Goal: Task Accomplishment & Management: Manage account settings

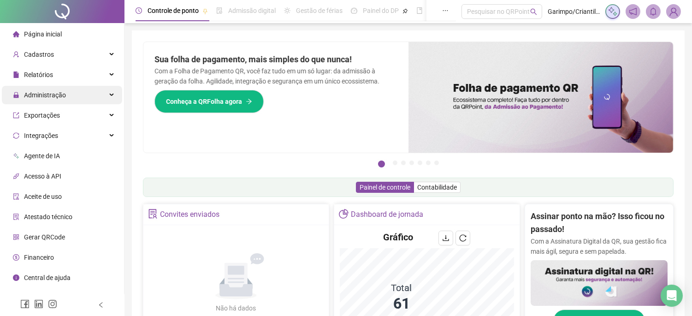
click at [30, 95] on span "Administração" at bounding box center [45, 94] width 42 height 7
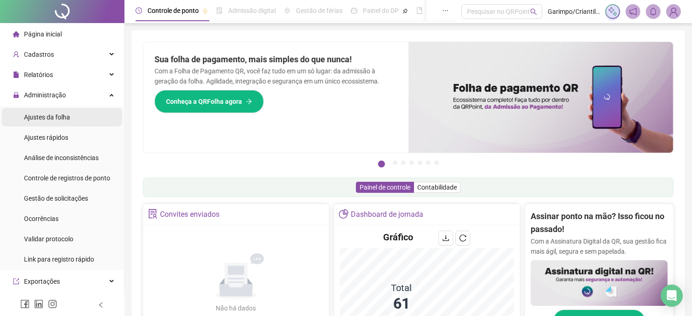
click at [86, 119] on li "Ajustes da folha" at bounding box center [62, 117] width 120 height 18
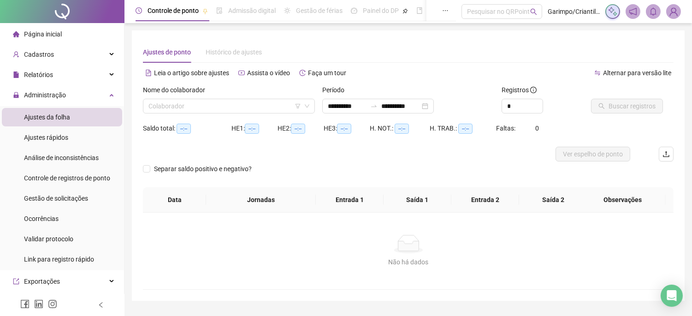
type input "**********"
click at [169, 104] on input "search" at bounding box center [225, 106] width 153 height 14
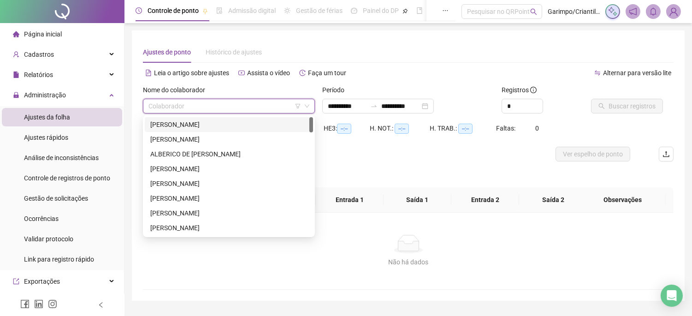
click at [298, 103] on icon "filter" at bounding box center [298, 106] width 6 height 6
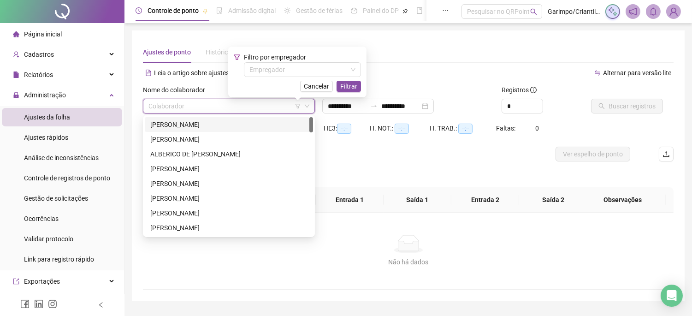
click at [287, 78] on div "Filtro por empregador Empregador Cancelar Filtrar" at bounding box center [297, 72] width 127 height 40
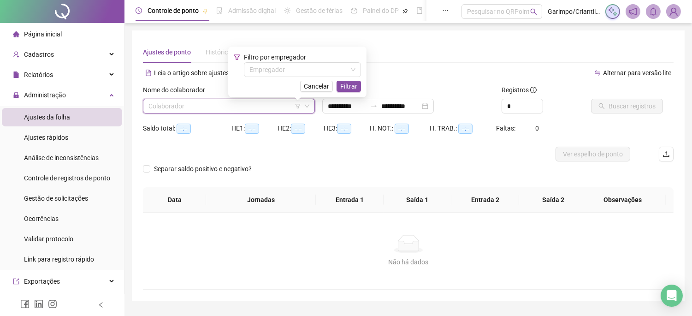
click at [287, 78] on div "Filtro por empregador Empregador Cancelar Filtrar" at bounding box center [297, 72] width 127 height 40
click at [286, 76] on input "search" at bounding box center [299, 70] width 98 height 14
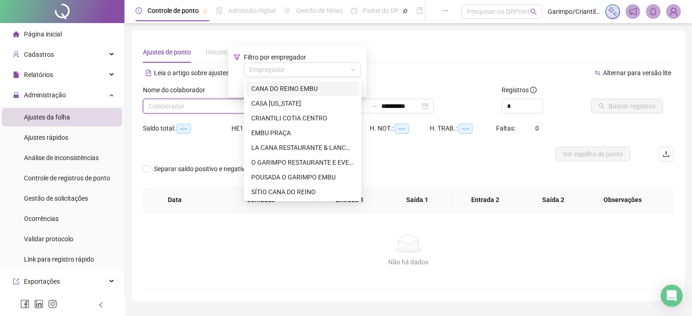
click at [286, 90] on div "CANA DO REINO EMBU" at bounding box center [302, 88] width 103 height 10
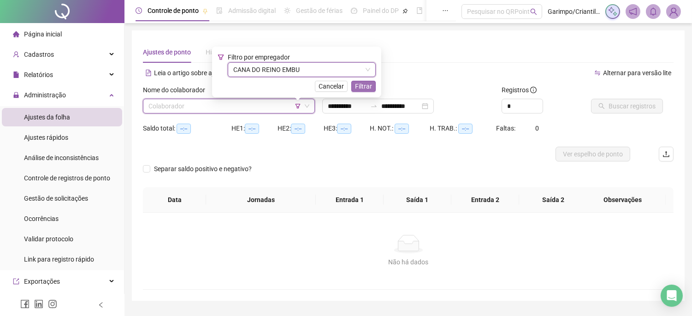
click at [358, 85] on span "Filtrar" at bounding box center [363, 86] width 17 height 10
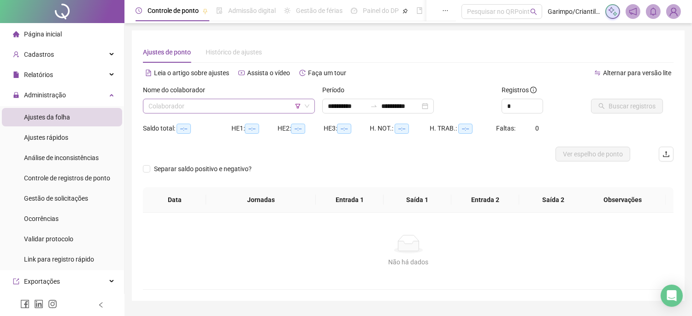
click at [222, 100] on input "search" at bounding box center [225, 106] width 153 height 14
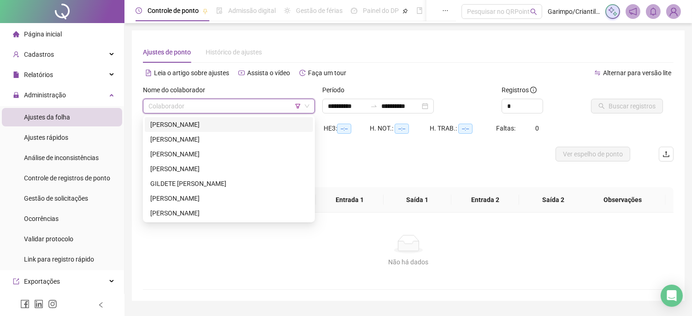
click at [220, 127] on div "[PERSON_NAME]" at bounding box center [228, 124] width 157 height 10
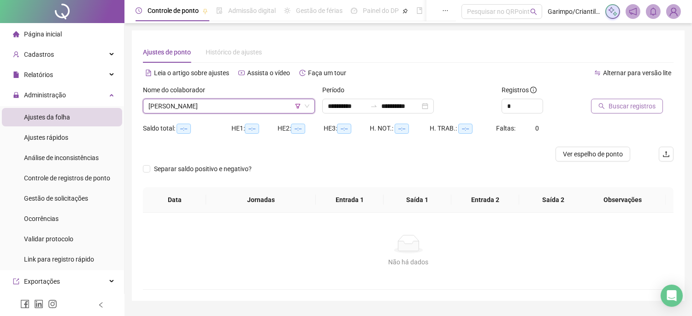
click at [632, 107] on span "Buscar registros" at bounding box center [632, 106] width 47 height 10
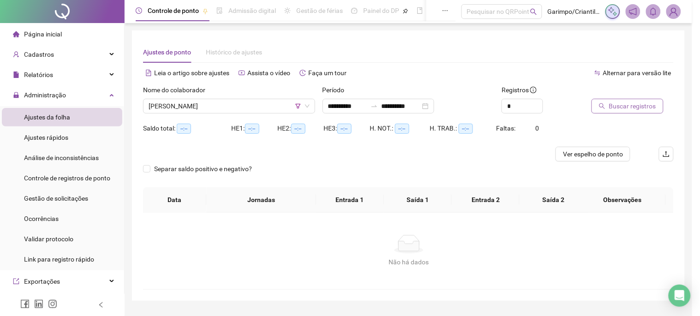
click at [632, 107] on div "Buscando registros Os registros de ponto estão sendo buscados... OK" at bounding box center [350, 158] width 700 height 316
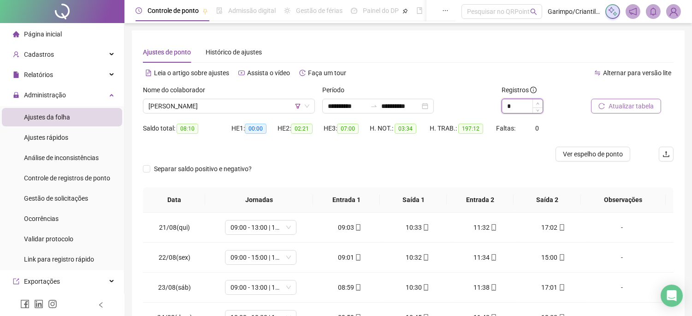
click at [537, 104] on icon "up" at bounding box center [537, 103] width 3 height 3
type input "*"
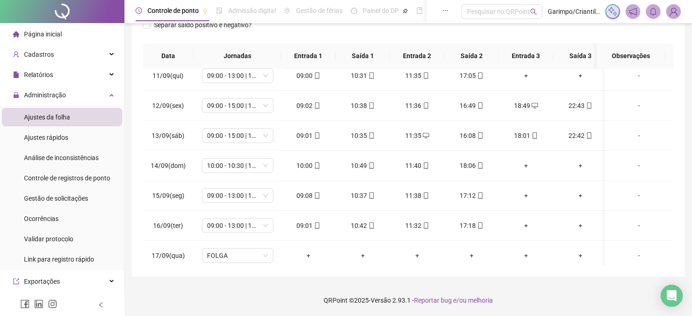
scroll to position [681, 0]
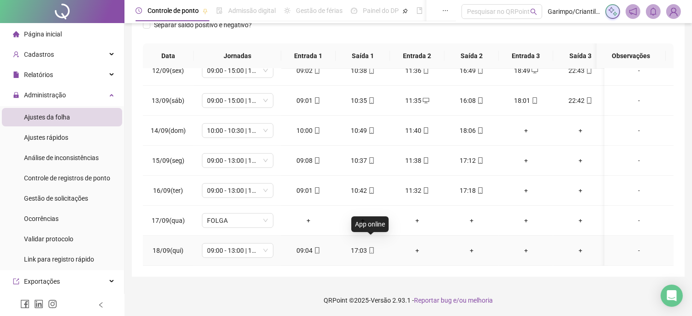
click at [371, 247] on span at bounding box center [371, 250] width 7 height 7
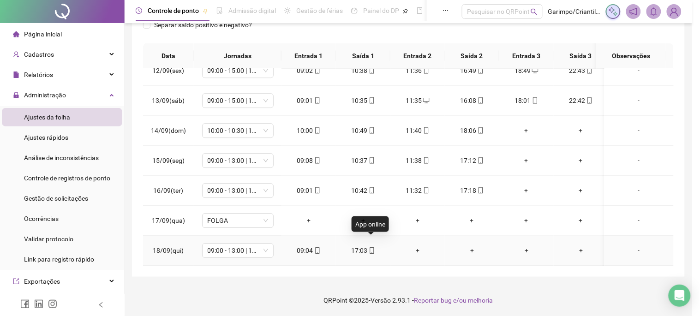
type input "**********"
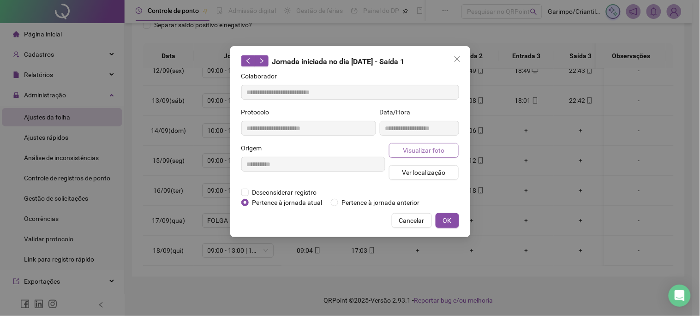
click at [419, 153] on span "Visualizar foto" at bounding box center [424, 150] width 42 height 10
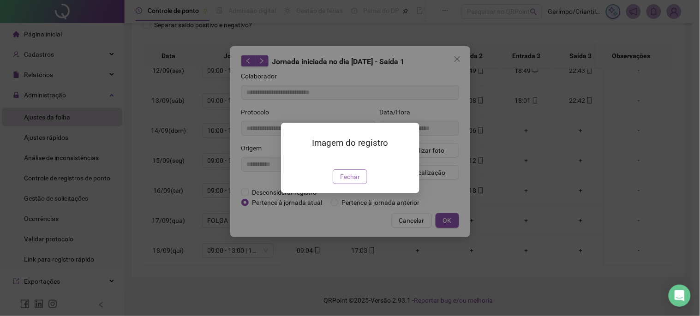
click at [358, 184] on button "Fechar" at bounding box center [350, 176] width 35 height 15
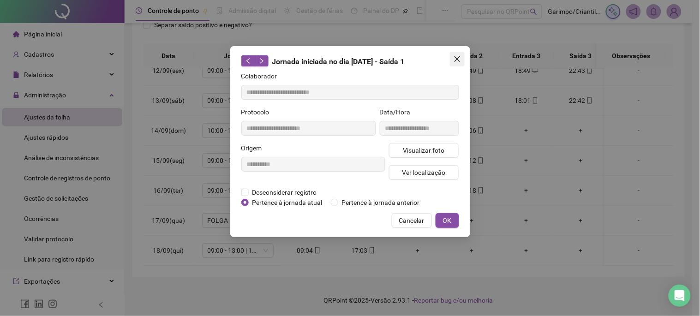
click at [453, 57] on icon "close" at bounding box center [456, 58] width 7 height 7
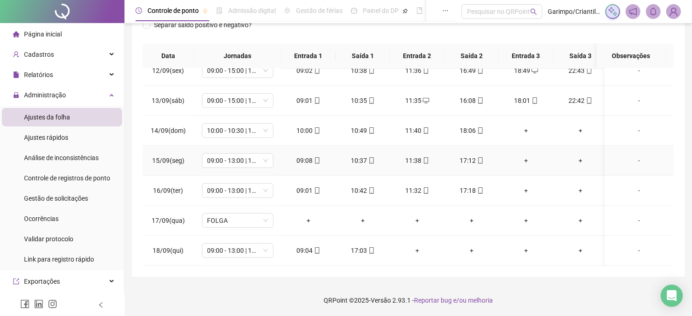
scroll to position [0, 0]
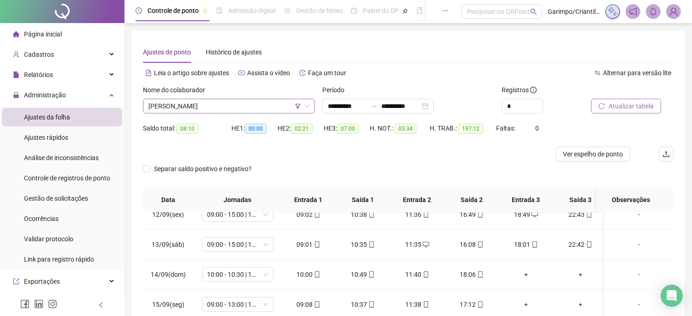
click at [244, 109] on span "[PERSON_NAME]" at bounding box center [229, 106] width 161 height 14
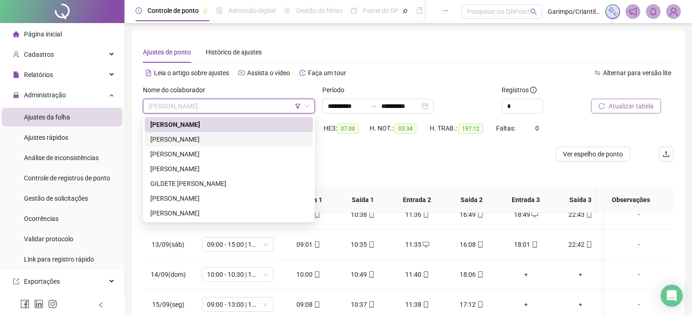
click at [236, 143] on div "[PERSON_NAME]" at bounding box center [228, 139] width 157 height 10
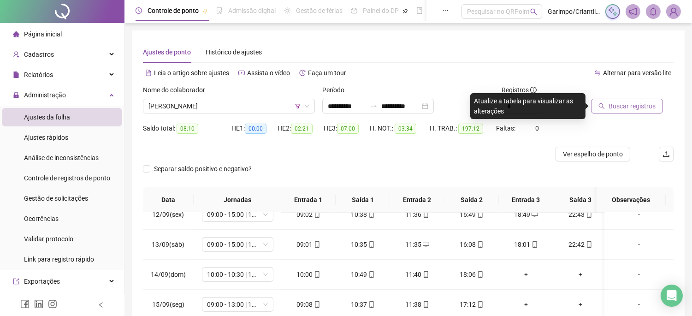
click at [651, 99] on button "Buscar registros" at bounding box center [627, 106] width 72 height 15
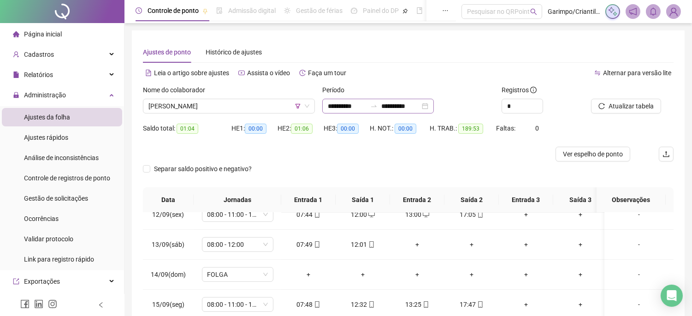
click at [434, 113] on div "**********" at bounding box center [378, 106] width 112 height 15
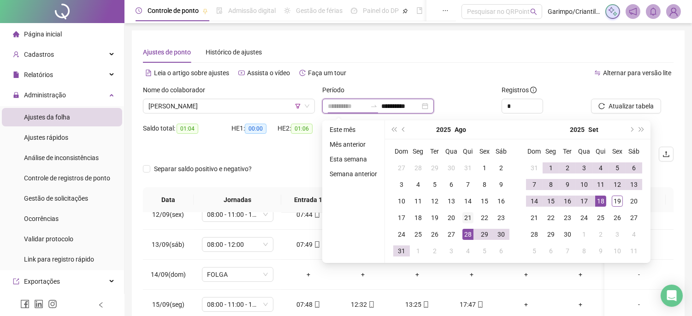
type input "**********"
click at [464, 216] on div "21" at bounding box center [468, 217] width 11 height 11
type input "**********"
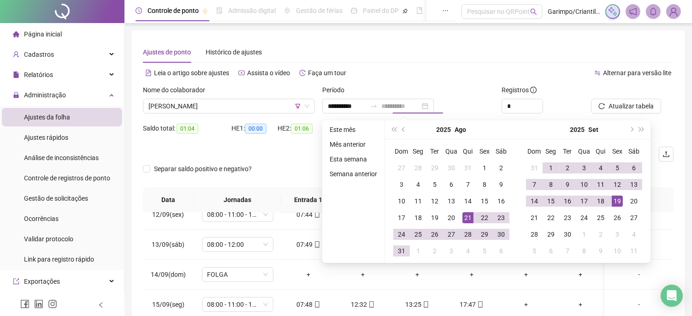
click at [613, 199] on div "19" at bounding box center [617, 201] width 11 height 11
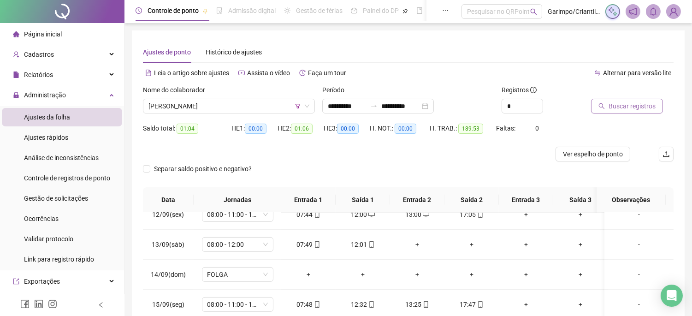
click at [628, 101] on span "Buscar registros" at bounding box center [632, 106] width 47 height 10
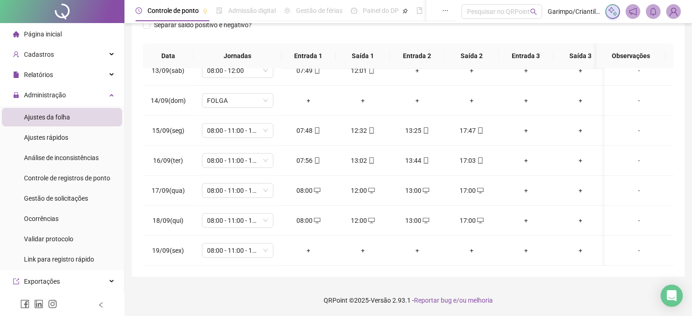
scroll to position [711, 0]
click at [313, 245] on div "+" at bounding box center [309, 250] width 40 height 10
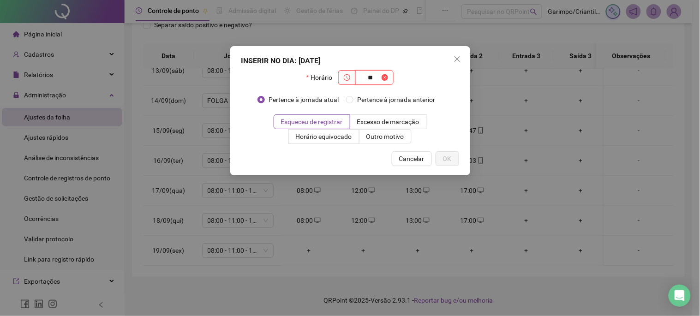
type input "*"
type input "*****"
click at [379, 143] on label "Outro motivo" at bounding box center [385, 136] width 52 height 15
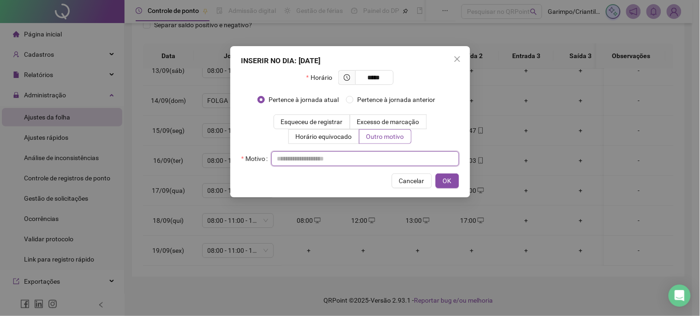
click at [370, 163] on input "text" at bounding box center [365, 158] width 188 height 15
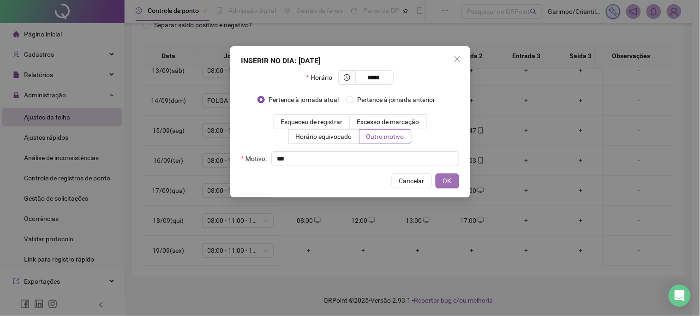
click at [454, 181] on button "OK" at bounding box center [447, 180] width 24 height 15
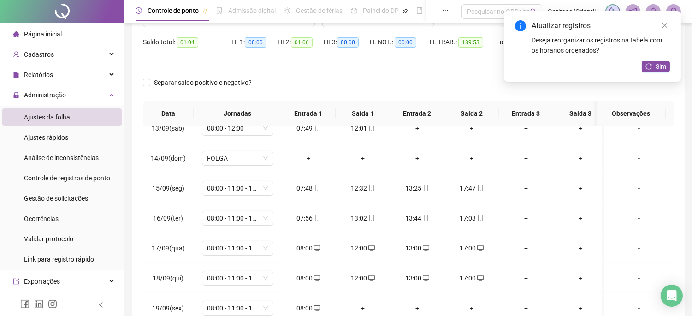
scroll to position [42, 0]
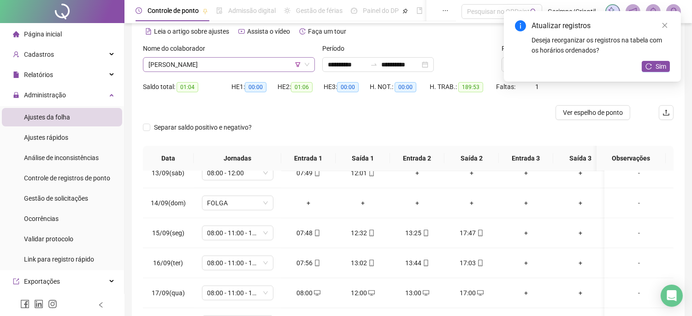
click at [261, 65] on span "[PERSON_NAME]" at bounding box center [229, 65] width 161 height 14
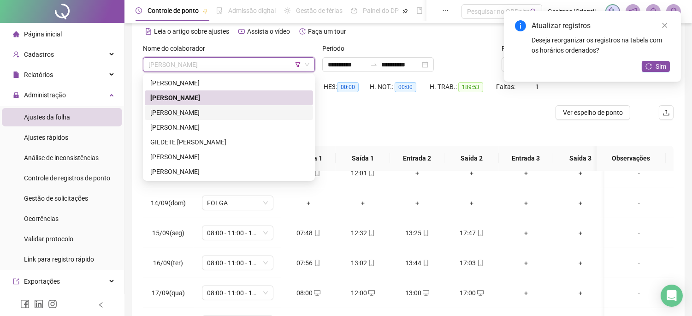
click at [222, 113] on div "[PERSON_NAME]" at bounding box center [228, 112] width 157 height 10
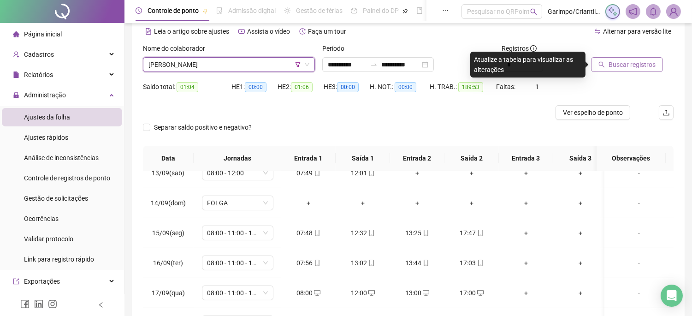
click at [218, 70] on span "[PERSON_NAME]" at bounding box center [229, 65] width 161 height 14
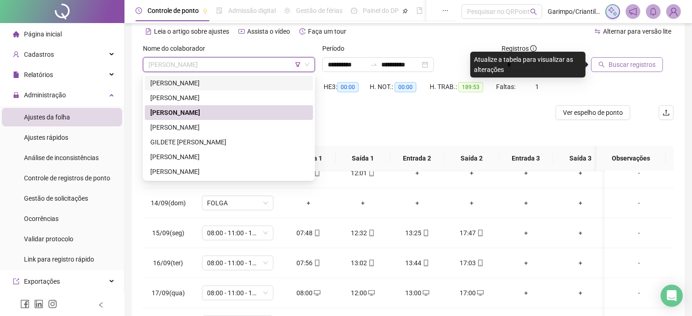
click at [241, 84] on div "[PERSON_NAME]" at bounding box center [228, 83] width 157 height 10
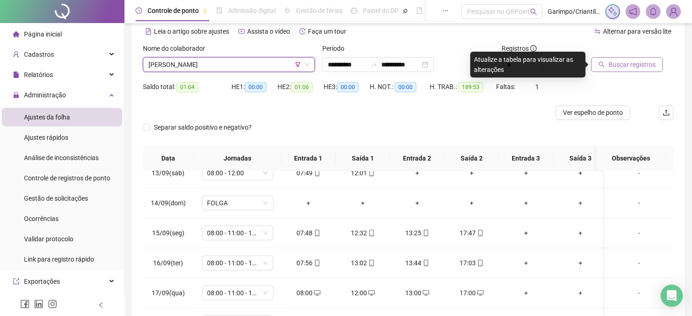
click at [629, 59] on button "Buscar registros" at bounding box center [627, 64] width 72 height 15
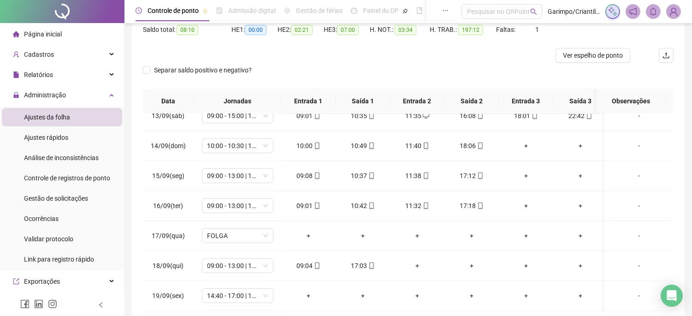
scroll to position [144, 0]
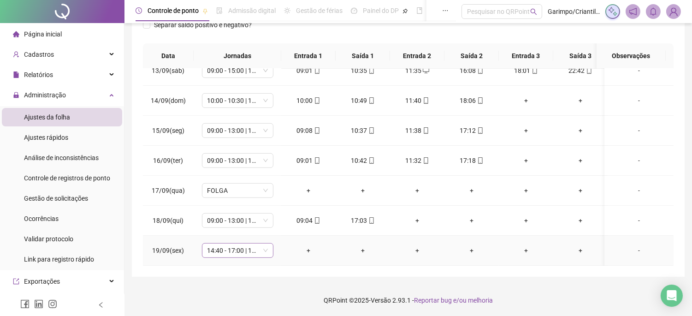
click at [220, 244] on span "14:40 - 17:00 | 18:00 - 23:00" at bounding box center [238, 251] width 60 height 14
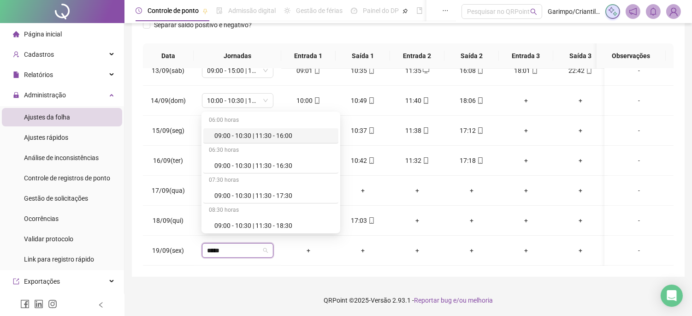
type input "*****"
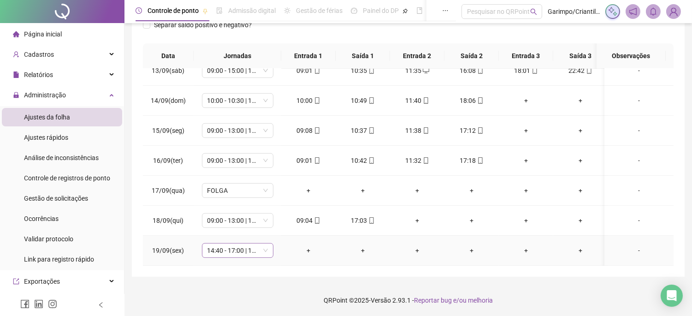
click at [228, 244] on span "14:40 - 17:00 | 18:00 - 23:00" at bounding box center [238, 251] width 60 height 14
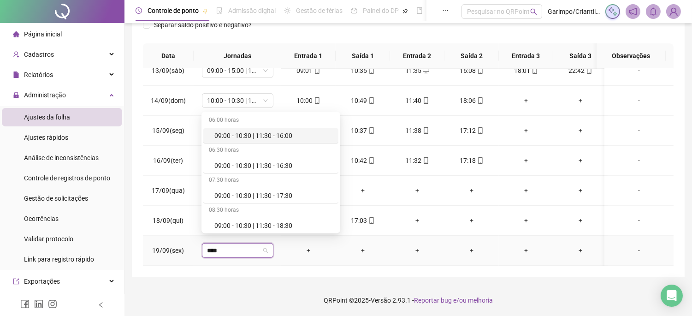
type input "*****"
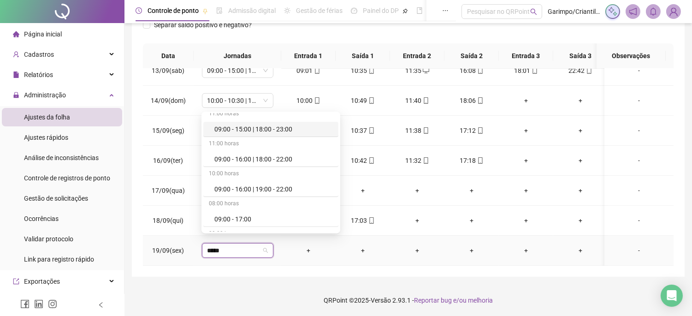
click at [269, 128] on div "09:00 - 15:00 | 18:00 - 23:00" at bounding box center [273, 129] width 119 height 10
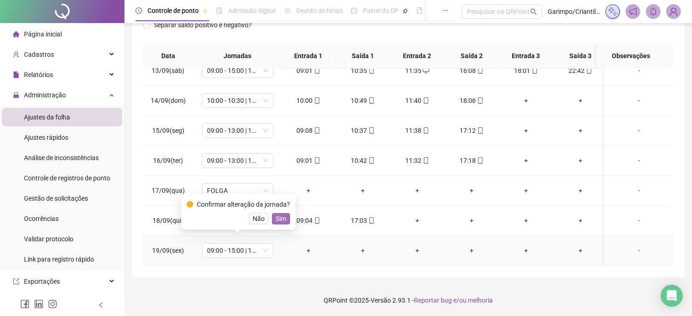
click at [278, 214] on span "Sim" at bounding box center [281, 219] width 11 height 10
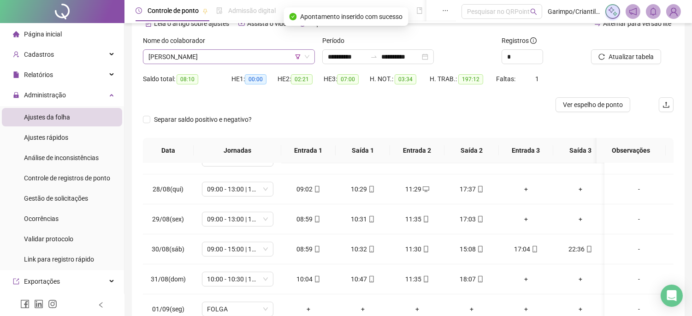
scroll to position [0, 0]
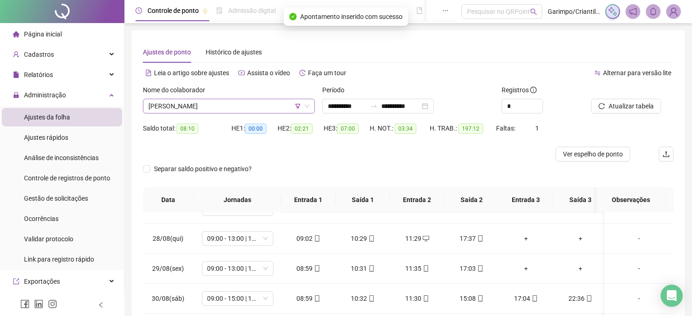
click at [249, 103] on span "[PERSON_NAME]" at bounding box center [229, 106] width 161 height 14
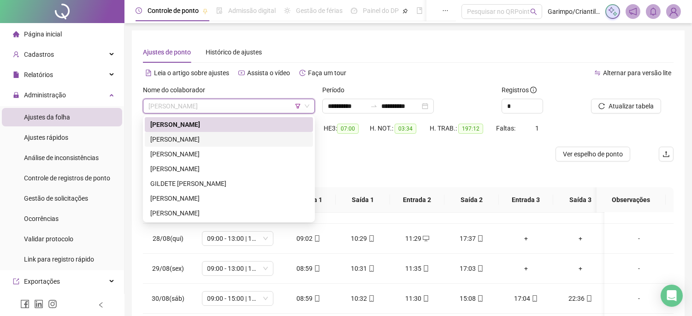
click at [191, 134] on div "[PERSON_NAME]" at bounding box center [228, 139] width 157 height 10
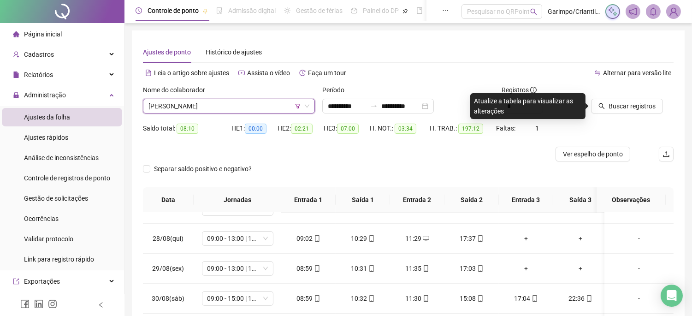
click at [241, 99] on span "[PERSON_NAME]" at bounding box center [229, 106] width 161 height 14
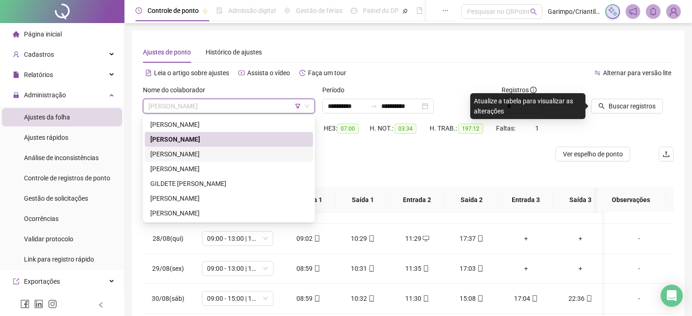
click at [205, 155] on div "[PERSON_NAME]" at bounding box center [228, 154] width 157 height 10
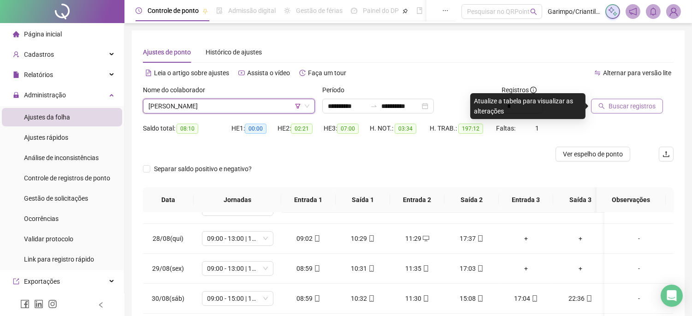
click at [634, 109] on span "Buscar registros" at bounding box center [632, 106] width 47 height 10
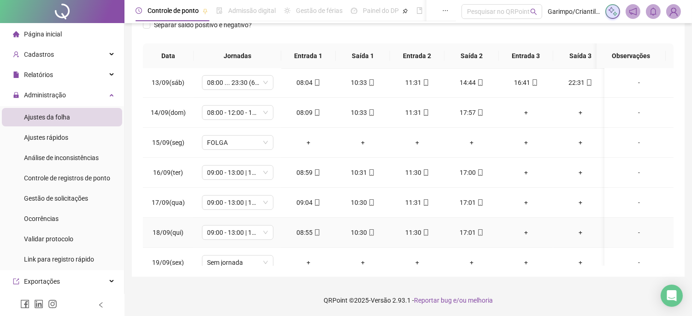
scroll to position [591, 0]
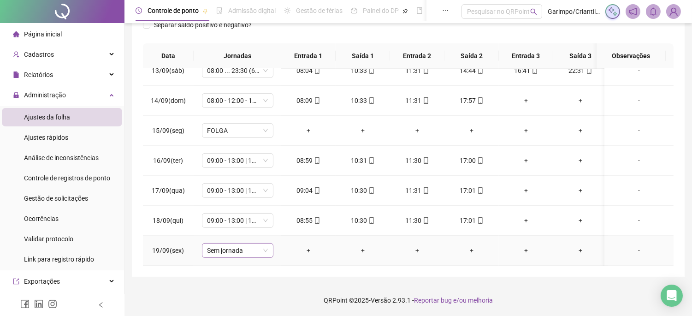
click at [251, 244] on span "Sem jornada" at bounding box center [238, 251] width 60 height 14
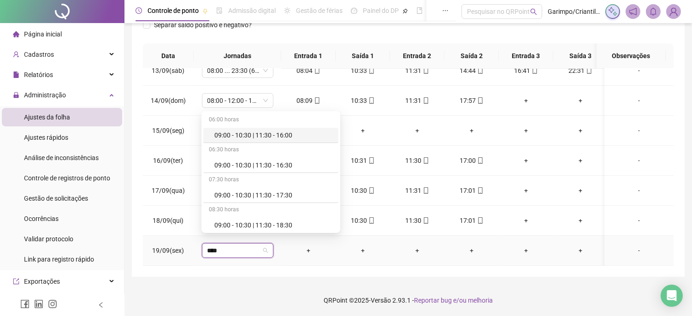
type input "*****"
click at [287, 192] on div "09:00 - 13:00 | 14:00 - 17:00" at bounding box center [273, 196] width 119 height 10
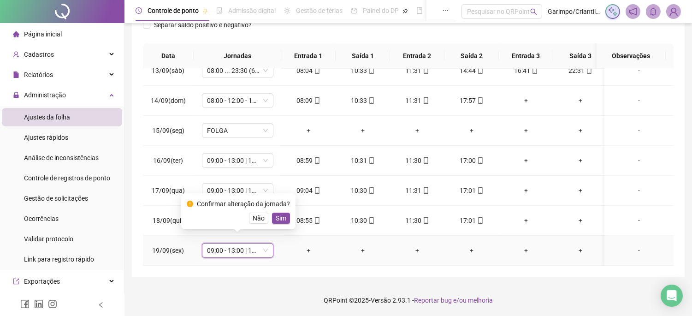
click at [283, 224] on div "Confirmar alteração da jornada? Não Sim" at bounding box center [238, 211] width 114 height 36
click at [283, 215] on span "Sim" at bounding box center [281, 218] width 11 height 10
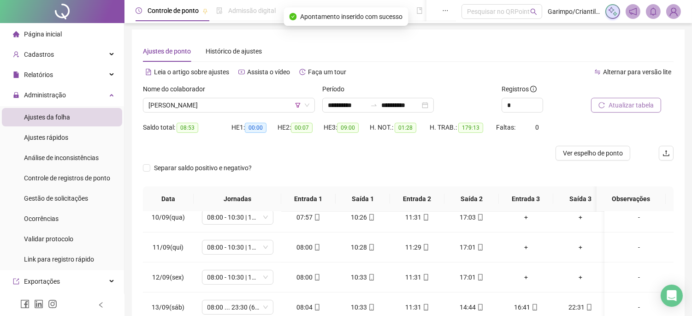
scroll to position [0, 0]
click at [234, 103] on span "[PERSON_NAME]" at bounding box center [229, 106] width 161 height 14
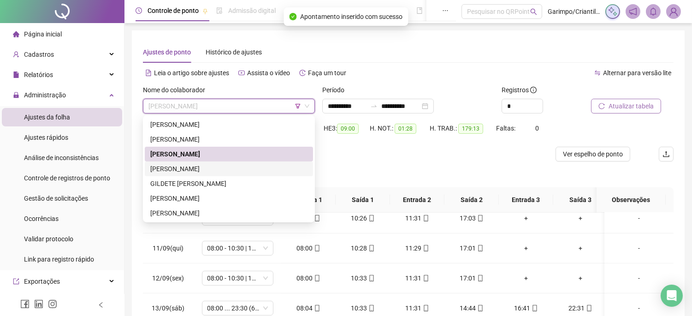
click at [199, 164] on div "[PERSON_NAME]" at bounding box center [228, 169] width 157 height 10
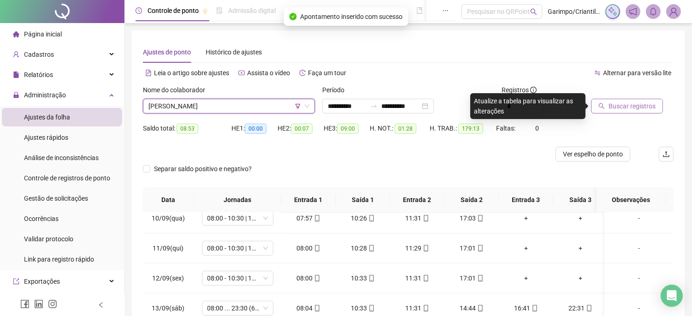
click at [643, 108] on span "Buscar registros" at bounding box center [632, 106] width 47 height 10
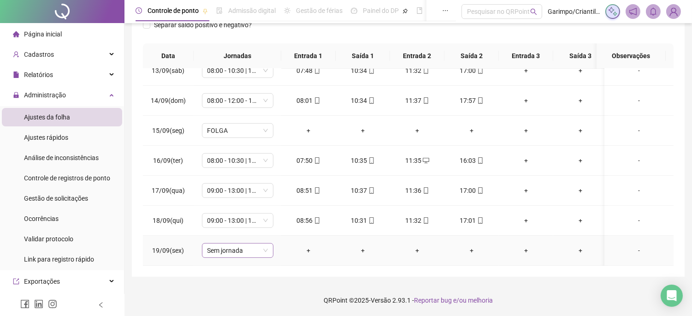
click at [256, 246] on span "Sem jornada" at bounding box center [238, 251] width 60 height 14
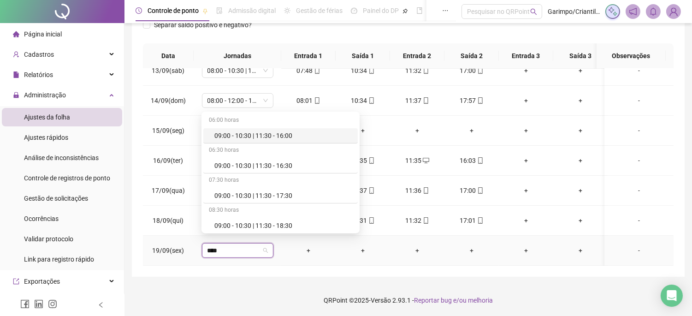
type input "*****"
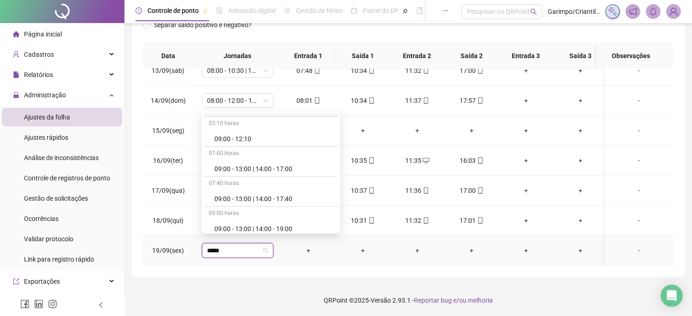
scroll to position [410, 0]
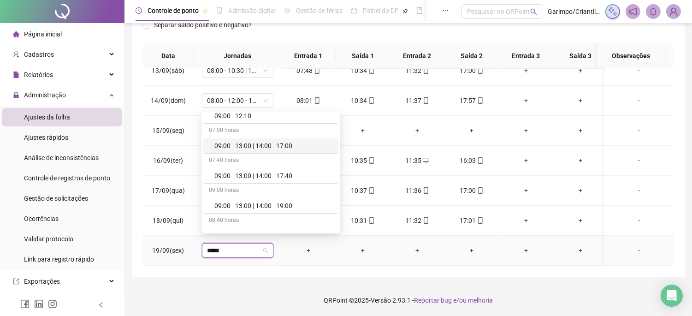
click at [279, 150] on div "09:00 - 13:00 | 14:00 - 17:00" at bounding box center [273, 146] width 119 height 10
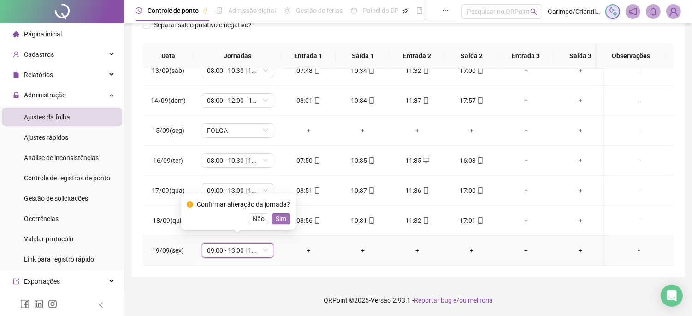
click at [282, 220] on span "Sim" at bounding box center [281, 219] width 11 height 10
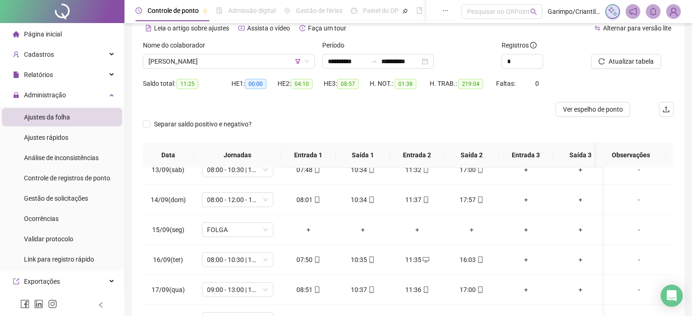
scroll to position [42, 0]
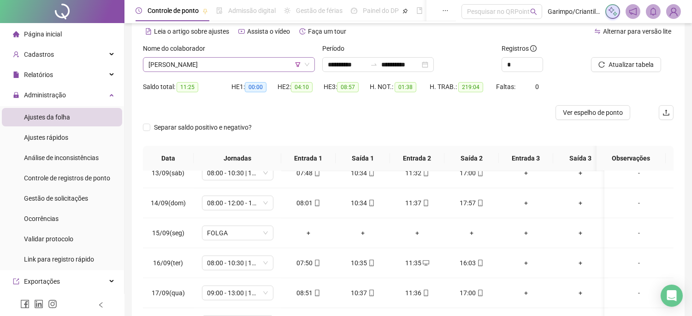
click at [280, 63] on span "[PERSON_NAME]" at bounding box center [229, 65] width 161 height 14
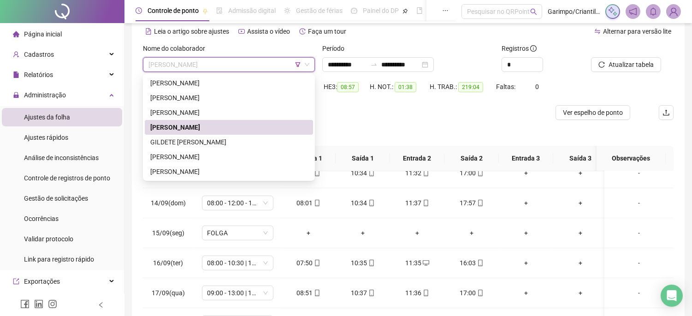
click at [280, 63] on span "[PERSON_NAME]" at bounding box center [229, 65] width 161 height 14
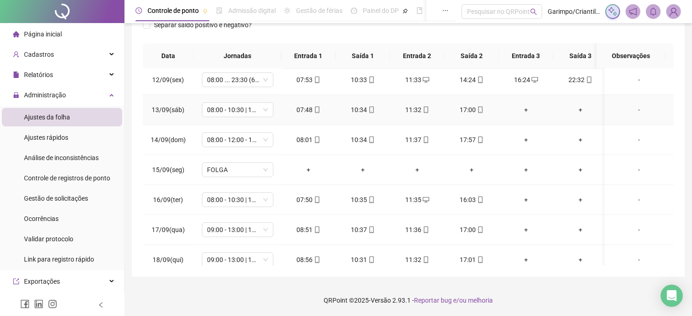
scroll to position [711, 0]
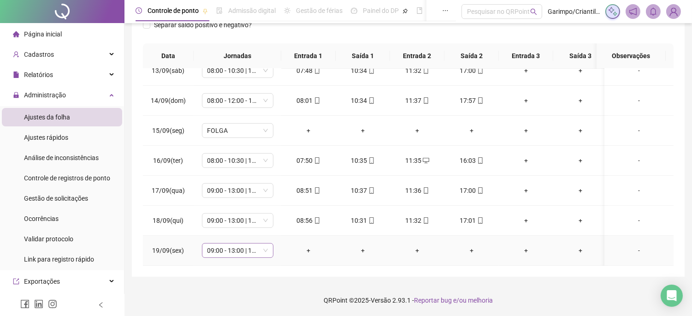
click at [229, 244] on span "09:00 - 13:00 | 14:00 - 17:00" at bounding box center [238, 251] width 60 height 14
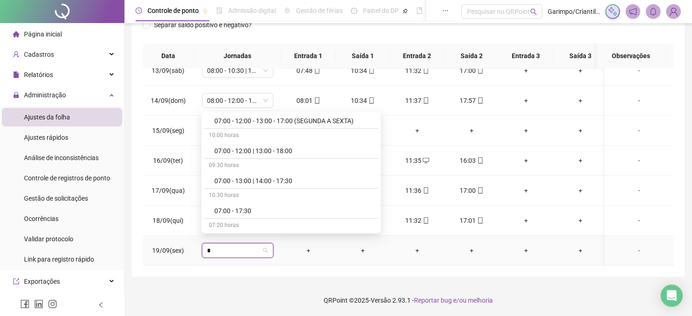
scroll to position [3180, 0]
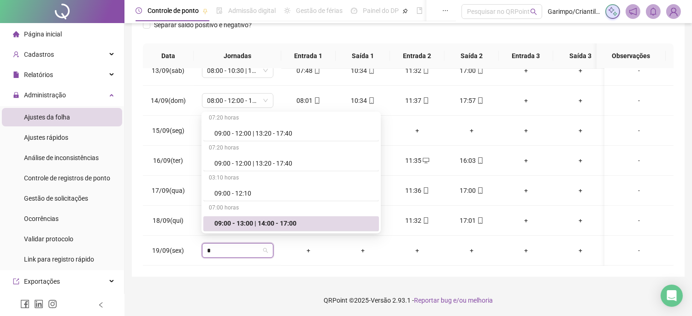
type input "*"
click at [242, 280] on div "**********" at bounding box center [409, 86] width 568 height 460
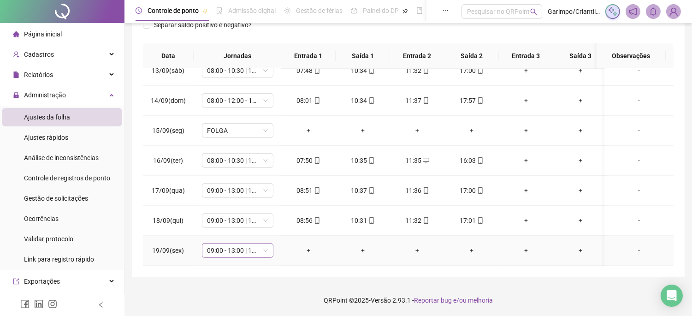
click at [232, 244] on span "09:00 - 13:00 | 14:00 - 17:00" at bounding box center [238, 251] width 60 height 14
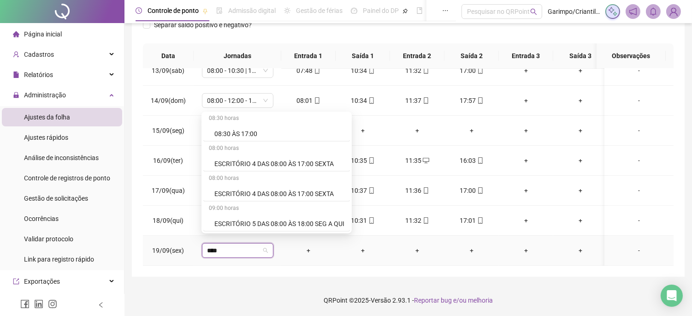
scroll to position [1142, 0]
type input "*****"
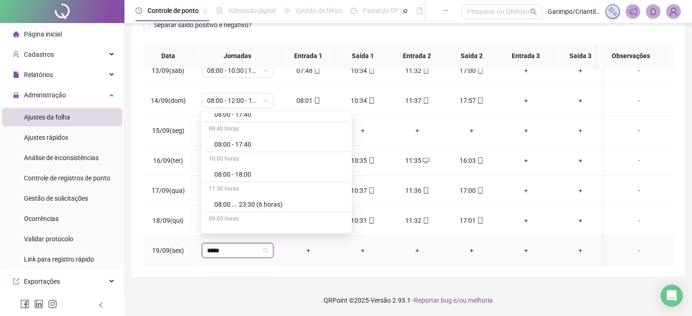
scroll to position [938, 0]
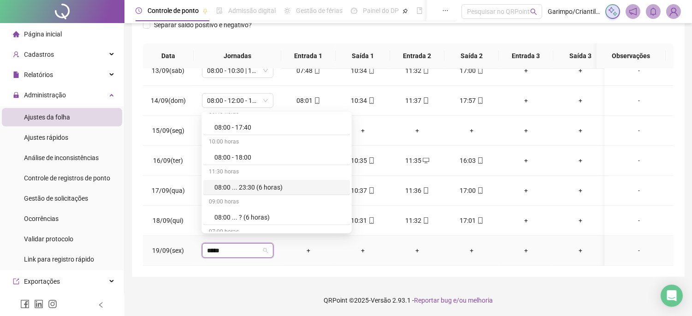
click at [266, 187] on div "08:00 ... 23:30 (6 horas)" at bounding box center [279, 187] width 130 height 10
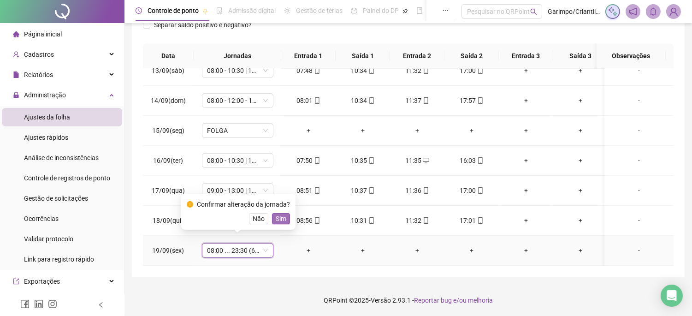
click at [272, 217] on button "Sim" at bounding box center [281, 218] width 18 height 11
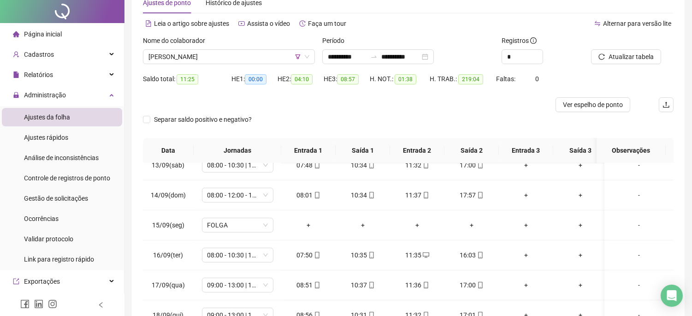
scroll to position [0, 0]
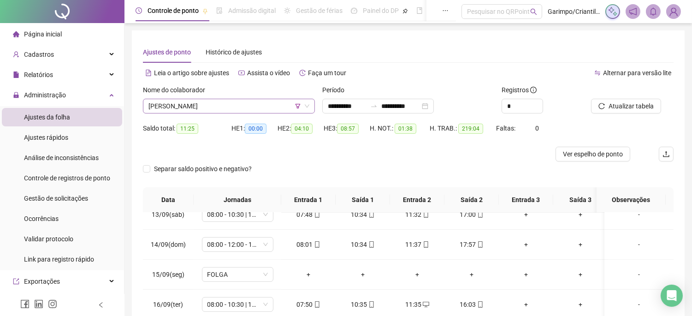
click at [243, 111] on span "[PERSON_NAME]" at bounding box center [229, 106] width 161 height 14
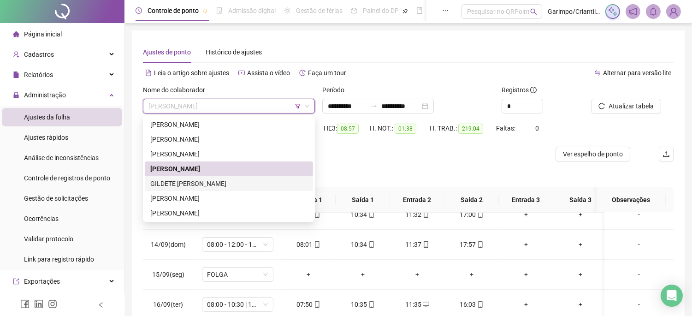
click at [215, 182] on div "GILDETE [PERSON_NAME]" at bounding box center [228, 184] width 157 height 10
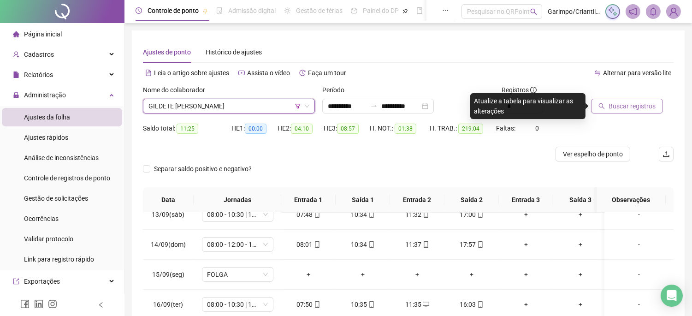
click at [655, 104] on button "Buscar registros" at bounding box center [627, 106] width 72 height 15
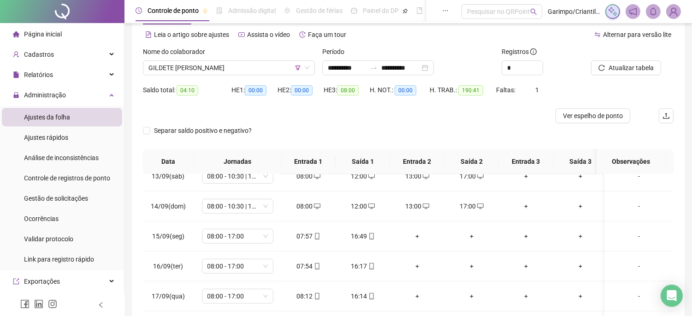
scroll to position [144, 0]
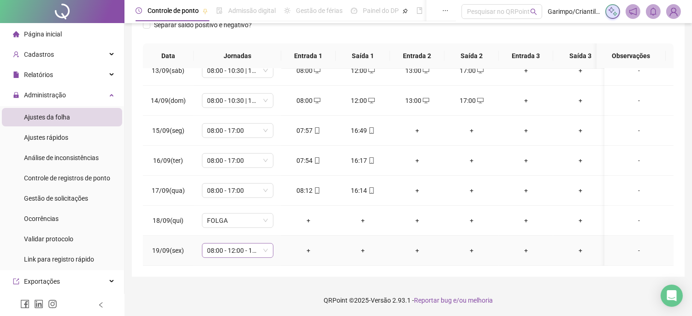
click at [257, 244] on span "08:00 - 12:00 - 13:00 - 16:20" at bounding box center [238, 251] width 60 height 14
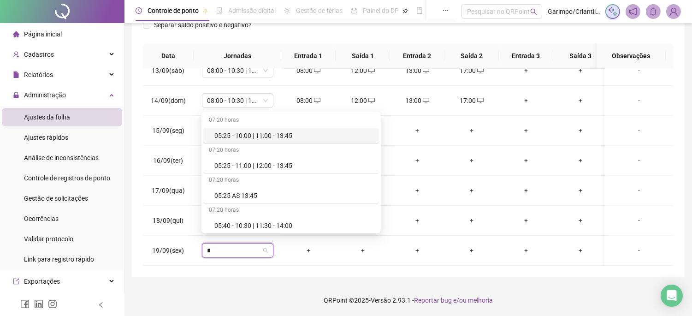
type input "*"
click at [274, 285] on footer "QRPoint © 2025 - Versão 2.93.1 - Reportar bug e/ou melhoria" at bounding box center [409, 300] width 568 height 32
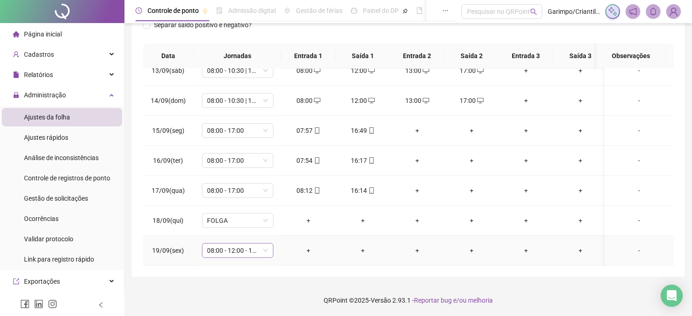
click at [250, 244] on span "08:00 - 12:00 - 13:00 - 16:20" at bounding box center [238, 251] width 60 height 14
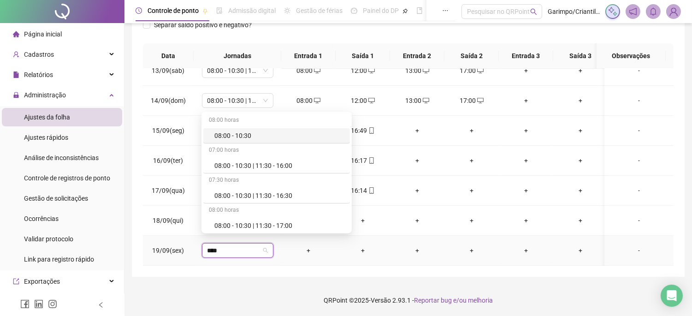
type input "*****"
click at [253, 197] on div "08:00 - 10:30 | 11:30 - 16:30" at bounding box center [279, 195] width 130 height 10
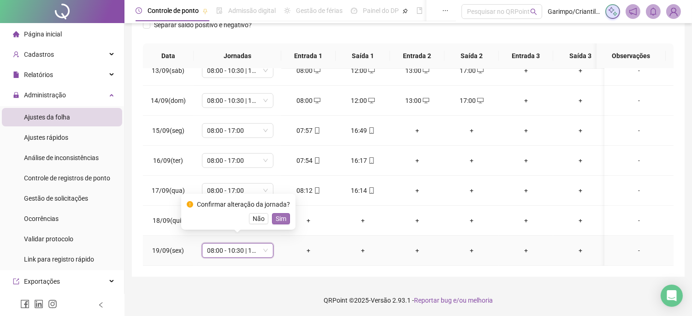
click at [280, 220] on span "Sim" at bounding box center [281, 219] width 11 height 10
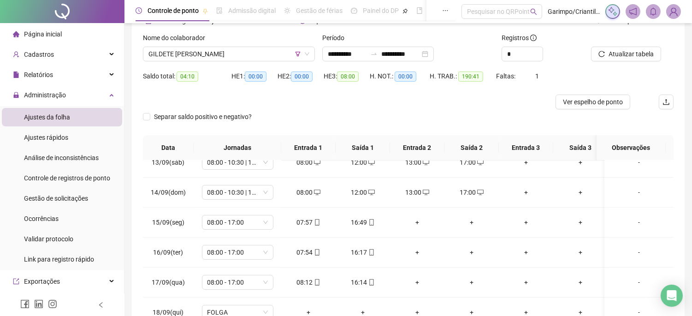
scroll to position [0, 0]
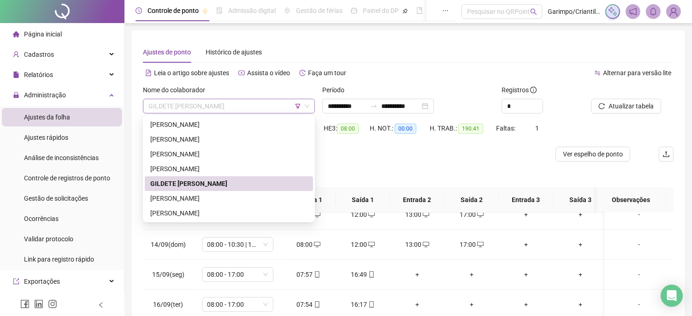
click at [262, 112] on span "GILDETE [PERSON_NAME]" at bounding box center [229, 106] width 161 height 14
click at [214, 193] on div "[PERSON_NAME]" at bounding box center [228, 198] width 157 height 10
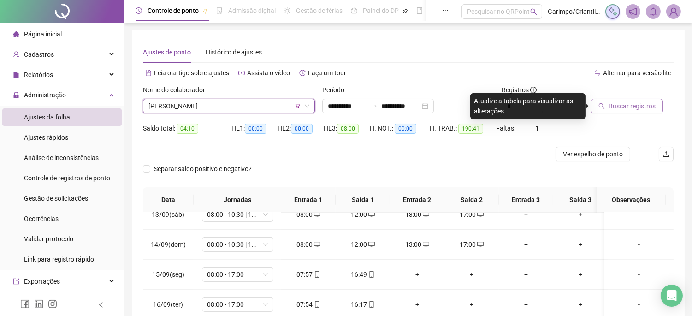
click at [633, 108] on span "Buscar registros" at bounding box center [632, 106] width 47 height 10
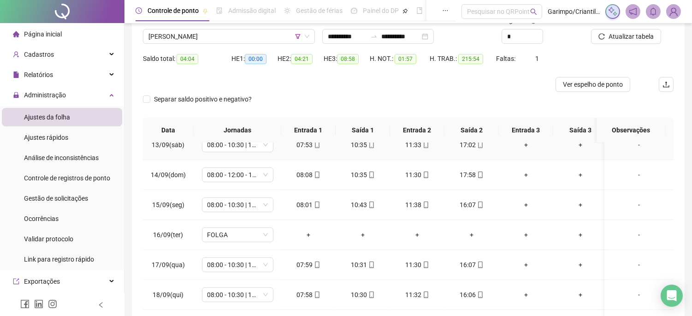
scroll to position [144, 0]
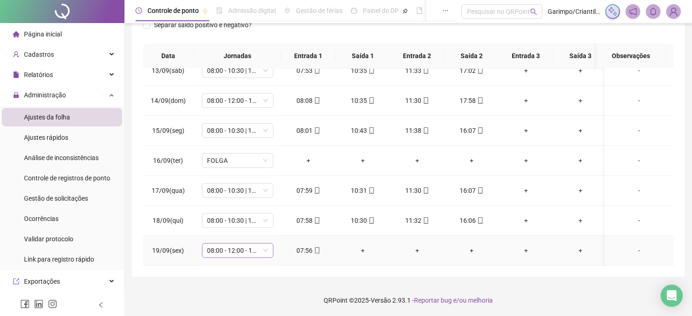
click at [249, 244] on span "08:00 - 12:00 - 13:00 - 16:20" at bounding box center [238, 251] width 60 height 14
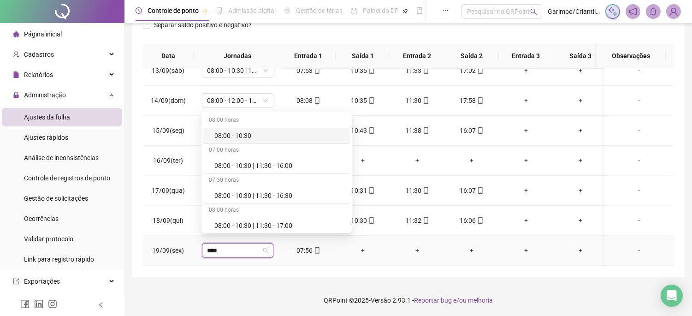
type input "*****"
click at [282, 170] on div "08:00 - 10:30 | 11:30 - 16:00" at bounding box center [279, 166] width 130 height 10
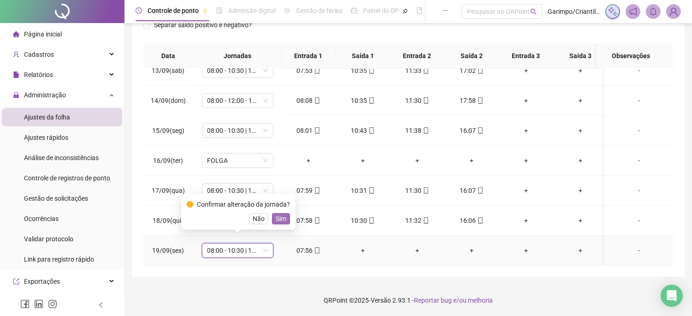
click at [277, 216] on span "Sim" at bounding box center [281, 219] width 11 height 10
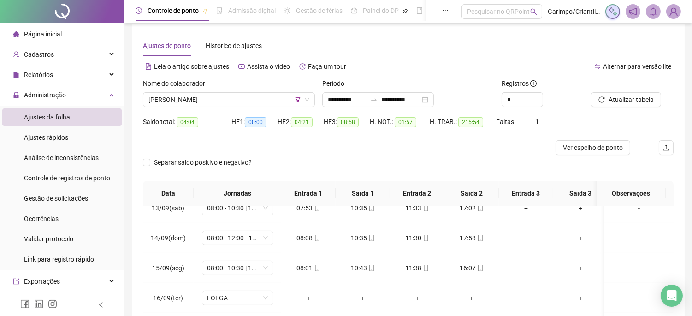
scroll to position [0, 0]
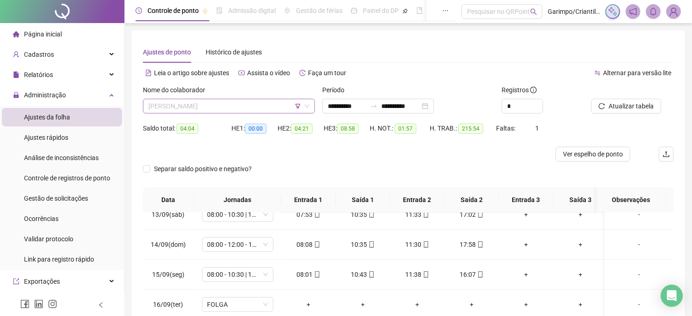
click at [253, 112] on span "[PERSON_NAME]" at bounding box center [229, 106] width 161 height 14
click at [232, 230] on td "08:00 - 12:00 - 13:00 - 18:00" at bounding box center [238, 245] width 88 height 30
click at [228, 214] on td "08:00 - 10:30 | 11:30 - 17:00" at bounding box center [238, 215] width 88 height 30
click at [264, 99] on span "[PERSON_NAME]" at bounding box center [229, 106] width 161 height 14
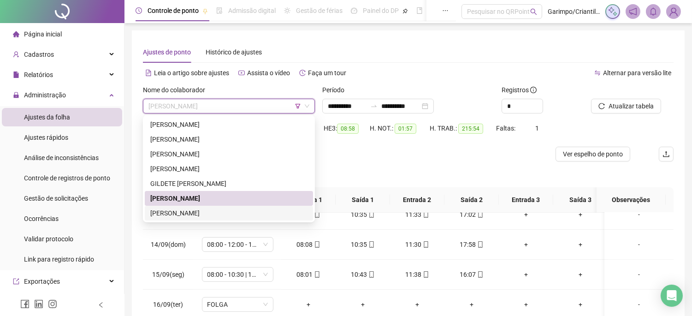
click at [233, 211] on div "[PERSON_NAME]" at bounding box center [228, 213] width 157 height 10
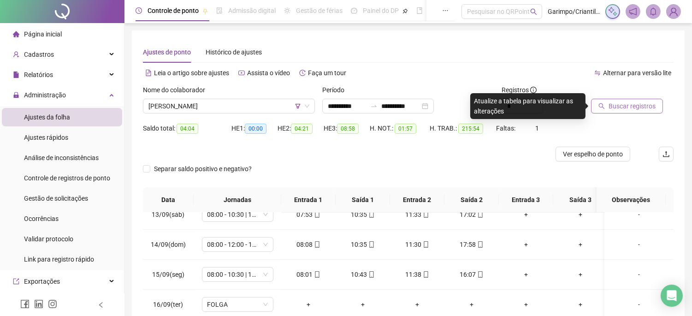
click at [643, 102] on span "Buscar registros" at bounding box center [632, 106] width 47 height 10
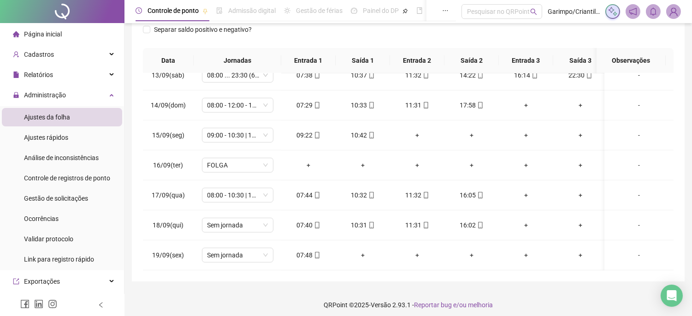
scroll to position [144, 0]
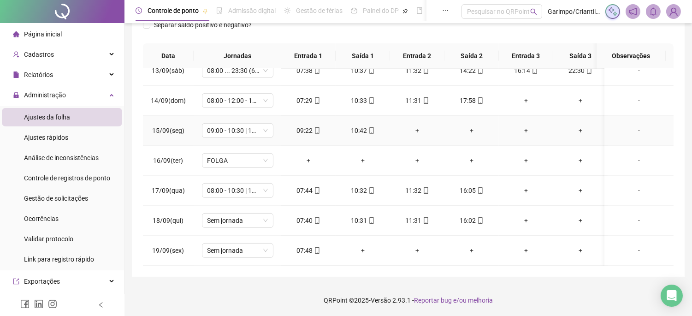
click at [417, 125] on div "+" at bounding box center [418, 130] width 40 height 10
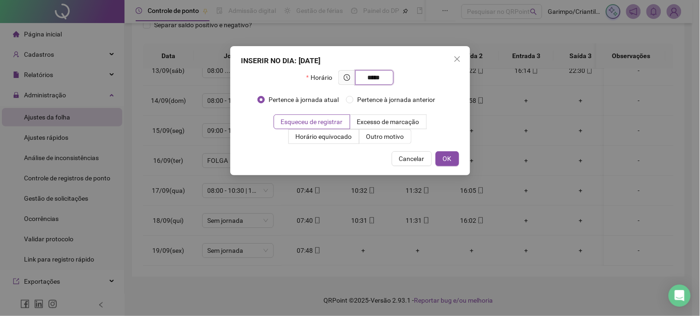
type input "*****"
click at [388, 146] on div "INSERIR NO DIA : [DATE] Horário ***** Pertence à jornada atual Pertence à jorna…" at bounding box center [350, 110] width 240 height 129
click at [389, 140] on span "Outro motivo" at bounding box center [385, 136] width 38 height 7
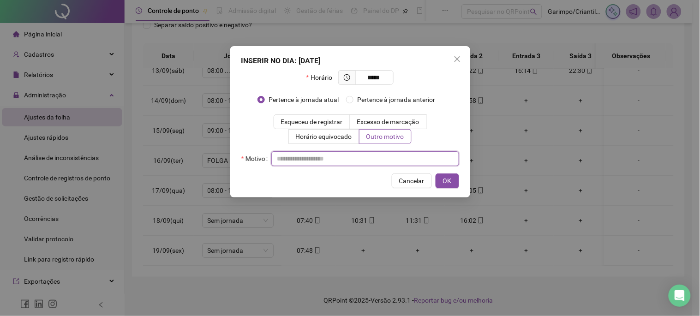
click at [383, 155] on input "text" at bounding box center [365, 158] width 188 height 15
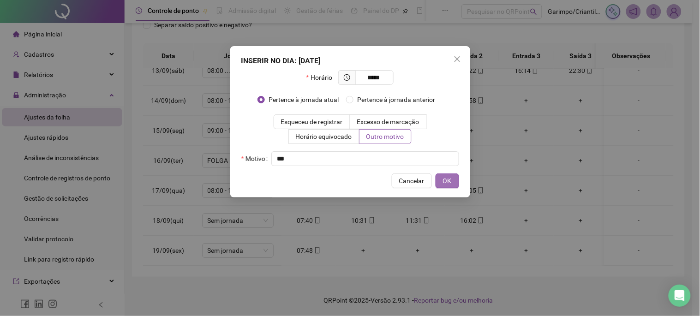
click at [457, 184] on button "OK" at bounding box center [447, 180] width 24 height 15
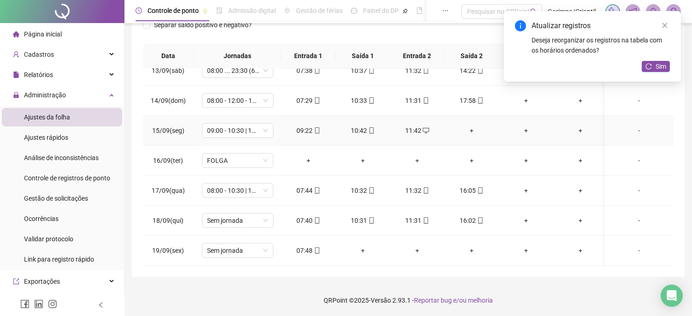
click at [469, 125] on div "+" at bounding box center [472, 130] width 40 height 10
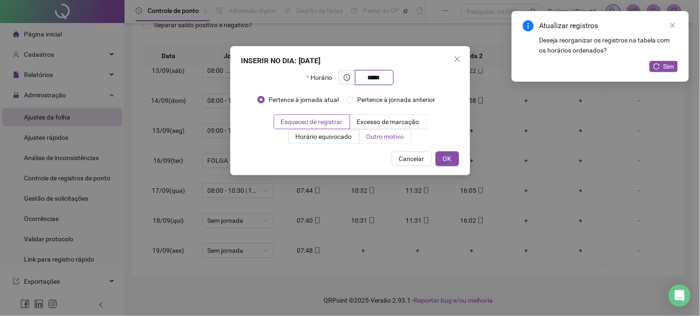
type input "*****"
click at [409, 139] on label "Outro motivo" at bounding box center [385, 136] width 52 height 15
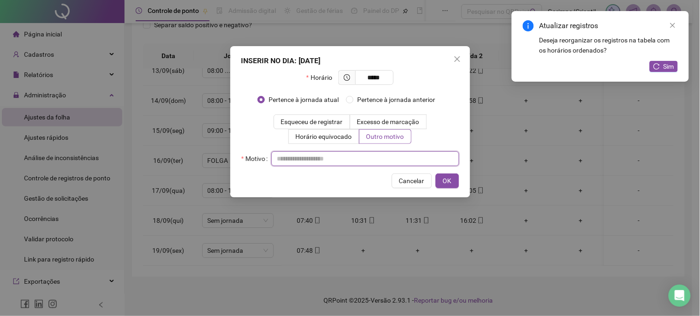
click at [399, 162] on input "text" at bounding box center [365, 158] width 188 height 15
click at [443, 172] on div "INSERIR NO DIA : [DATE] Horário ***** Pertence à jornada atual Pertence à jorna…" at bounding box center [350, 121] width 240 height 151
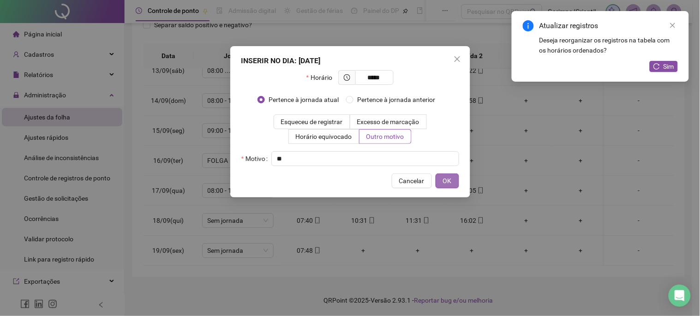
click at [445, 177] on span "OK" at bounding box center [447, 181] width 9 height 10
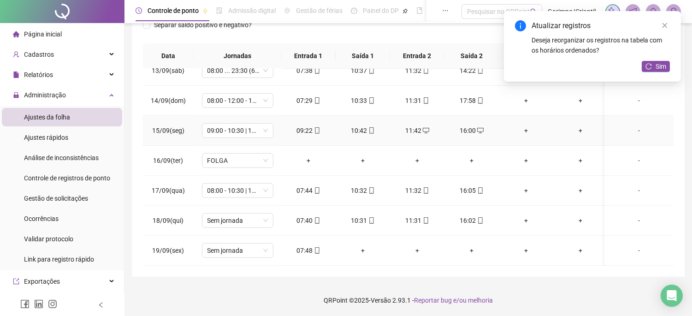
click at [477, 128] on icon "desktop" at bounding box center [480, 131] width 6 height 6
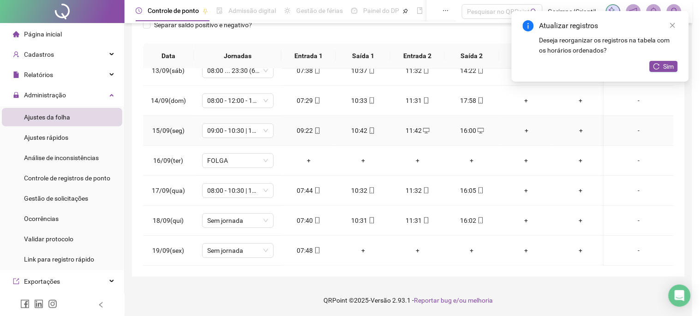
type input "**********"
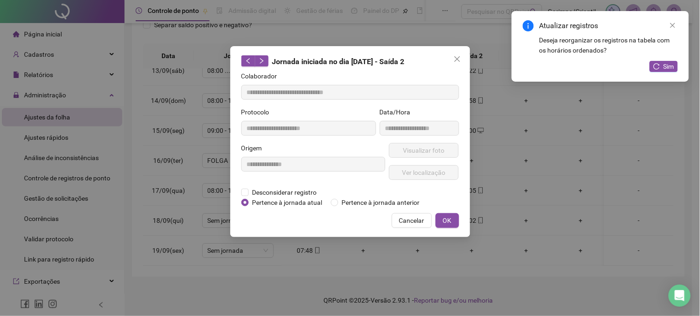
click at [288, 183] on div "**********" at bounding box center [313, 165] width 148 height 44
click at [288, 190] on span "Desconsiderar registro" at bounding box center [285, 192] width 72 height 10
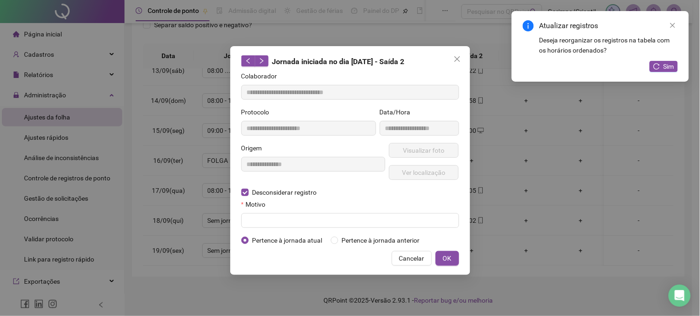
click at [290, 202] on div "Motivo" at bounding box center [350, 206] width 218 height 14
click at [292, 214] on input "text" at bounding box center [350, 220] width 218 height 15
click at [438, 264] on button "OK" at bounding box center [447, 258] width 24 height 15
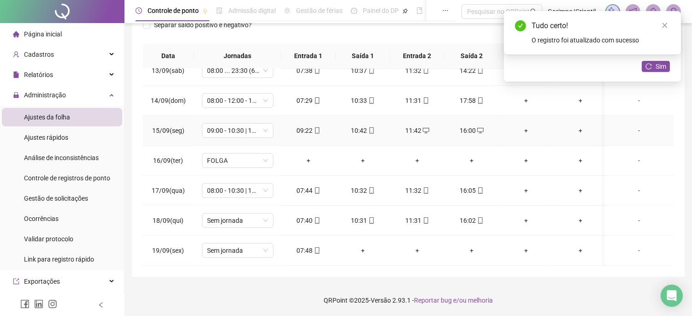
click at [526, 127] on div "+" at bounding box center [526, 130] width 40 height 10
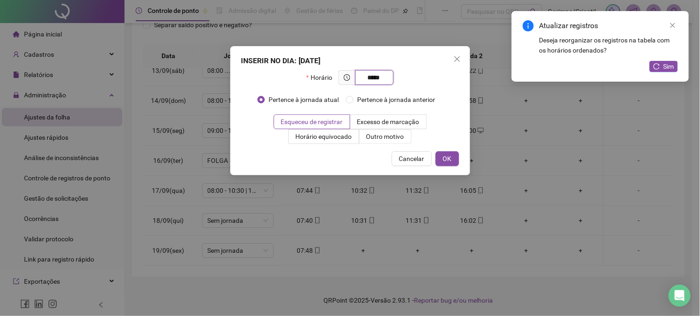
type input "*****"
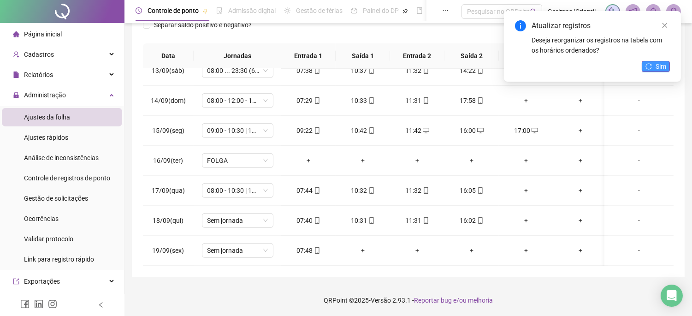
click at [664, 61] on span "Sim" at bounding box center [661, 66] width 11 height 10
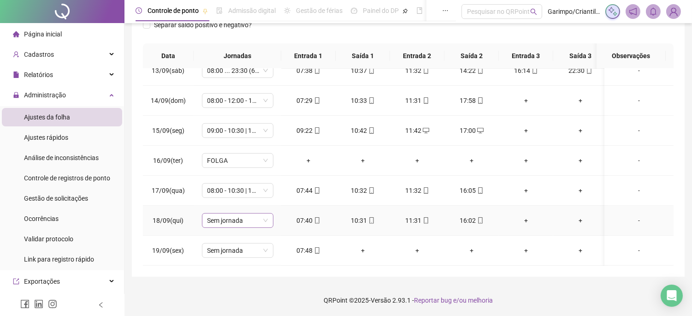
click at [262, 214] on span "Sem jornada" at bounding box center [238, 221] width 60 height 14
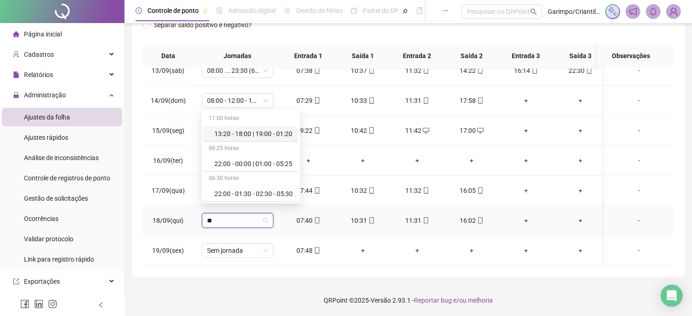
type input "*"
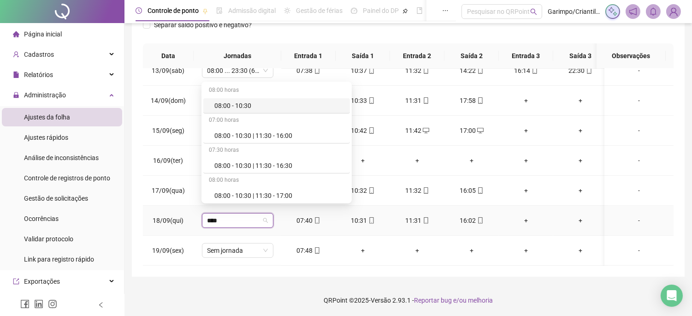
type input "*****"
click at [264, 168] on div "08:00 - 10:30 | 11:30 - 16:30" at bounding box center [279, 166] width 130 height 10
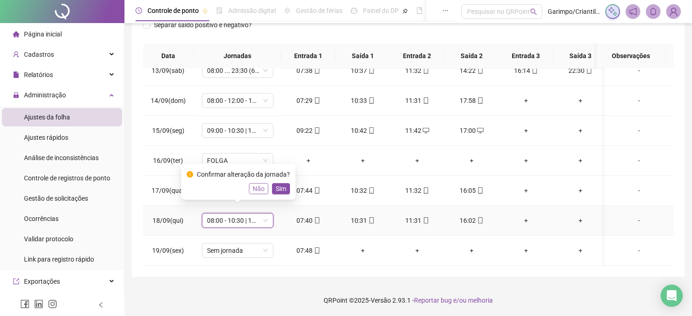
click at [264, 190] on button "Não" at bounding box center [258, 188] width 19 height 11
click at [244, 218] on span "08:00 - 10:30 | 11:30 - 16:30" at bounding box center [238, 221] width 60 height 14
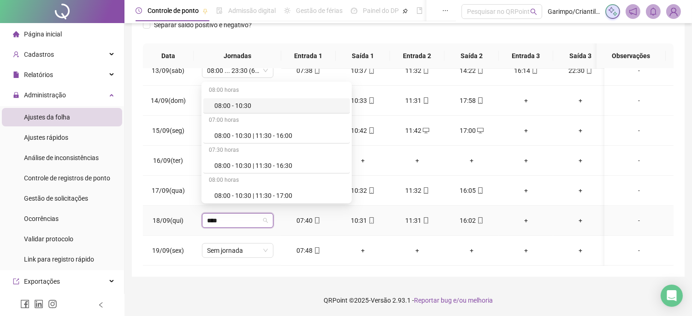
type input "*****"
click at [262, 139] on div "08:00 - 10:30 | 11:30 - 16:00" at bounding box center [279, 136] width 130 height 10
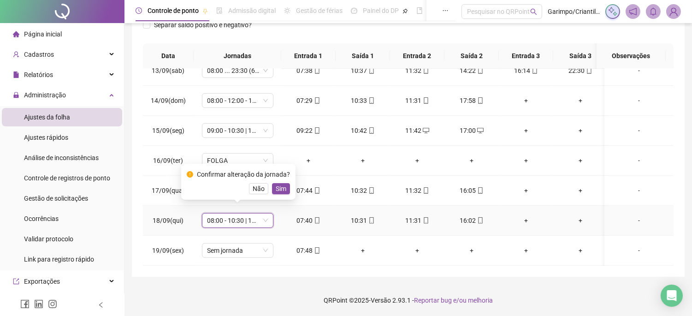
click at [276, 195] on div "Confirmar alteração da jornada? Não Sim" at bounding box center [238, 182] width 114 height 36
click at [279, 190] on span "Sim" at bounding box center [281, 189] width 11 height 10
click at [245, 244] on span "Sem jornada" at bounding box center [238, 251] width 60 height 14
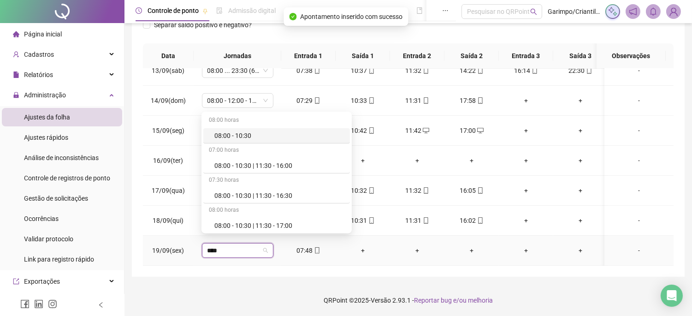
type input "*****"
click at [283, 159] on div "08:00 - 10:30 | 11:30 - 16:00" at bounding box center [276, 165] width 147 height 15
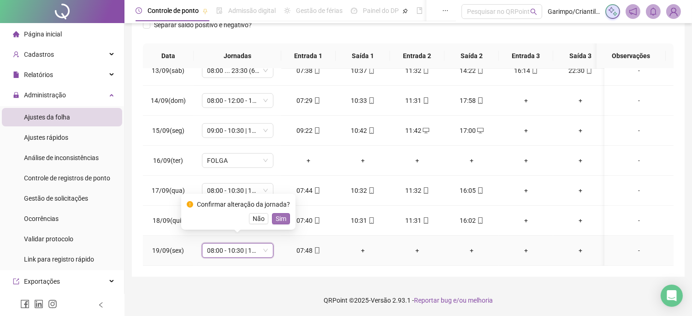
click at [283, 216] on span "Sim" at bounding box center [281, 219] width 11 height 10
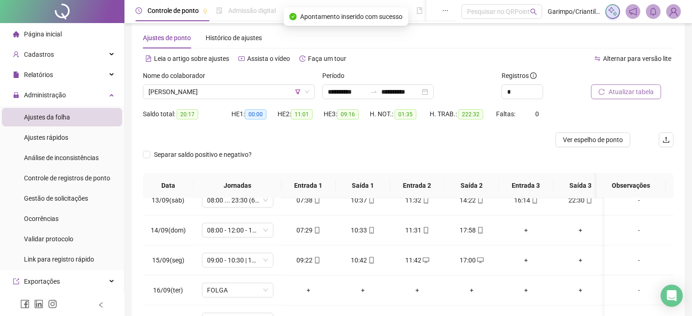
scroll to position [0, 0]
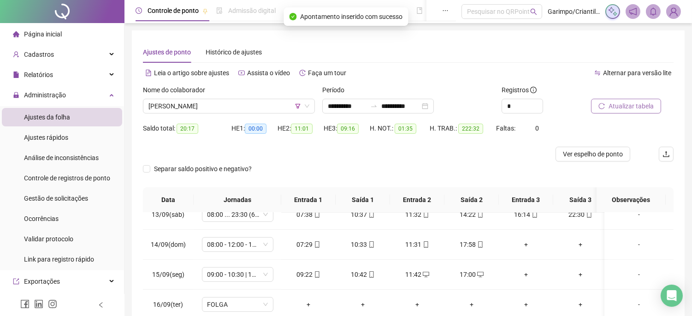
click at [621, 110] on span "Atualizar tabela" at bounding box center [631, 106] width 45 height 10
click at [241, 100] on span "[PERSON_NAME]" at bounding box center [229, 106] width 161 height 14
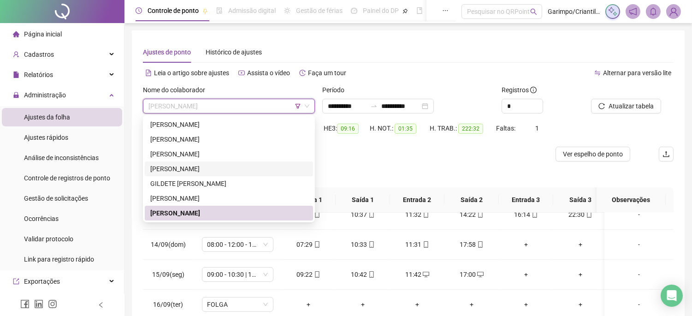
scroll to position [51, 0]
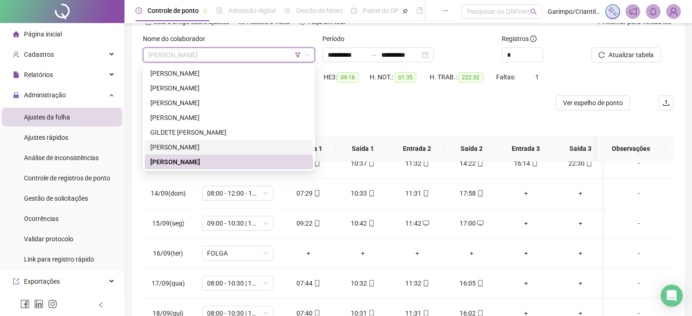
click at [341, 120] on div "Separar saldo positivo e negativo?" at bounding box center [408, 123] width 531 height 26
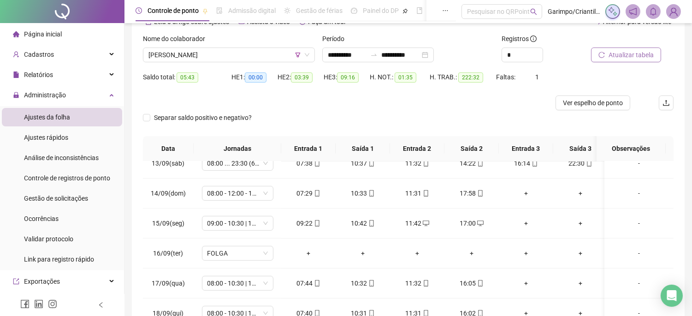
click at [640, 50] on span "Atualizar tabela" at bounding box center [631, 55] width 45 height 10
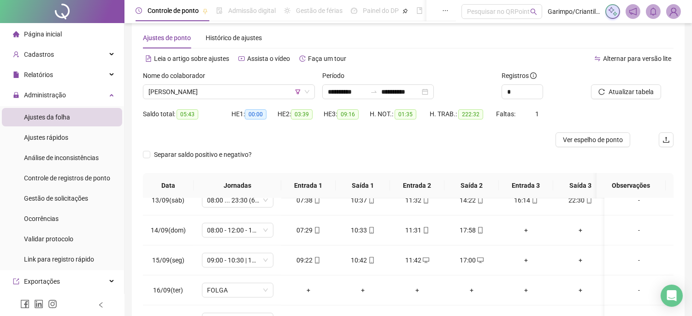
scroll to position [0, 0]
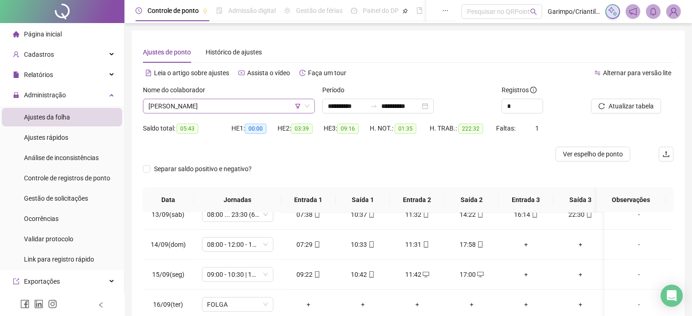
click at [293, 108] on span "[PERSON_NAME]" at bounding box center [229, 106] width 161 height 14
click at [297, 110] on span "[PERSON_NAME]" at bounding box center [229, 106] width 161 height 14
click at [300, 105] on icon "filter" at bounding box center [298, 106] width 6 height 6
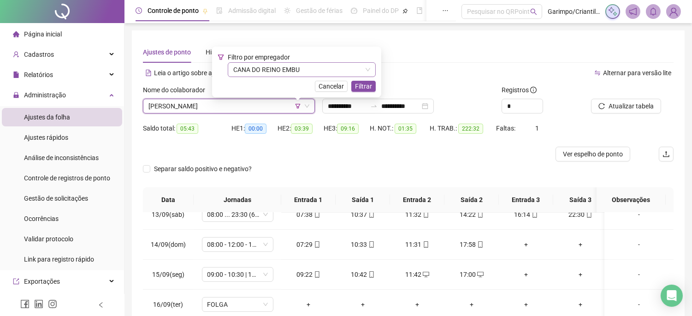
click at [292, 68] on span "CANA DO REINO EMBU" at bounding box center [301, 70] width 137 height 14
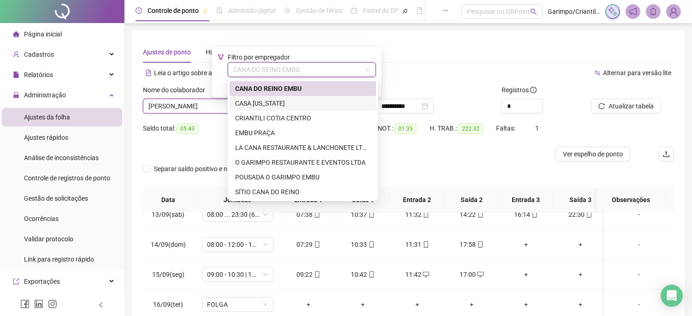
click at [265, 104] on div "CASA [US_STATE]" at bounding box center [303, 103] width 136 height 10
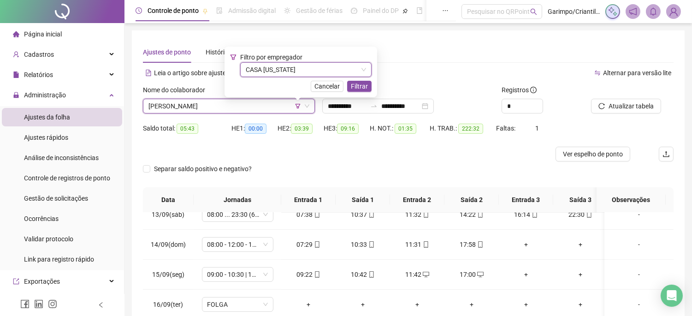
click at [319, 72] on span "CASA [US_STATE]" at bounding box center [306, 70] width 120 height 14
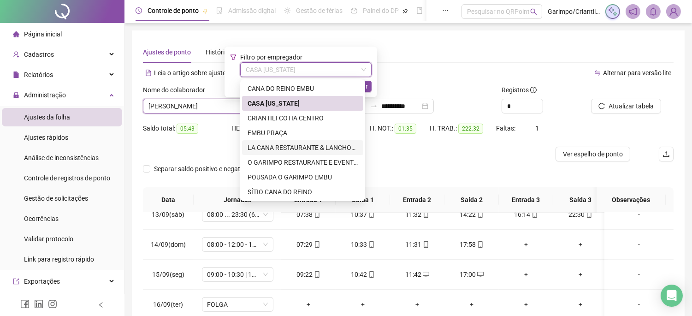
click at [306, 148] on div "LA CANA RESTAURANTE & LANCHONETE LTDA" at bounding box center [303, 148] width 110 height 10
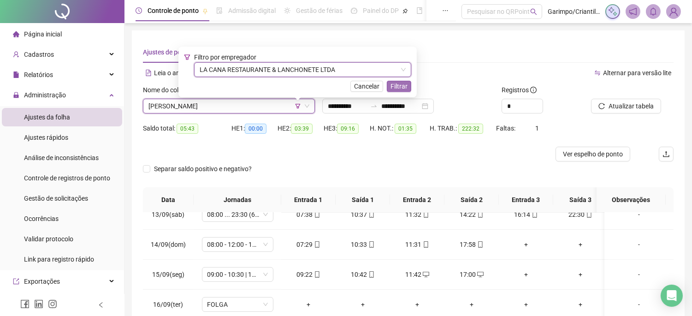
click at [400, 84] on span "Filtrar" at bounding box center [399, 86] width 17 height 10
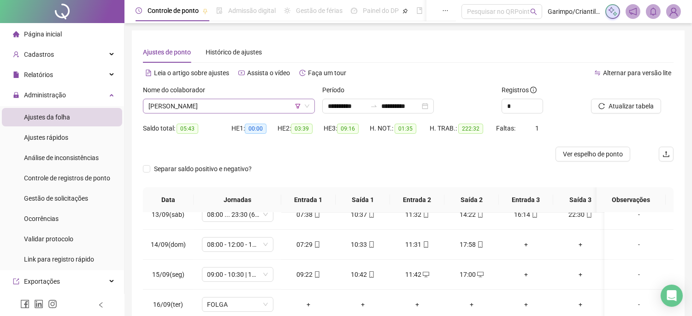
click at [232, 111] on span "[PERSON_NAME]" at bounding box center [229, 106] width 161 height 14
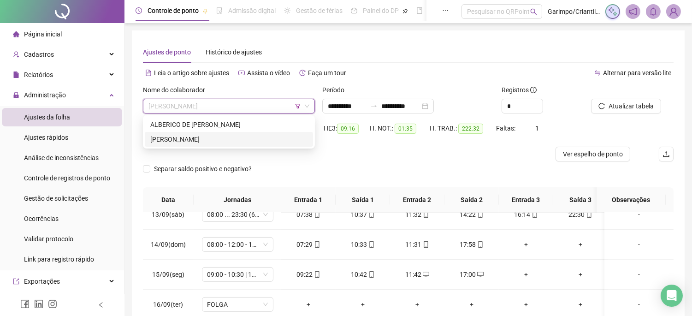
click at [228, 137] on div "[PERSON_NAME]" at bounding box center [228, 139] width 157 height 10
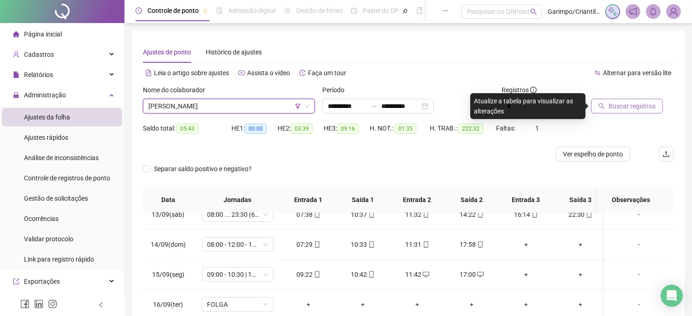
click at [632, 107] on span "Buscar registros" at bounding box center [632, 106] width 47 height 10
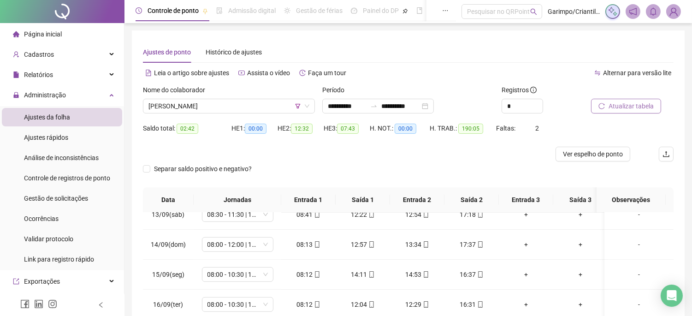
scroll to position [144, 0]
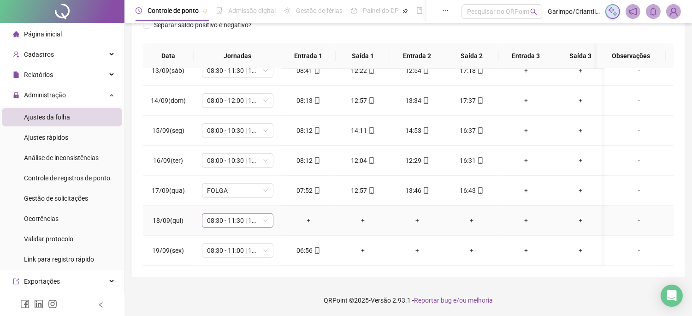
click at [259, 215] on span "08:30 - 11:30 | 12:30 - 16:30" at bounding box center [238, 221] width 60 height 14
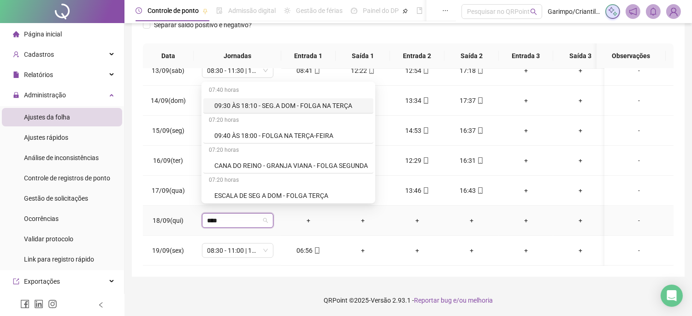
type input "*****"
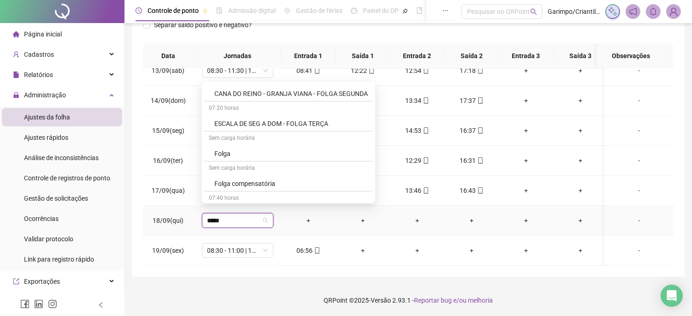
scroll to position [51, 0]
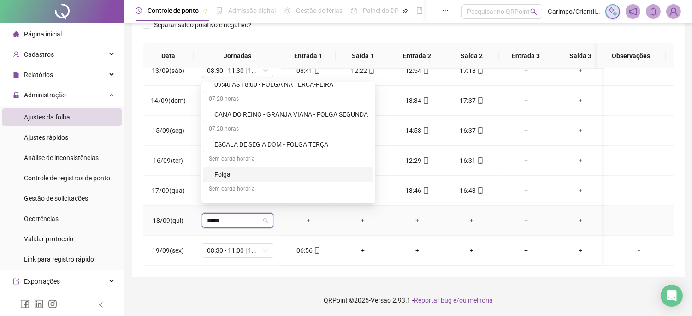
click at [220, 172] on div "Folga" at bounding box center [291, 174] width 154 height 10
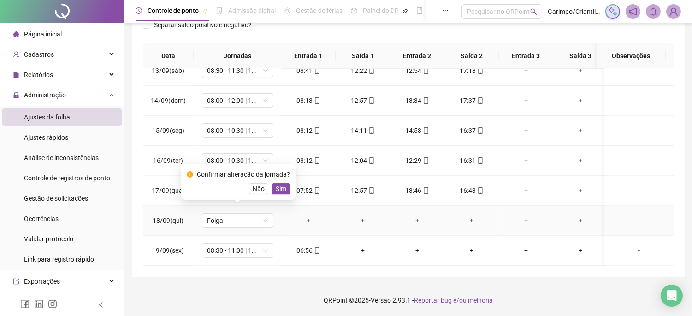
click at [276, 195] on div "Confirmar alteração da jornada? Não Sim" at bounding box center [238, 182] width 114 height 36
click at [277, 194] on button "Sim" at bounding box center [281, 188] width 18 height 11
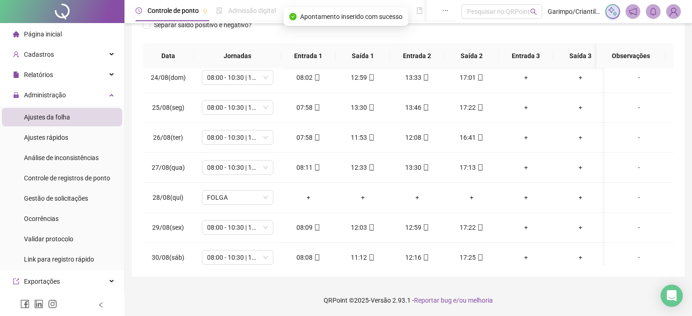
scroll to position [0, 0]
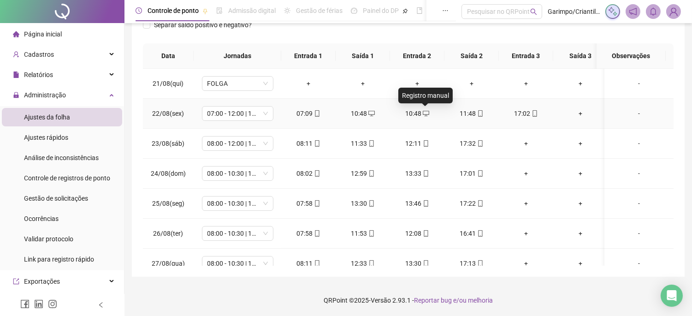
click at [425, 114] on icon "desktop" at bounding box center [426, 113] width 6 height 6
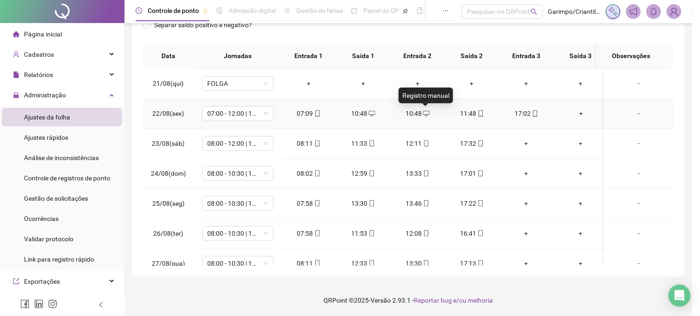
type input "**********"
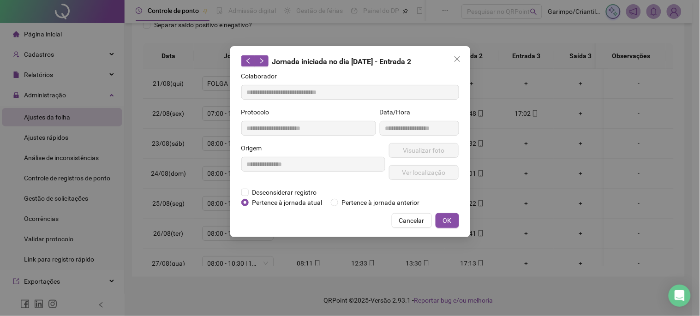
click at [312, 185] on div "**********" at bounding box center [313, 165] width 148 height 44
click at [311, 188] on span "Desconsiderar registro" at bounding box center [285, 192] width 72 height 10
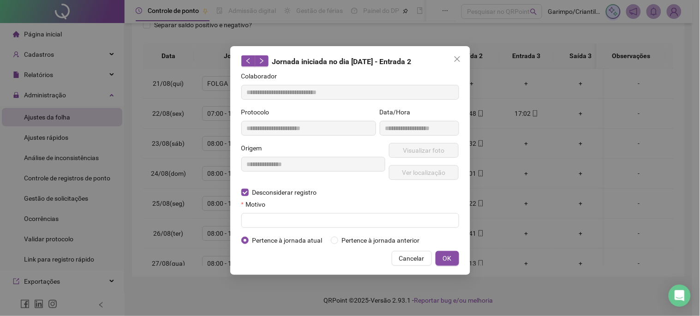
click at [310, 211] on div "Motivo" at bounding box center [350, 206] width 218 height 14
click at [333, 222] on input "text" at bounding box center [350, 220] width 218 height 15
click at [458, 256] on button "OK" at bounding box center [447, 258] width 24 height 15
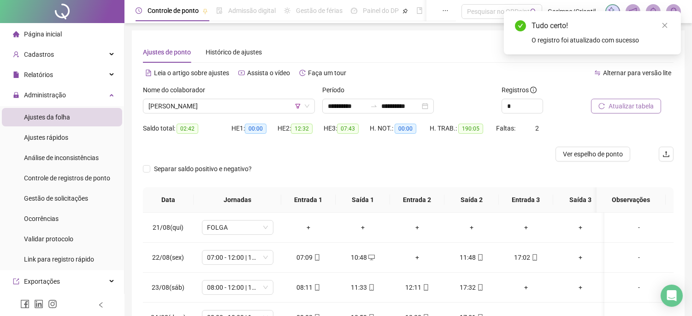
click at [607, 116] on div "Atualizar tabela" at bounding box center [633, 103] width 90 height 36
click at [607, 108] on button "Atualizar tabela" at bounding box center [626, 106] width 70 height 15
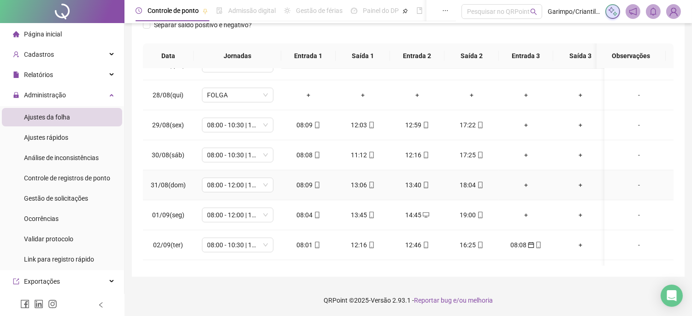
scroll to position [205, 0]
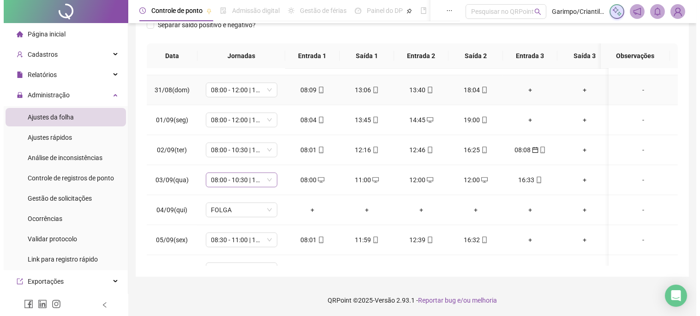
scroll to position [307, 0]
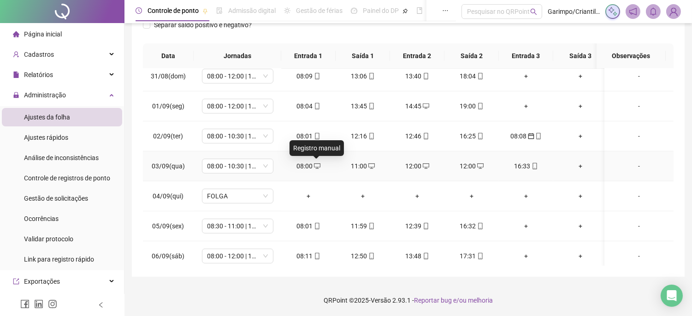
click at [315, 162] on span at bounding box center [316, 165] width 7 height 7
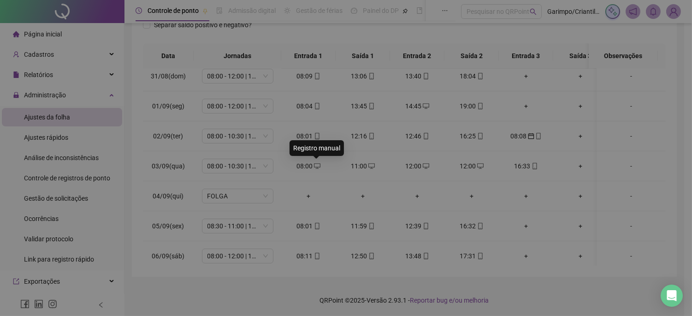
type input "**********"
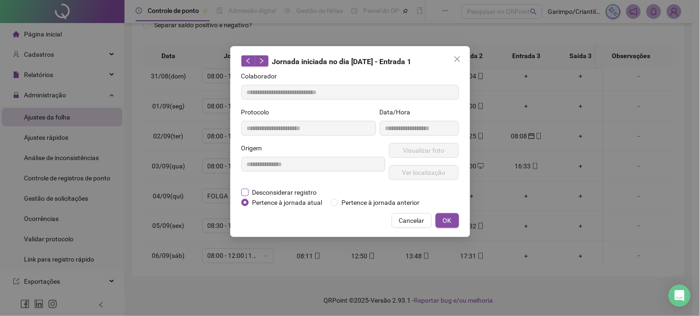
click at [293, 195] on span "Desconsiderar registro" at bounding box center [285, 192] width 72 height 10
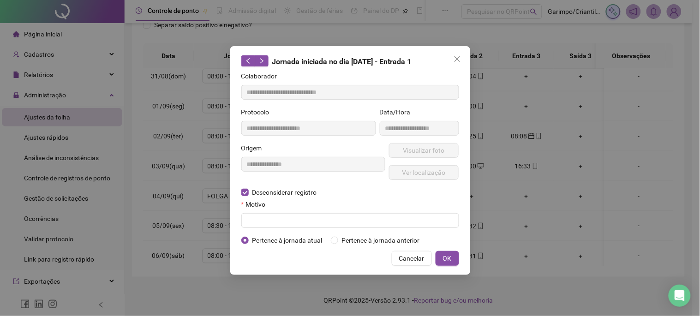
click at [298, 213] on div "Motivo" at bounding box center [350, 206] width 218 height 14
click at [311, 219] on input "text" at bounding box center [350, 220] width 218 height 15
click at [457, 252] on button "OK" at bounding box center [447, 258] width 24 height 15
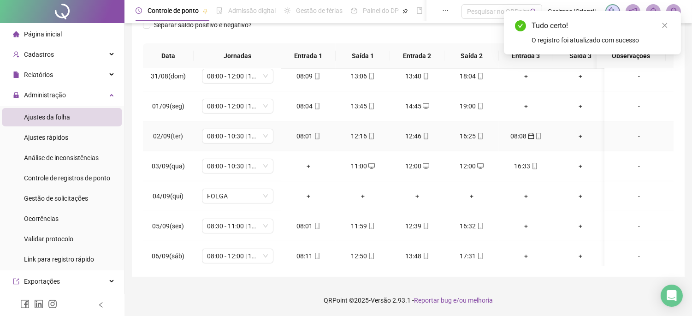
click at [532, 136] on icon "calendar" at bounding box center [531, 136] width 6 height 6
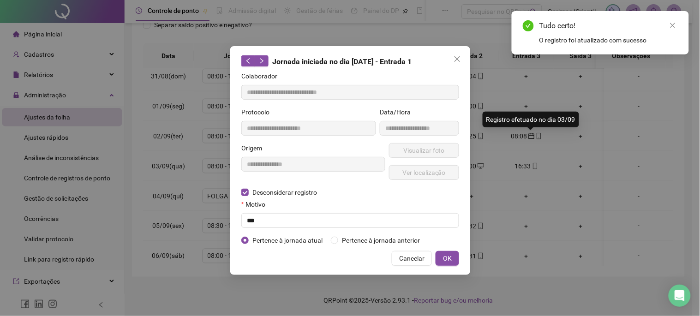
type input "**********"
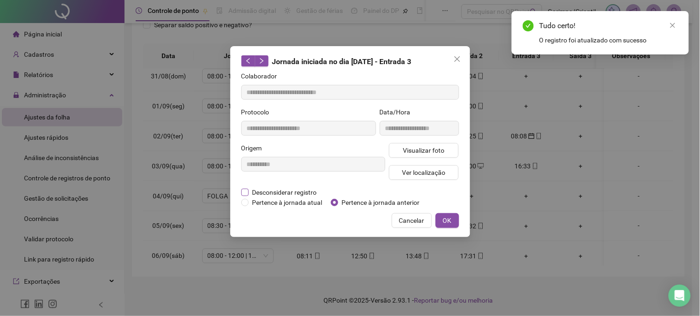
click at [276, 190] on span "Desconsiderar registro" at bounding box center [285, 192] width 72 height 10
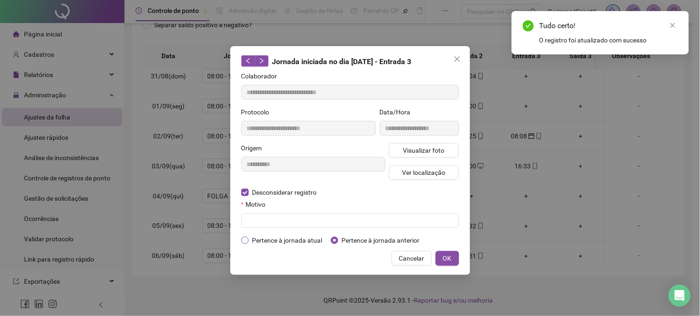
click at [302, 239] on span "Pertence à jornada atual" at bounding box center [287, 240] width 77 height 10
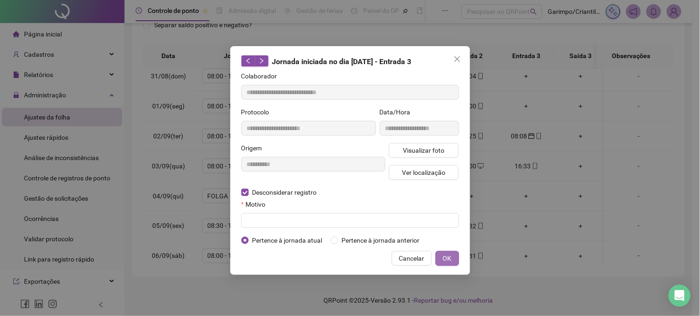
click at [451, 256] on button "OK" at bounding box center [447, 258] width 24 height 15
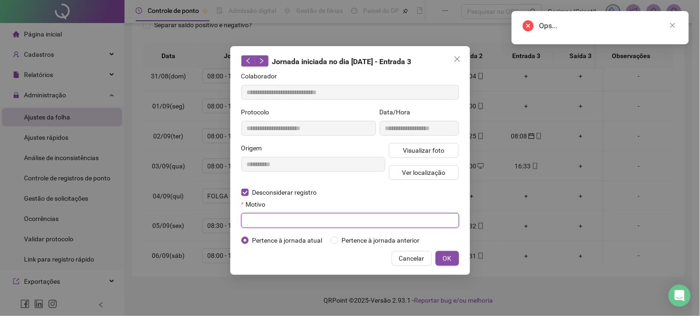
click at [319, 224] on input "text" at bounding box center [350, 220] width 218 height 15
click at [445, 260] on span "OK" at bounding box center [447, 258] width 9 height 10
click at [446, 254] on div "**********" at bounding box center [350, 158] width 700 height 316
click at [448, 264] on div "**********" at bounding box center [350, 158] width 700 height 316
click at [448, 256] on div "**********" at bounding box center [350, 158] width 700 height 316
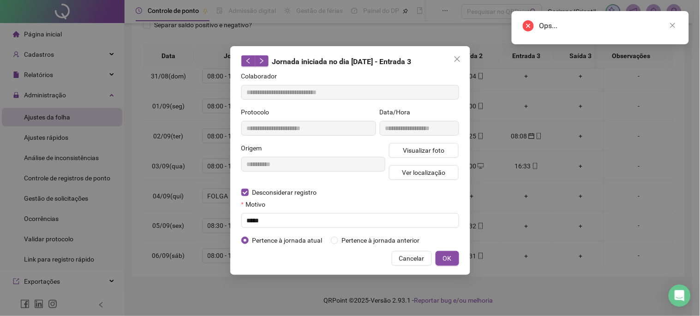
click at [448, 256] on div "**********" at bounding box center [350, 158] width 700 height 316
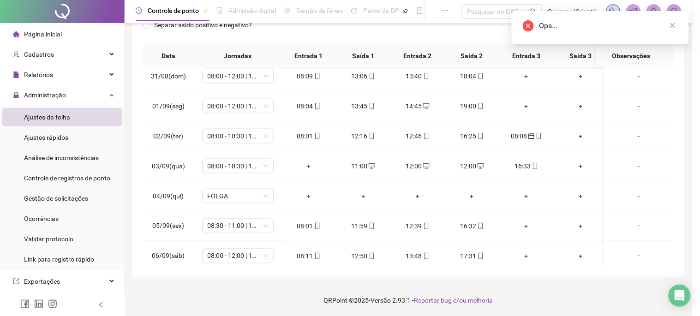
click at [672, 24] on icon "close" at bounding box center [672, 25] width 6 height 6
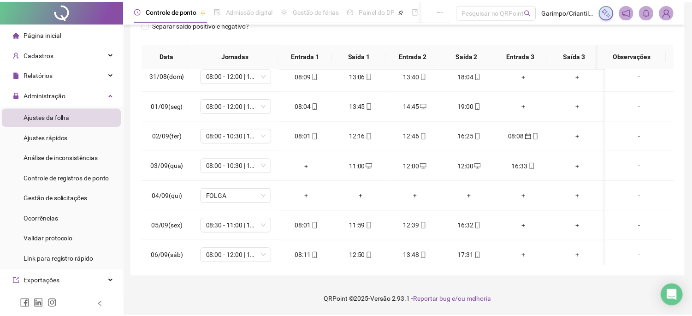
scroll to position [91, 0]
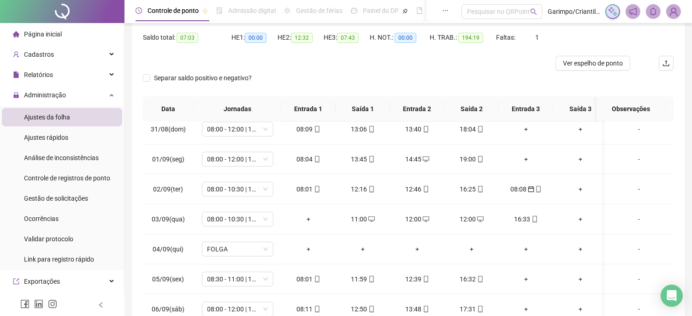
click at [620, 20] on span "Atualizar tabela" at bounding box center [631, 15] width 45 height 10
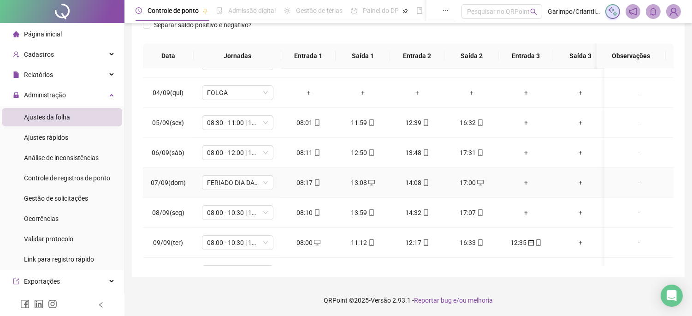
scroll to position [410, 0]
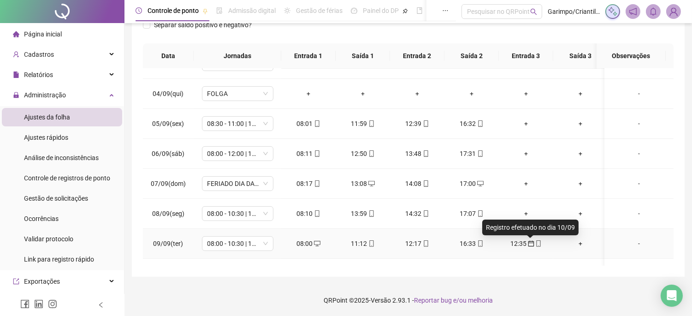
click at [536, 245] on icon "mobile" at bounding box center [539, 243] width 6 height 6
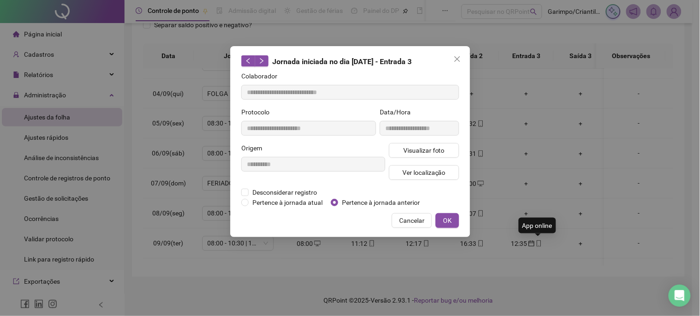
type input "**********"
click at [298, 201] on span "Pertence à jornada atual" at bounding box center [287, 202] width 77 height 10
click at [450, 220] on span "OK" at bounding box center [447, 220] width 9 height 10
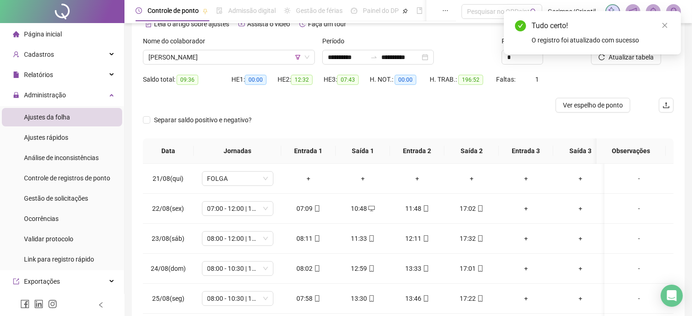
scroll to position [0, 0]
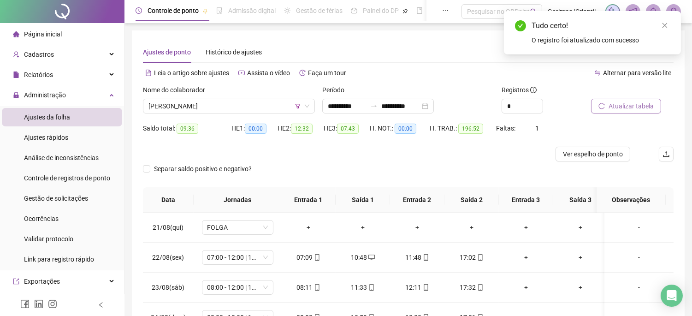
click at [614, 110] on span "Atualizar tabela" at bounding box center [631, 106] width 45 height 10
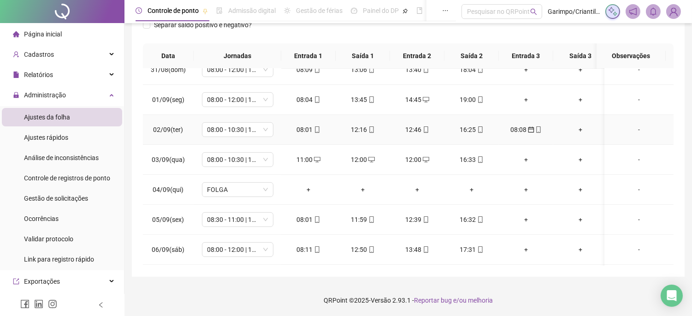
scroll to position [307, 0]
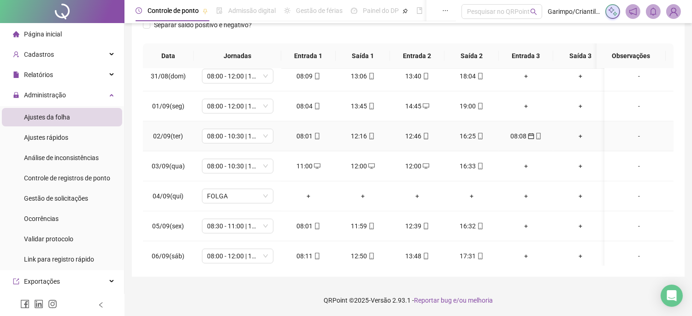
click at [522, 136] on div "08:08" at bounding box center [526, 136] width 40 height 10
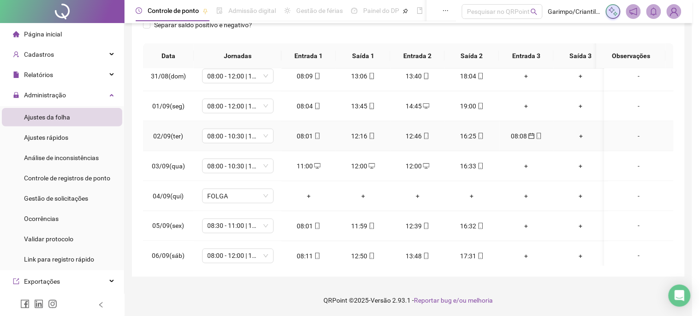
type input "**********"
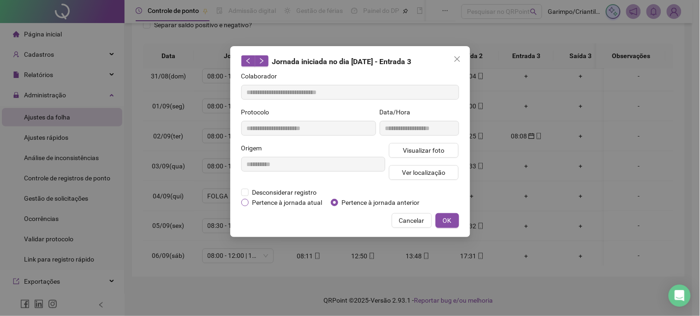
click at [301, 202] on span "Pertence à jornada atual" at bounding box center [287, 202] width 77 height 10
click at [443, 219] on span "OK" at bounding box center [447, 220] width 9 height 10
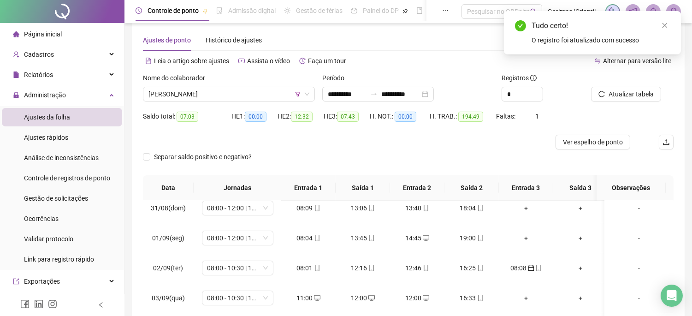
scroll to position [0, 0]
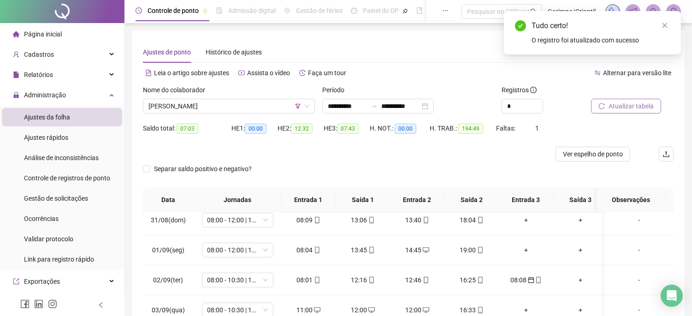
click at [601, 108] on icon "reload" at bounding box center [602, 106] width 6 height 6
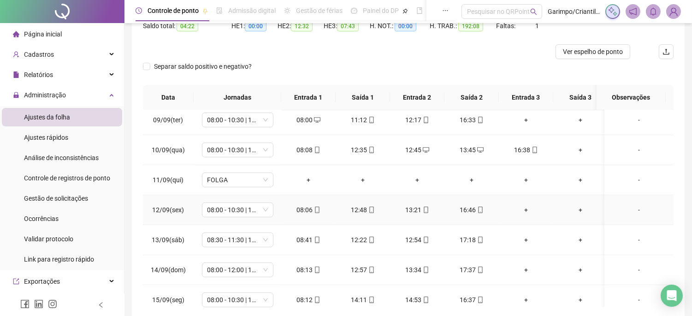
scroll to position [506, 0]
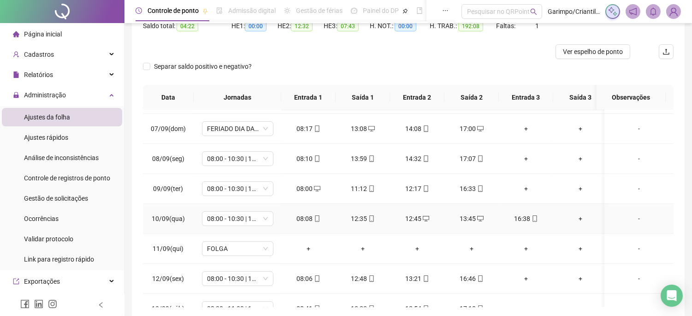
click at [418, 218] on div "12:45" at bounding box center [418, 219] width 40 height 10
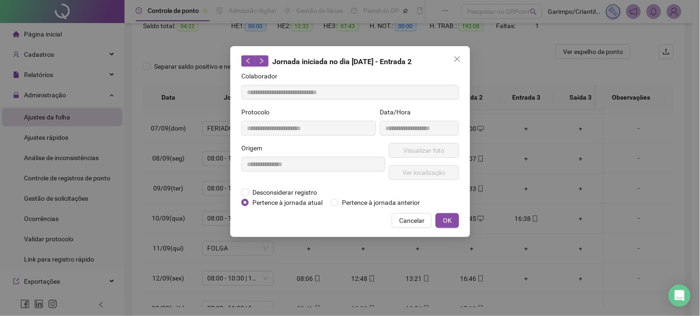
type input "**********"
click at [303, 193] on span "Desconsiderar registro" at bounding box center [285, 192] width 72 height 10
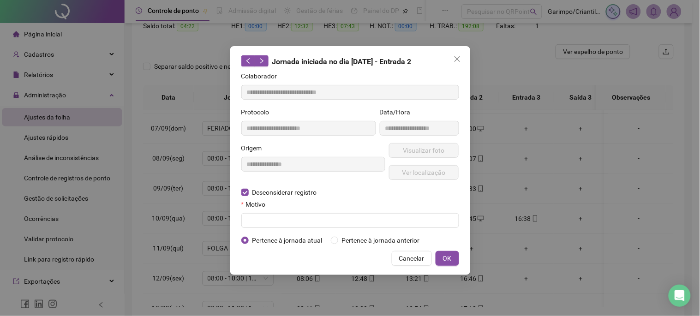
click at [305, 213] on div "Motivo" at bounding box center [350, 206] width 218 height 14
click at [309, 220] on input "text" at bounding box center [350, 220] width 218 height 15
click at [450, 261] on span "OK" at bounding box center [447, 258] width 9 height 10
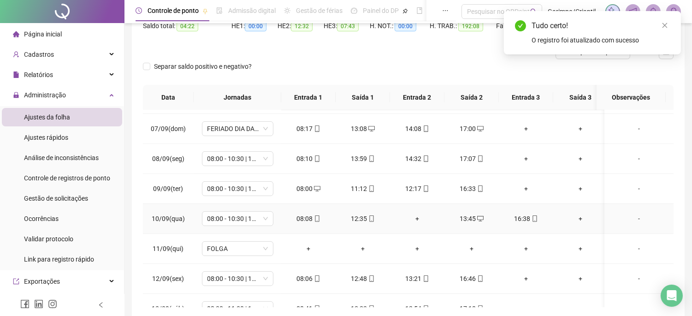
click at [476, 216] on span "desktop" at bounding box center [479, 218] width 7 height 6
type input "**********"
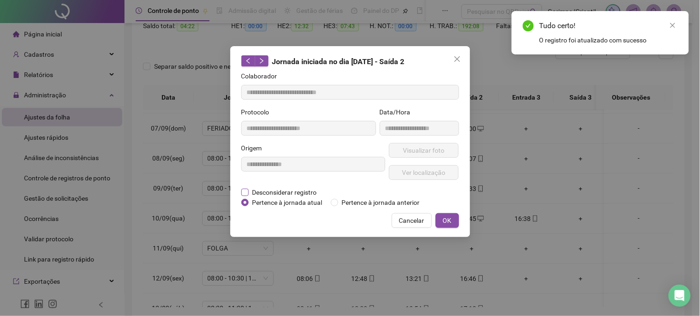
click at [280, 188] on span "Desconsiderar registro" at bounding box center [285, 192] width 72 height 10
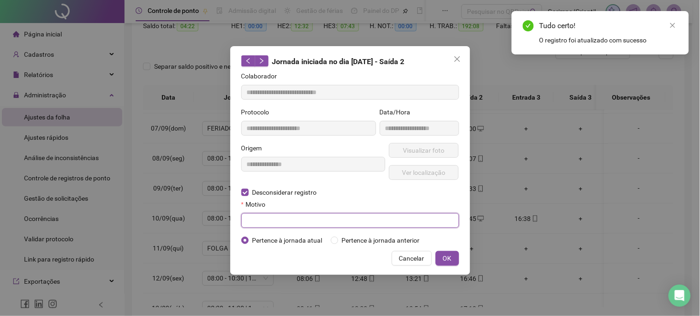
click at [292, 224] on input "text" at bounding box center [350, 220] width 218 height 15
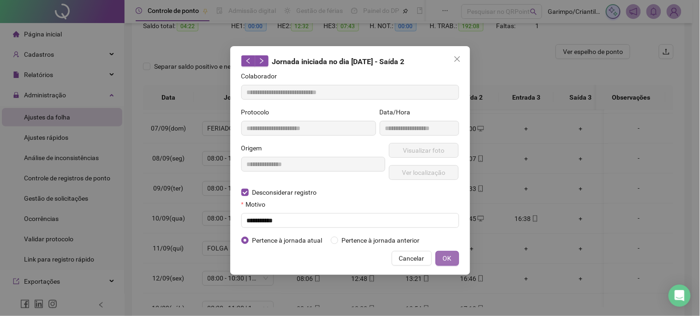
click at [446, 261] on span "OK" at bounding box center [447, 258] width 9 height 10
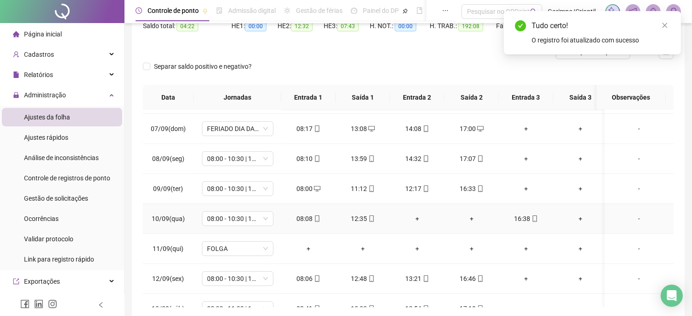
click at [577, 218] on div "+" at bounding box center [581, 219] width 40 height 10
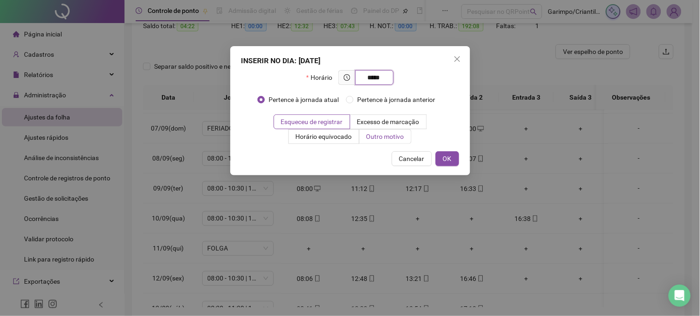
type input "*****"
click at [377, 137] on span "Outro motivo" at bounding box center [385, 136] width 38 height 7
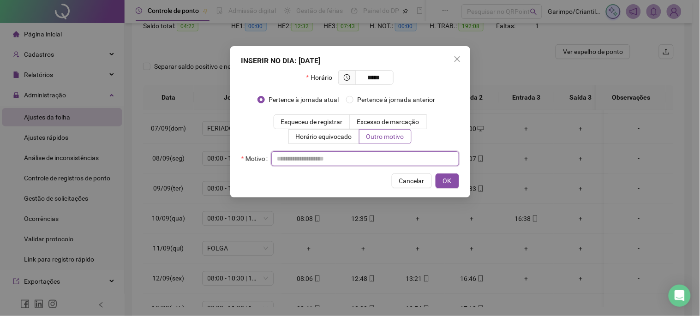
click at [386, 156] on input "text" at bounding box center [365, 158] width 188 height 15
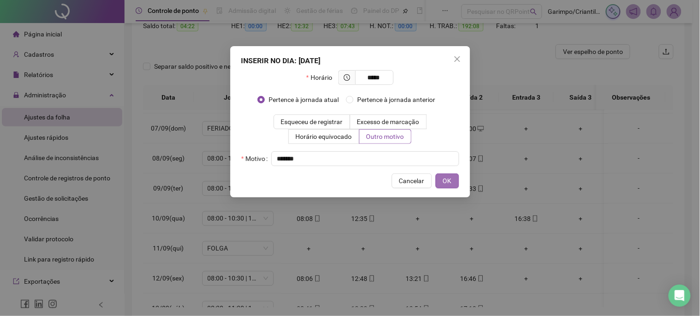
click at [440, 183] on button "OK" at bounding box center [447, 180] width 24 height 15
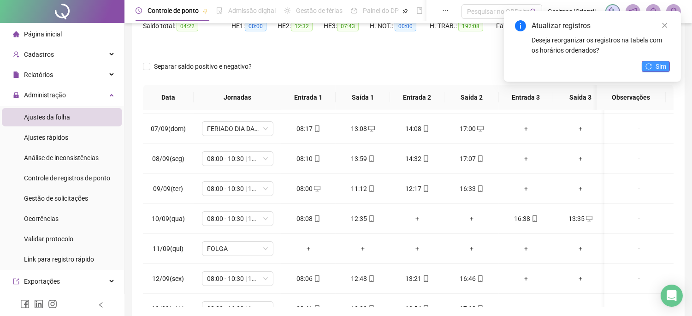
click at [660, 66] on span "Sim" at bounding box center [661, 66] width 11 height 10
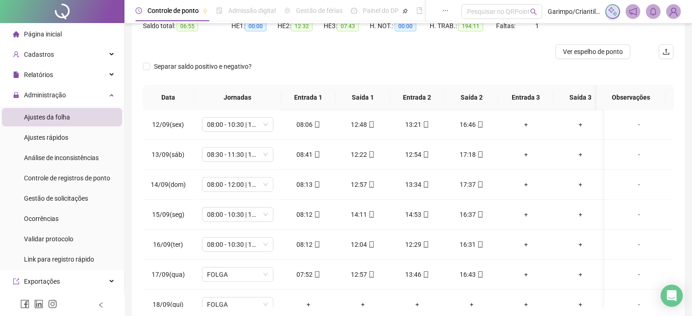
scroll to position [51, 0]
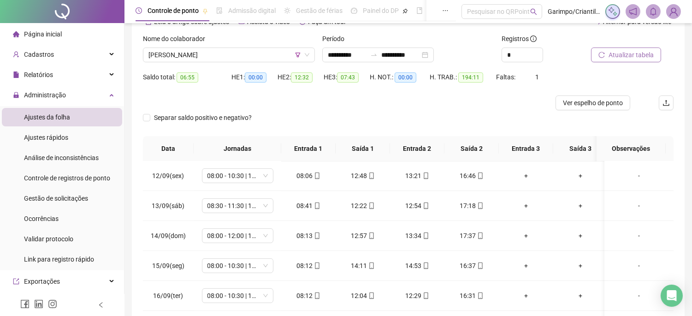
click at [594, 62] on button "Atualizar tabela" at bounding box center [626, 55] width 70 height 15
click at [623, 53] on body "**********" at bounding box center [346, 107] width 692 height 316
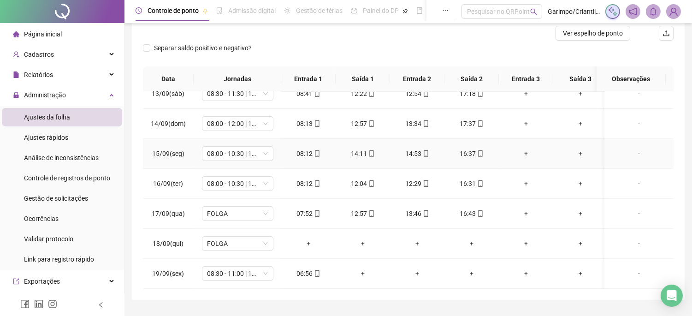
scroll to position [144, 0]
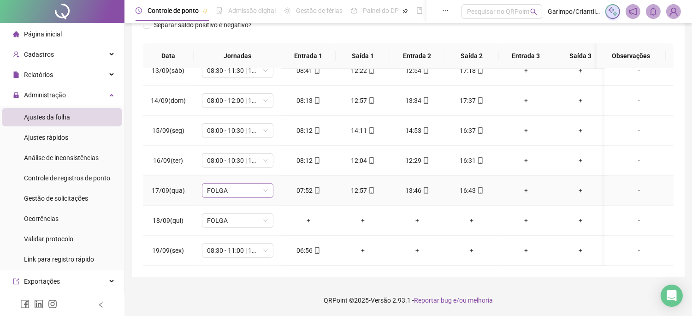
click at [261, 184] on span "FOLGA" at bounding box center [238, 191] width 60 height 14
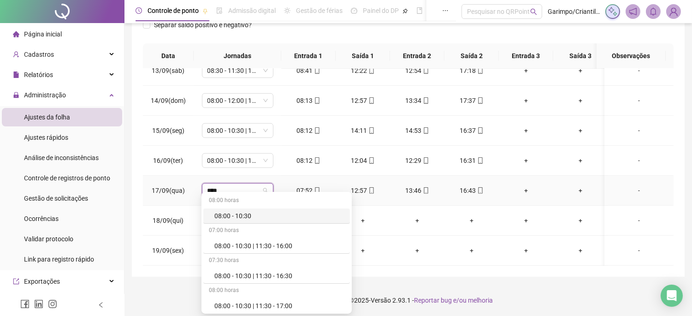
type input "*****"
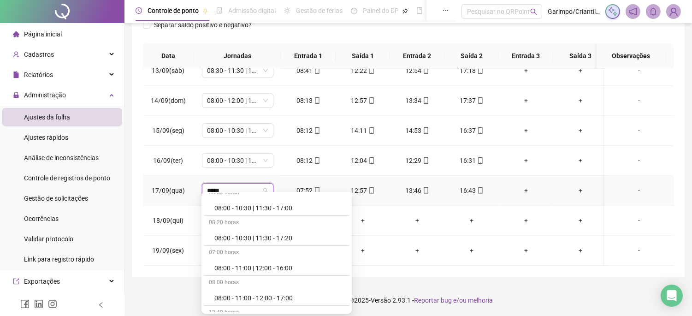
scroll to position [102, 0]
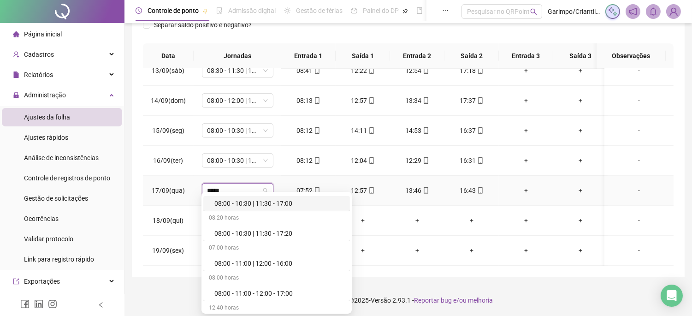
click at [276, 200] on div "08:00 - 10:30 | 11:30 - 17:00" at bounding box center [279, 203] width 130 height 10
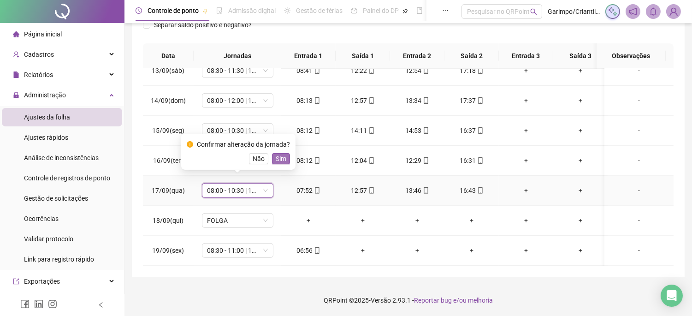
click at [282, 154] on span "Sim" at bounding box center [281, 159] width 11 height 10
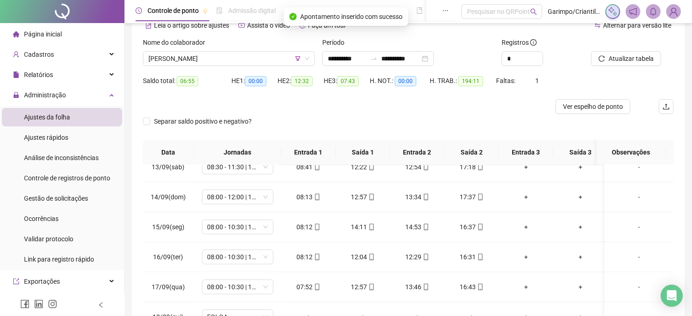
scroll to position [42, 0]
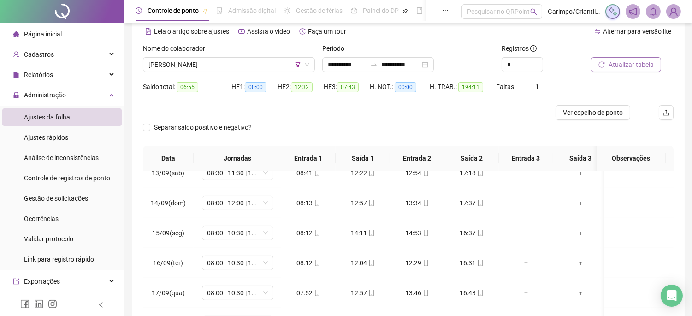
click at [620, 60] on span "Atualizar tabela" at bounding box center [631, 65] width 45 height 10
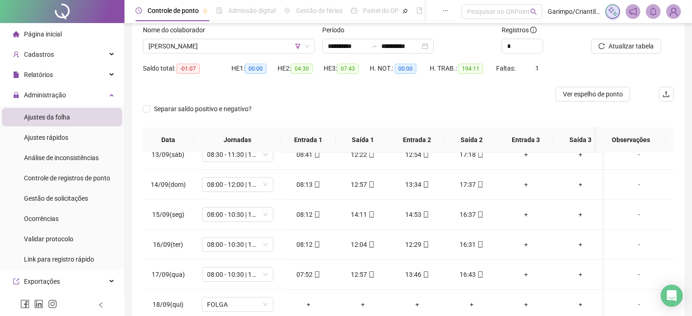
scroll to position [144, 0]
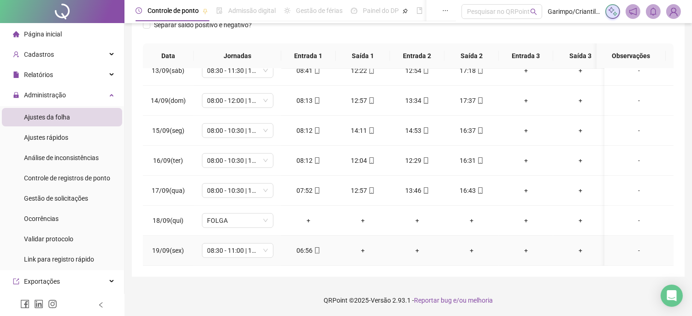
click at [318, 247] on icon "mobile" at bounding box center [317, 250] width 6 height 6
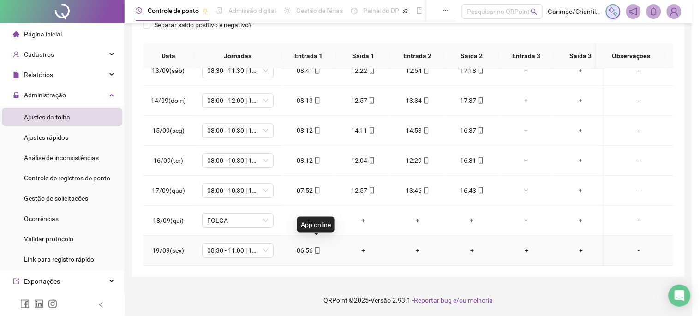
type input "**********"
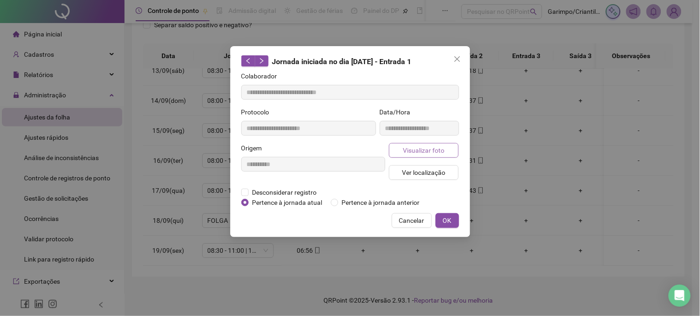
click at [416, 146] on span "Visualizar foto" at bounding box center [424, 150] width 42 height 10
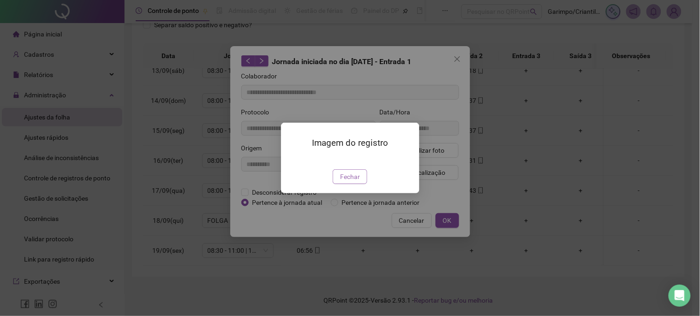
click at [366, 184] on button "Fechar" at bounding box center [350, 176] width 35 height 15
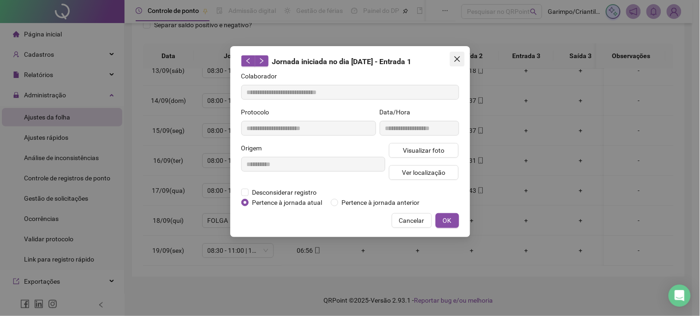
click at [458, 66] on button "Close" at bounding box center [457, 59] width 15 height 15
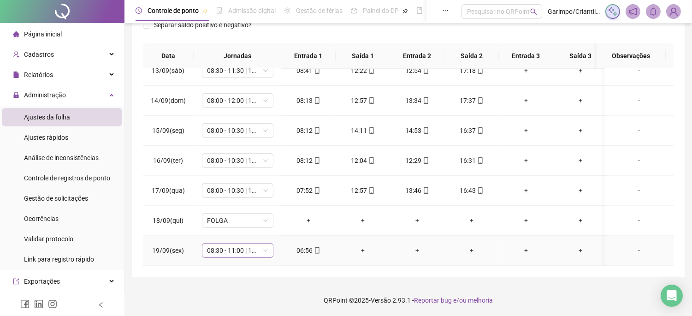
click at [237, 244] on span "08:30 - 11:00 | 12:00 - 17:00" at bounding box center [238, 251] width 60 height 14
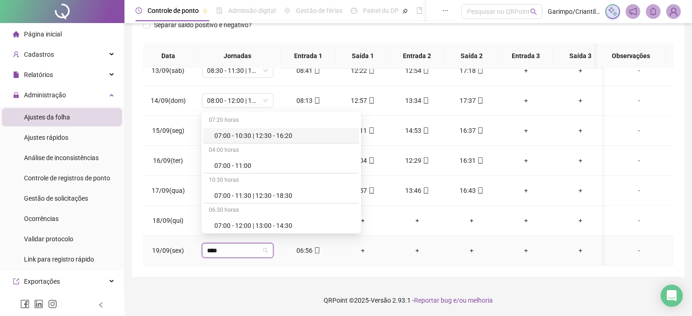
type input "*****"
click at [293, 136] on div "07:00 - 10:30 | 12:30 - 16:20" at bounding box center [283, 136] width 139 height 10
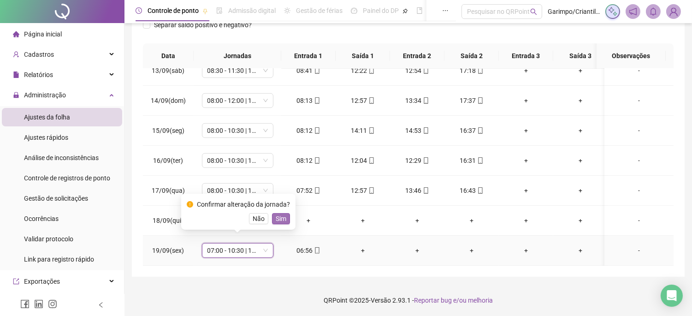
click at [282, 219] on span "Sim" at bounding box center [281, 219] width 11 height 10
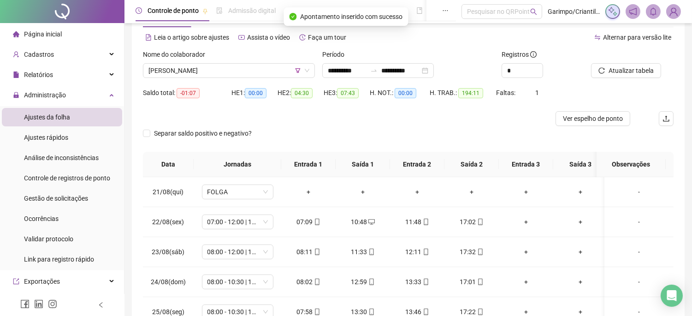
scroll to position [0, 0]
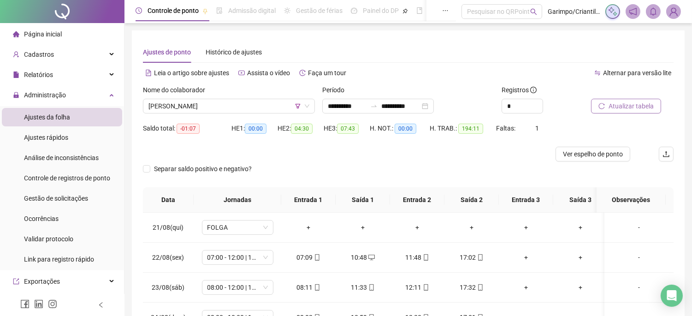
click at [616, 113] on button "Atualizar tabela" at bounding box center [626, 106] width 70 height 15
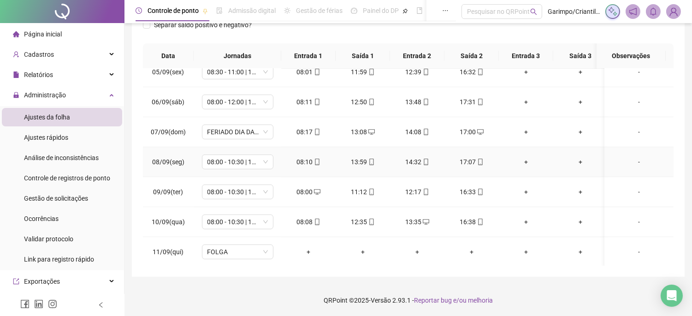
scroll to position [358, 0]
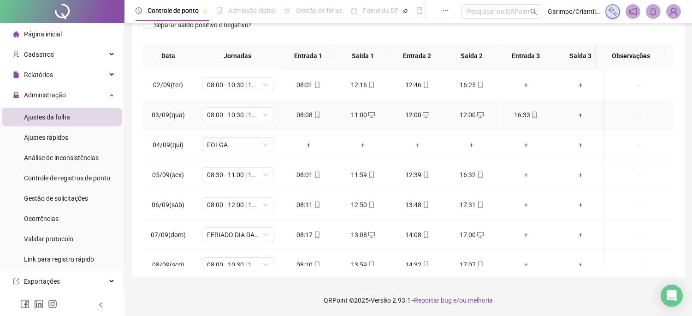
click at [413, 116] on div "12:00" at bounding box center [418, 115] width 40 height 10
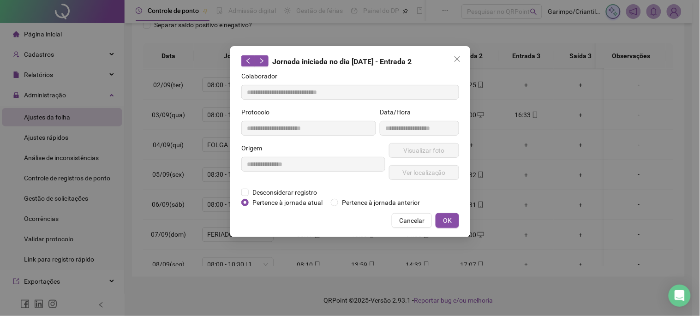
type input "**********"
click at [251, 190] on span "Desconsiderar registro" at bounding box center [285, 192] width 72 height 10
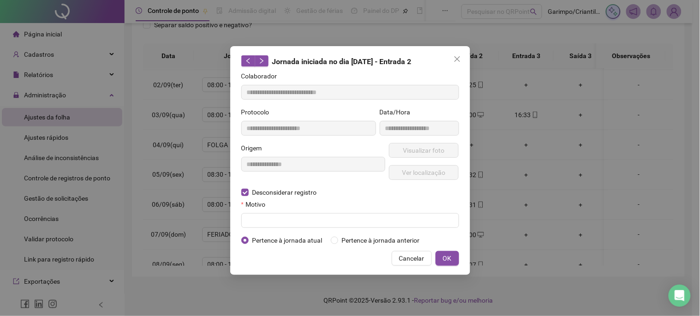
click at [273, 211] on div "Motivo" at bounding box center [350, 206] width 218 height 14
click at [278, 214] on input "text" at bounding box center [350, 220] width 218 height 15
click at [437, 264] on button "OK" at bounding box center [447, 258] width 24 height 15
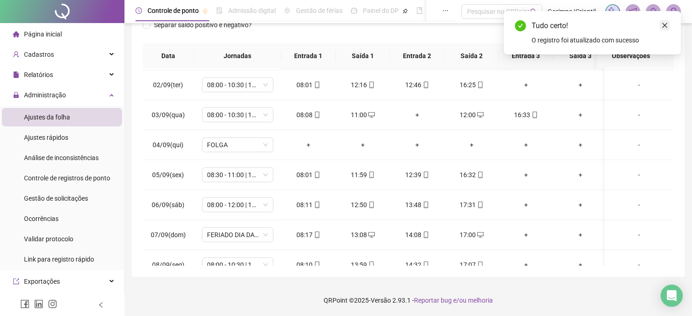
click at [664, 28] on icon "close" at bounding box center [665, 25] width 6 height 6
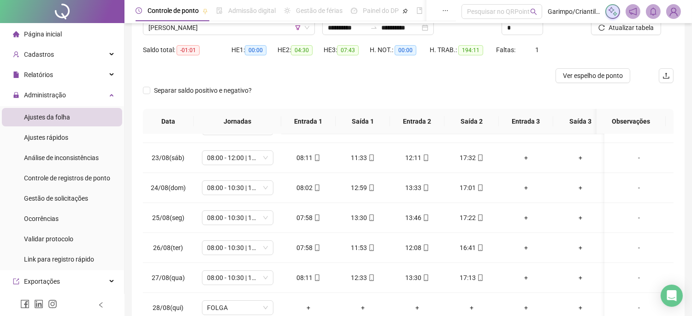
scroll to position [0, 0]
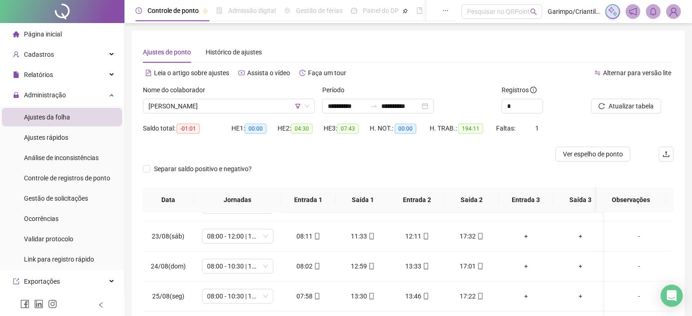
click at [610, 91] on div at bounding box center [621, 92] width 60 height 14
click at [615, 102] on span "Atualizar tabela" at bounding box center [631, 106] width 45 height 10
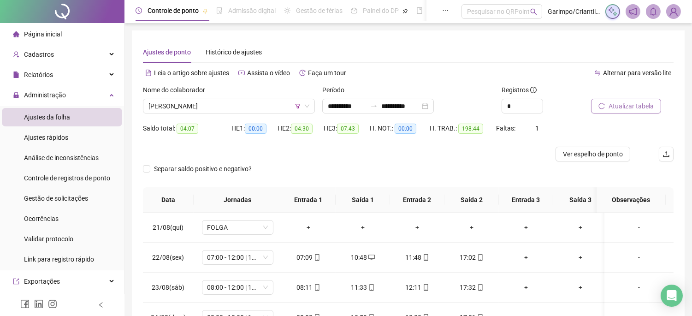
click at [619, 100] on button "Atualizar tabela" at bounding box center [626, 106] width 70 height 15
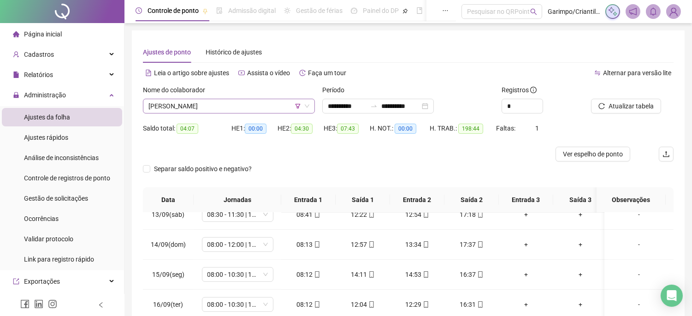
click at [251, 107] on span "[PERSON_NAME]" at bounding box center [229, 106] width 161 height 14
click at [303, 108] on span "[PERSON_NAME]" at bounding box center [229, 106] width 161 height 14
click at [298, 110] on span "[PERSON_NAME]" at bounding box center [229, 106] width 161 height 14
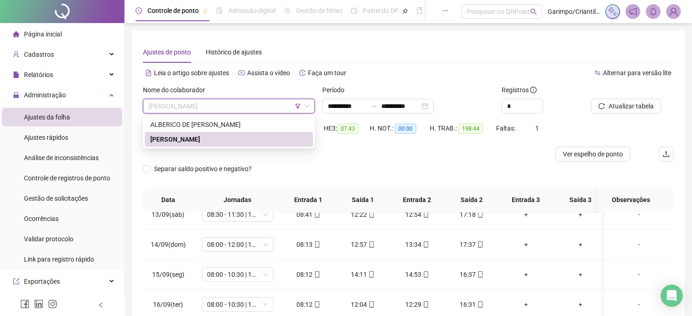
click at [298, 107] on icon "filter" at bounding box center [298, 106] width 6 height 6
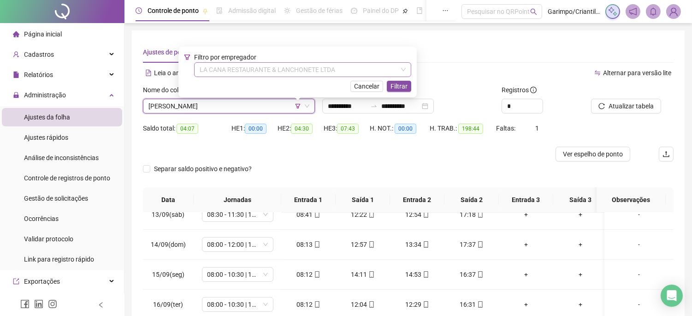
click at [280, 66] on span "LA CANA RESTAURANTE & LANCHONETE LTDA" at bounding box center [303, 70] width 206 height 14
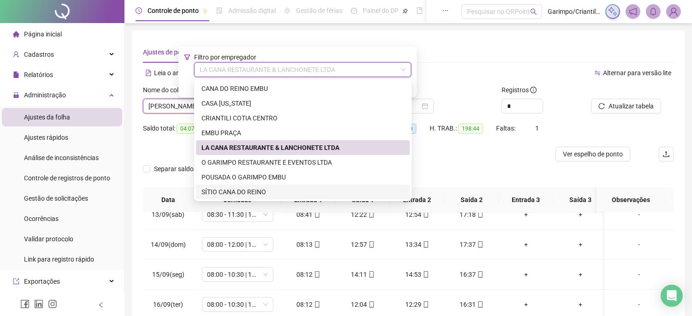
click at [253, 190] on div "SÍTIO CANA DO REINO" at bounding box center [303, 192] width 203 height 10
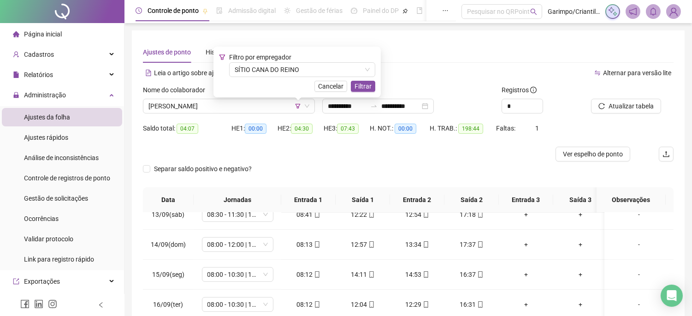
click at [621, 121] on div "Saldo total: 04:07 HE 1: 00:00 HE 2: 04:30 HE 3: 07:43 H. NOT.: 00:00 H. TRAB.:…" at bounding box center [408, 134] width 531 height 26
click at [619, 116] on div "Atualizar tabela" at bounding box center [633, 103] width 90 height 36
click at [617, 112] on button "Atualizar tabela" at bounding box center [626, 106] width 70 height 15
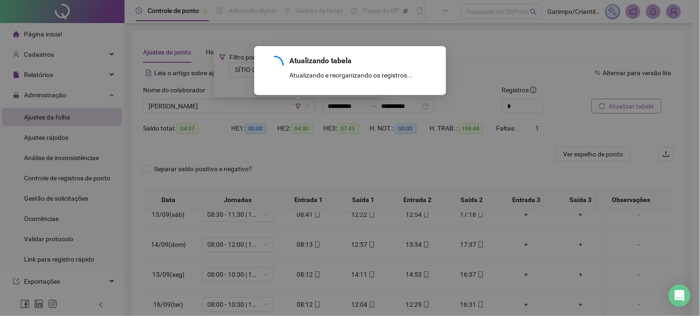
click at [617, 112] on div "Atualizando tabela Atualizando e reorganizando os registros... OK" at bounding box center [350, 158] width 700 height 316
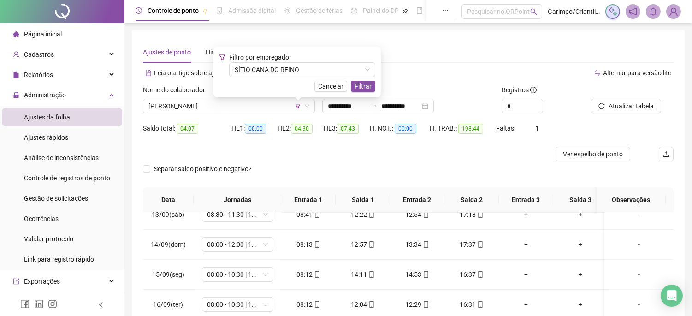
scroll to position [102, 0]
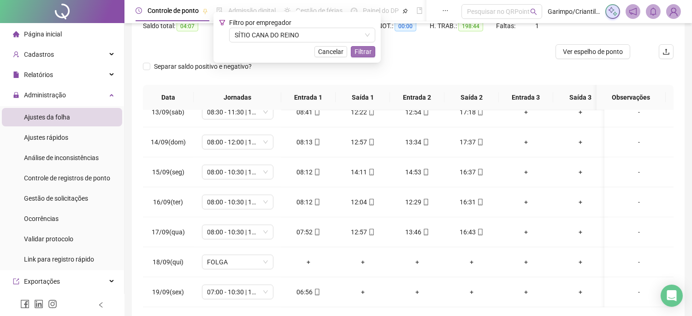
click at [362, 54] on span "Filtrar" at bounding box center [363, 52] width 17 height 10
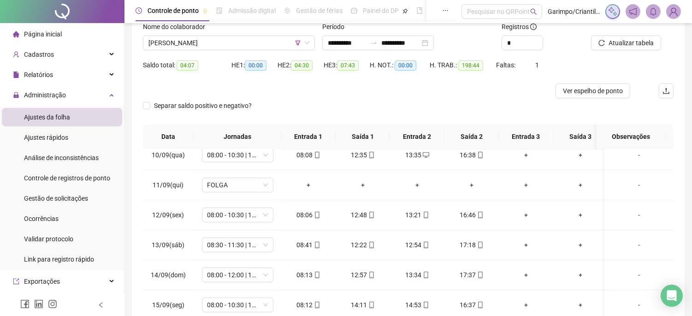
scroll to position [0, 0]
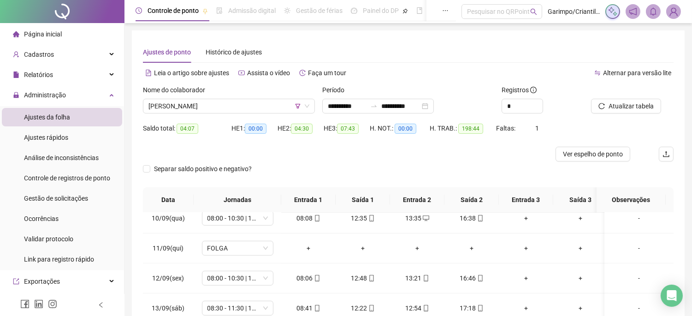
click at [232, 96] on div "Nome do colaborador" at bounding box center [229, 92] width 172 height 14
click at [237, 104] on span "[PERSON_NAME]" at bounding box center [229, 106] width 161 height 14
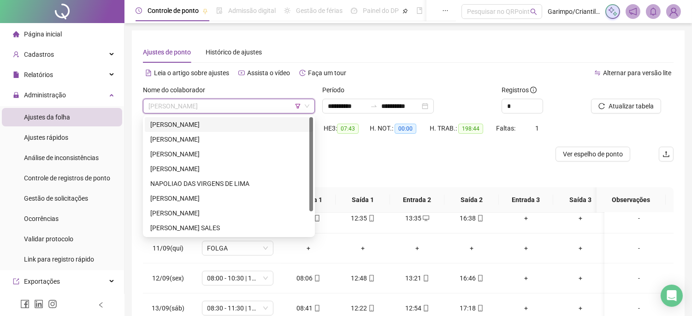
click at [225, 122] on div "[PERSON_NAME]" at bounding box center [228, 124] width 157 height 10
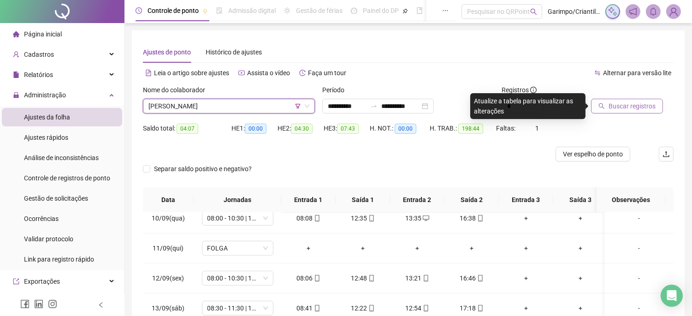
click at [619, 107] on span "Buscar registros" at bounding box center [632, 106] width 47 height 10
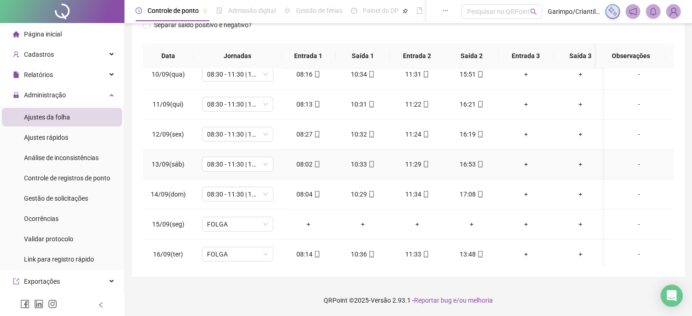
scroll to position [711, 0]
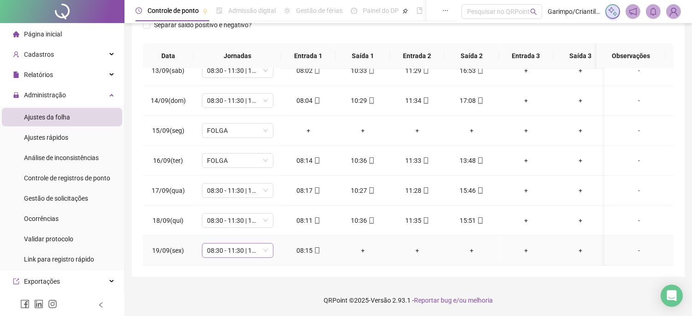
click at [244, 246] on span "08:30 - 11:30 | 12:30 - 17:00" at bounding box center [238, 251] width 60 height 14
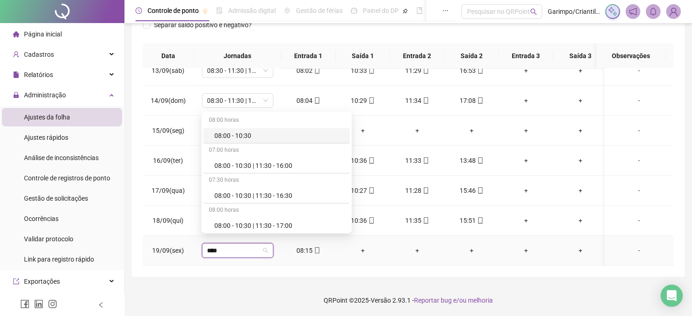
type input "*****"
click at [266, 163] on div "08:30 - 11:30 | 12:30 - 16:30" at bounding box center [253, 166] width 78 height 10
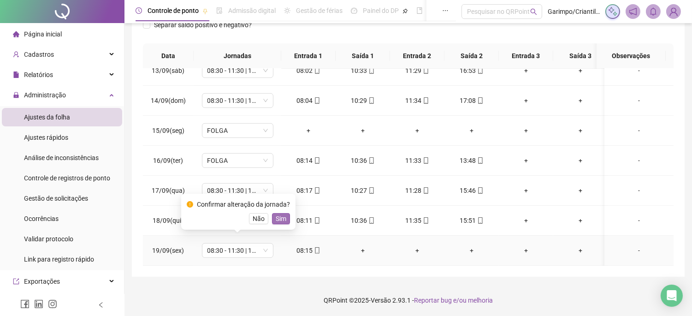
click at [282, 214] on span "Sim" at bounding box center [281, 219] width 11 height 10
click at [256, 154] on span "FOLGA" at bounding box center [238, 161] width 60 height 14
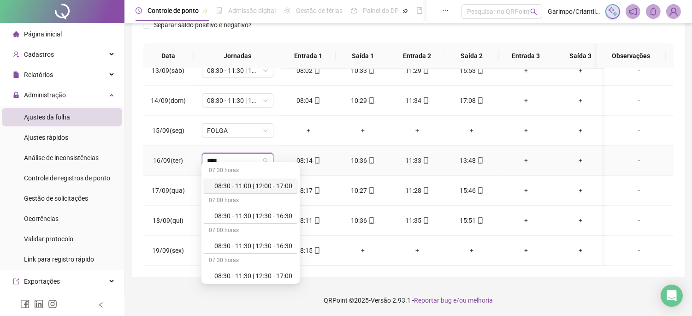
type input "*****"
click at [262, 215] on div "08:30 - 11:30 | 12:30 - 16:30" at bounding box center [253, 216] width 78 height 10
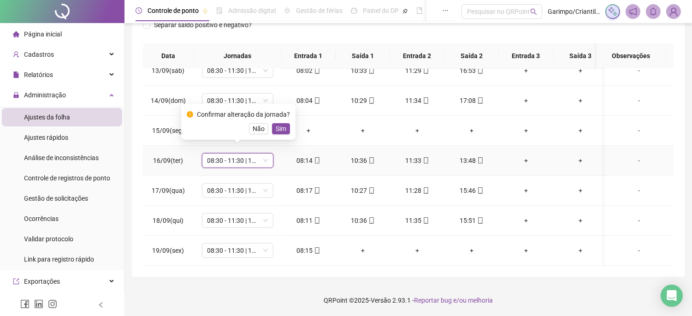
click at [283, 119] on div "Confirmar alteração da jornada?" at bounding box center [243, 114] width 93 height 10
click at [281, 128] on span "Sim" at bounding box center [281, 129] width 11 height 10
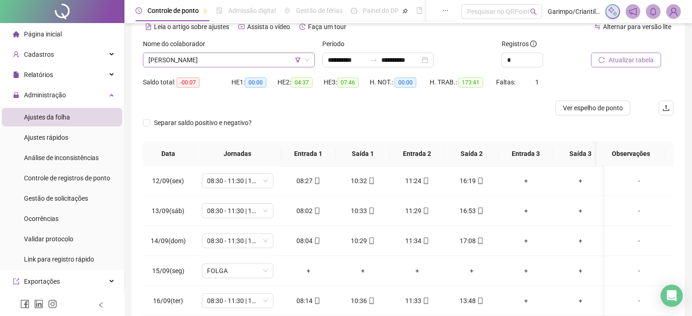
scroll to position [42, 0]
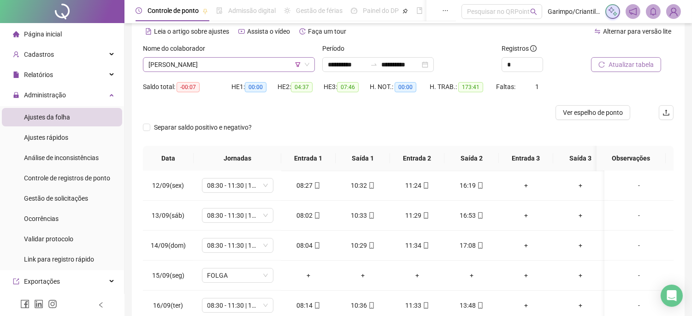
click at [252, 58] on span "[PERSON_NAME]" at bounding box center [229, 65] width 161 height 14
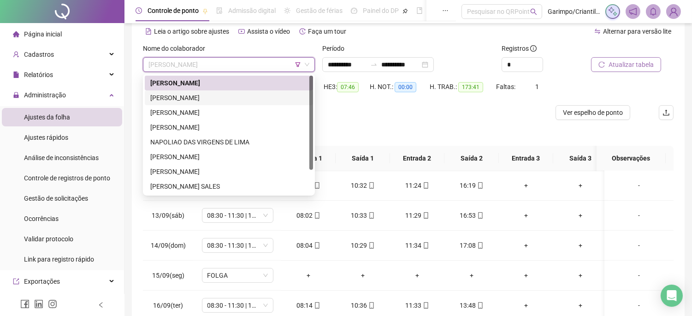
click at [230, 98] on div "[PERSON_NAME]" at bounding box center [228, 98] width 157 height 10
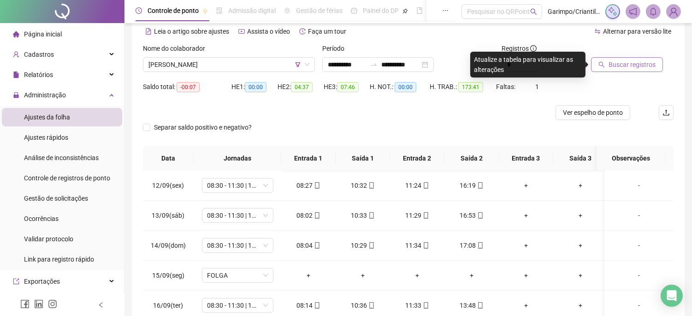
click at [645, 70] on button "Buscar registros" at bounding box center [627, 64] width 72 height 15
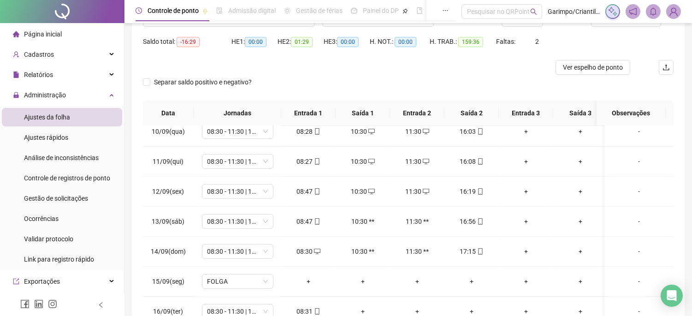
scroll to position [0, 0]
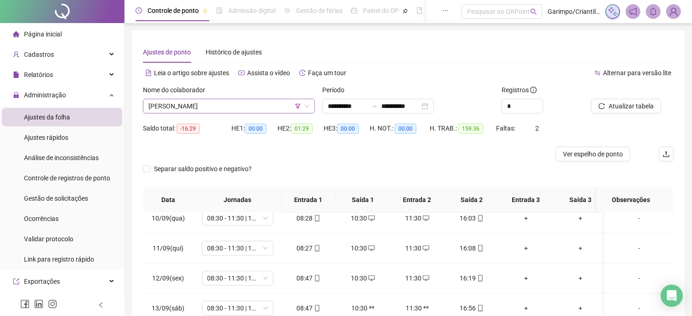
click at [200, 99] on div "[PERSON_NAME]" at bounding box center [229, 106] width 172 height 15
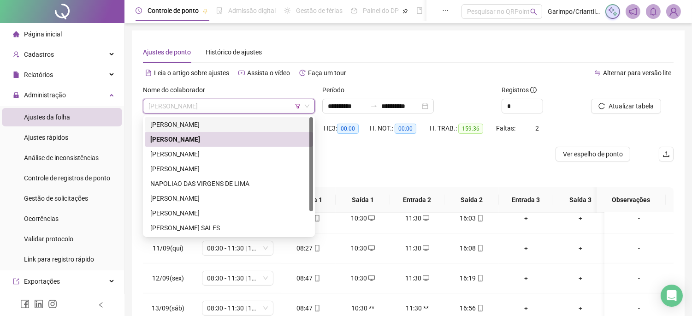
click at [470, 144] on div "H. TRAB.: 159:36" at bounding box center [463, 134] width 66 height 26
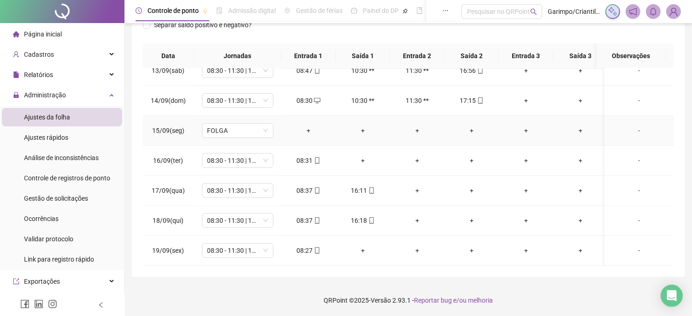
scroll to position [711, 0]
click at [417, 185] on div "+" at bounding box center [418, 190] width 40 height 10
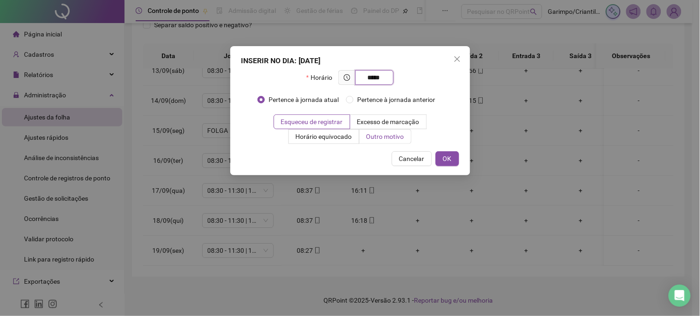
type input "*****"
click at [395, 142] on label "Outro motivo" at bounding box center [385, 136] width 52 height 15
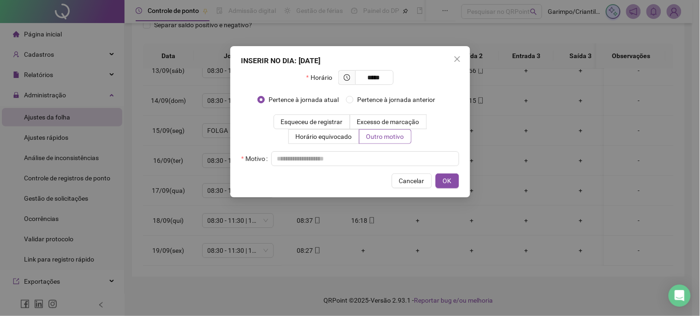
click at [372, 165] on div "Motivo" at bounding box center [350, 158] width 218 height 15
click at [361, 153] on input "text" at bounding box center [365, 158] width 188 height 15
click at [448, 173] on button "OK" at bounding box center [447, 180] width 24 height 15
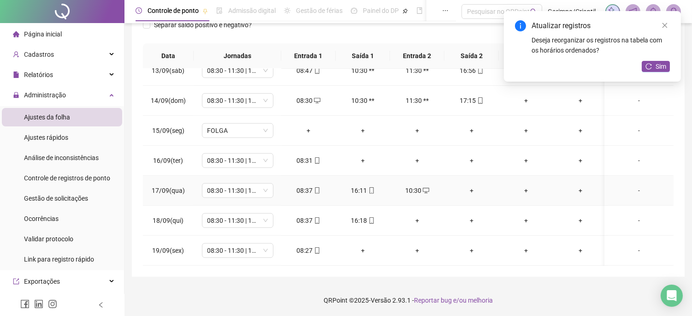
click at [466, 185] on div "+" at bounding box center [472, 190] width 40 height 10
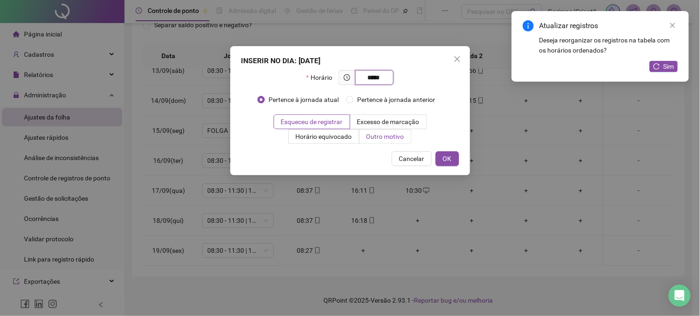
type input "*****"
click at [387, 135] on span "Outro motivo" at bounding box center [385, 136] width 38 height 7
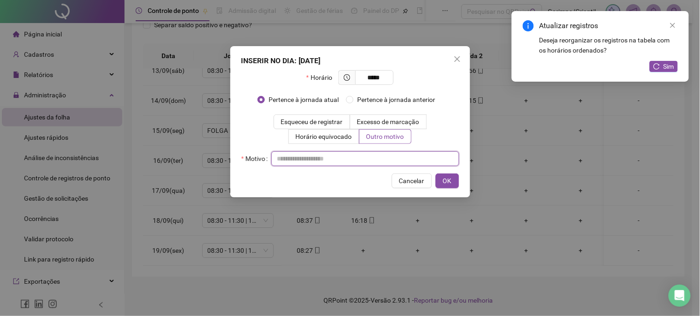
click at [372, 161] on input "text" at bounding box center [365, 158] width 188 height 15
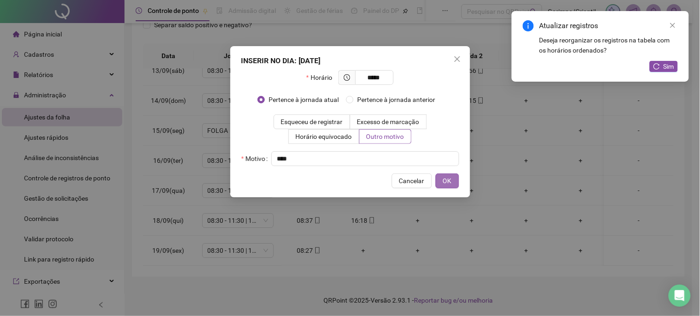
click at [439, 180] on button "OK" at bounding box center [447, 180] width 24 height 15
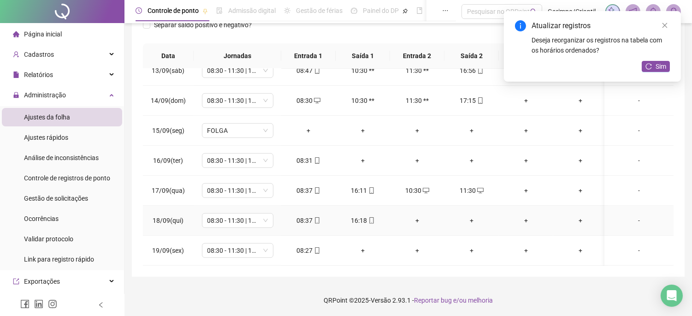
click at [414, 216] on div "+" at bounding box center [418, 220] width 40 height 10
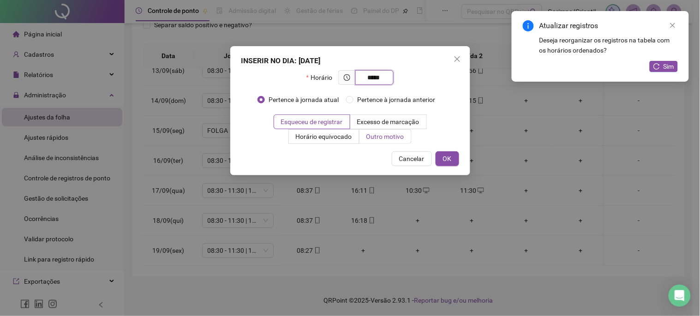
type input "*****"
click at [402, 137] on span "Outro motivo" at bounding box center [385, 136] width 38 height 7
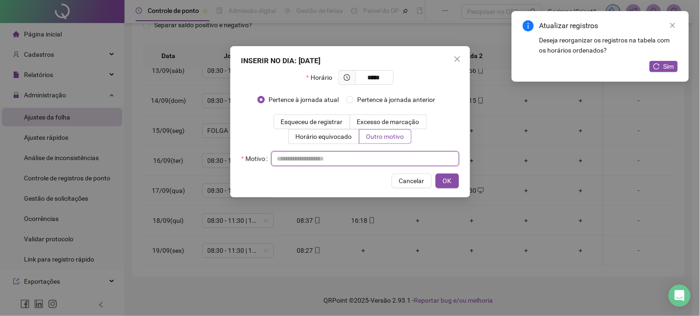
click at [399, 157] on input "text" at bounding box center [365, 158] width 188 height 15
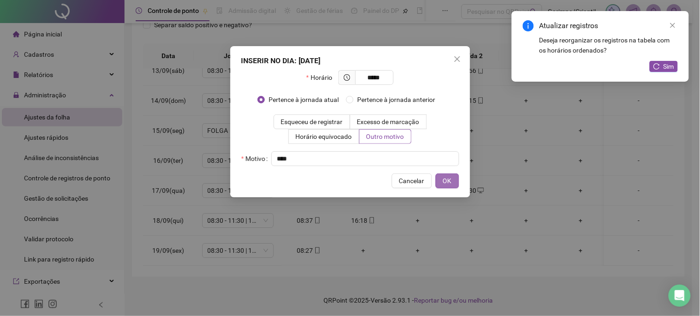
click at [450, 173] on button "OK" at bounding box center [447, 180] width 24 height 15
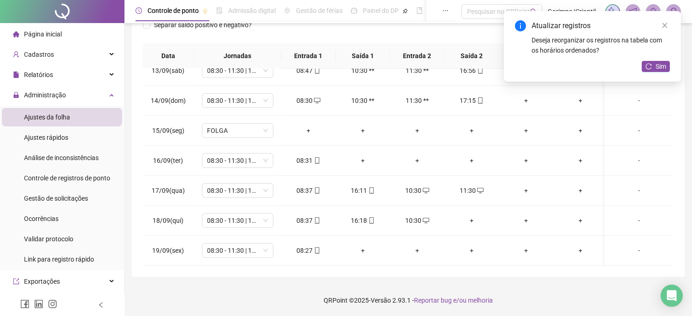
click at [470, 215] on div "+" at bounding box center [472, 220] width 40 height 10
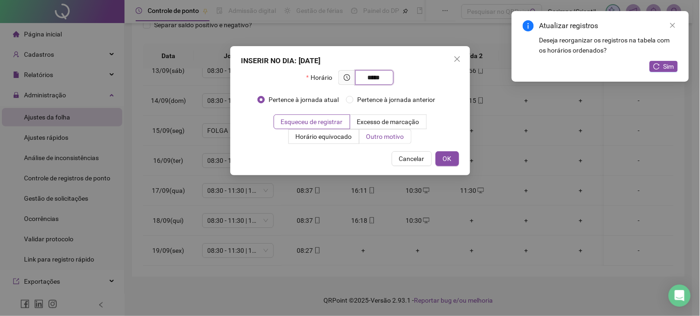
type input "*****"
click at [381, 137] on span "Outro motivo" at bounding box center [385, 136] width 38 height 7
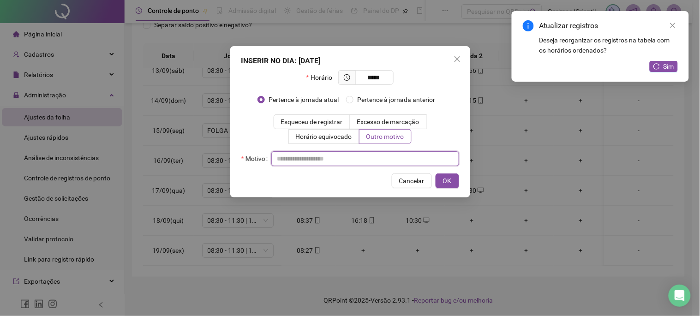
click at [379, 162] on input "text" at bounding box center [365, 158] width 188 height 15
click at [458, 190] on div "INSERIR NO DIA : [DATE] Horário ***** Pertence à jornada atual Pertence à jorna…" at bounding box center [350, 121] width 240 height 151
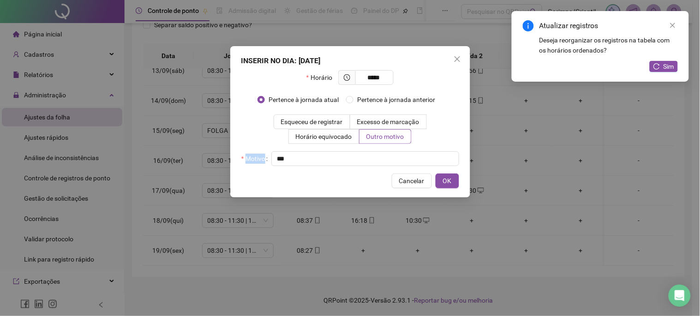
click at [458, 190] on div "INSERIR NO DIA : [DATE] Horário ***** Pertence à jornada atual Pertence à jorna…" at bounding box center [350, 121] width 240 height 151
click at [447, 176] on span "OK" at bounding box center [447, 181] width 9 height 10
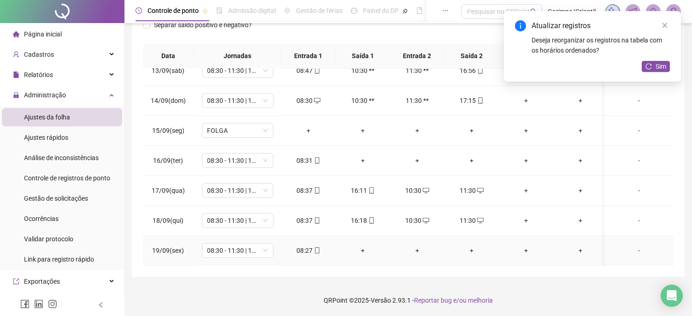
click at [361, 245] on div "+" at bounding box center [363, 250] width 40 height 10
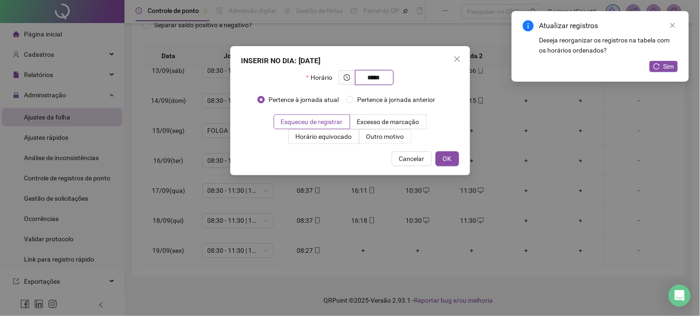
type input "*****"
click at [384, 150] on div "INSERIR NO DIA : [DATE] Horário ***** Pertence à jornada atual Pertence à jorna…" at bounding box center [350, 110] width 240 height 129
click at [380, 136] on span "Outro motivo" at bounding box center [385, 136] width 38 height 7
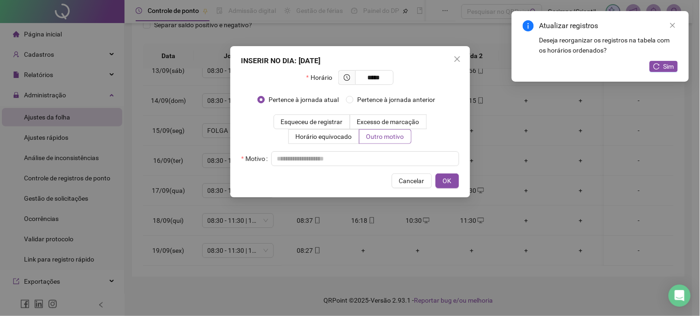
click at [332, 168] on div "INSERIR NO DIA : [DATE] Horário ***** Pertence à jornada atual Pertence à jorna…" at bounding box center [350, 121] width 240 height 151
click at [330, 165] on input "text" at bounding box center [365, 158] width 188 height 15
click at [433, 174] on div "Cancelar OK" at bounding box center [350, 180] width 218 height 15
click at [437, 182] on button "OK" at bounding box center [447, 180] width 24 height 15
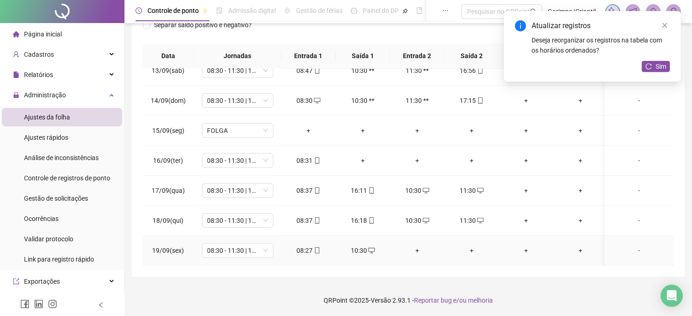
click at [417, 245] on div "+" at bounding box center [418, 250] width 40 height 10
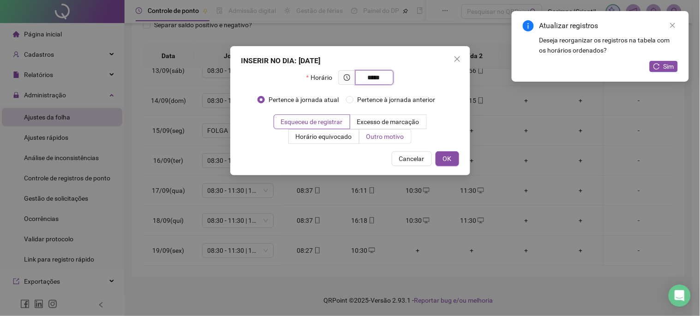
type input "*****"
click at [391, 140] on span "Outro motivo" at bounding box center [385, 136] width 38 height 7
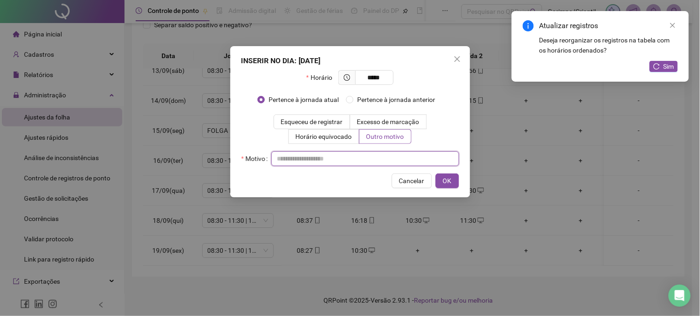
click at [360, 155] on input "text" at bounding box center [365, 158] width 188 height 15
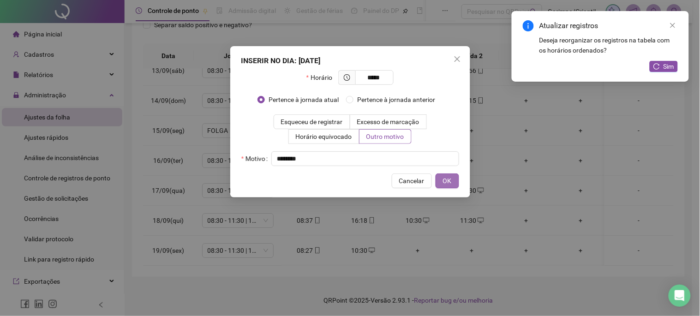
click at [440, 181] on button "OK" at bounding box center [447, 180] width 24 height 15
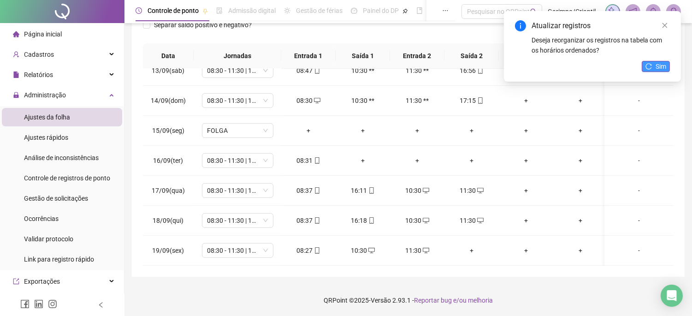
click at [665, 63] on span "Sim" at bounding box center [661, 66] width 11 height 10
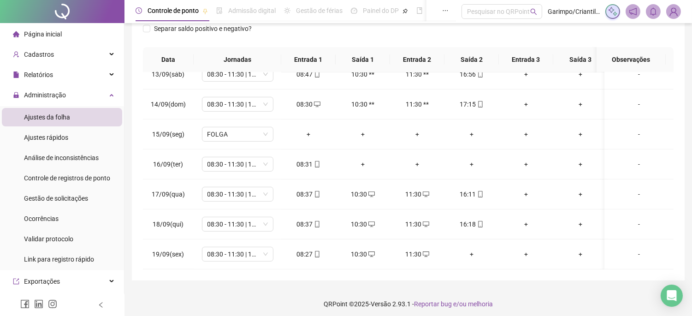
scroll to position [144, 0]
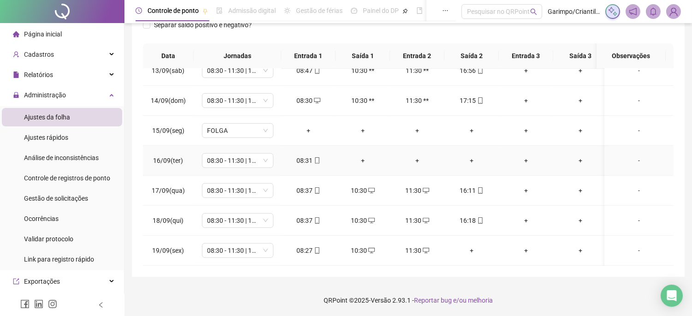
click at [361, 155] on div "+" at bounding box center [363, 160] width 40 height 10
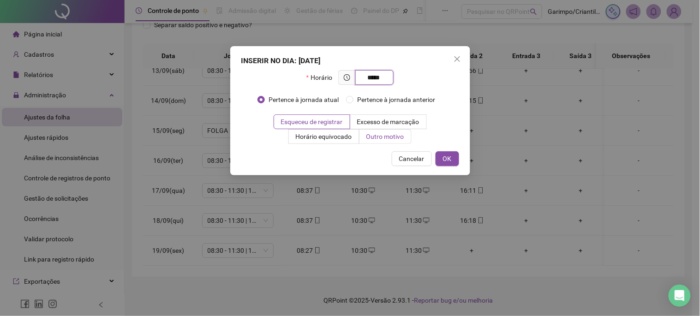
type input "*****"
click at [369, 131] on label "Outro motivo" at bounding box center [385, 136] width 52 height 15
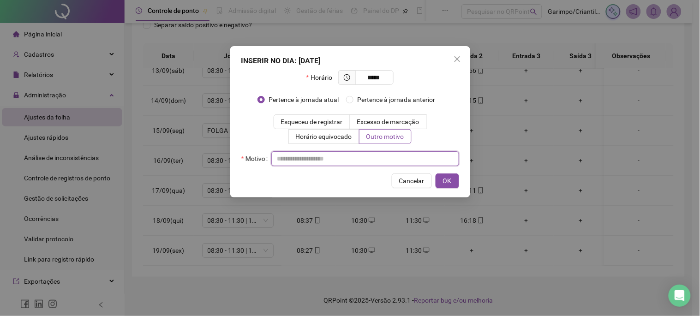
click at [387, 160] on input "text" at bounding box center [365, 158] width 188 height 15
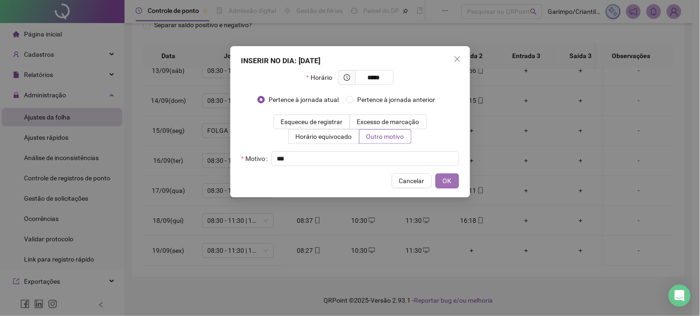
click at [443, 187] on button "OK" at bounding box center [447, 180] width 24 height 15
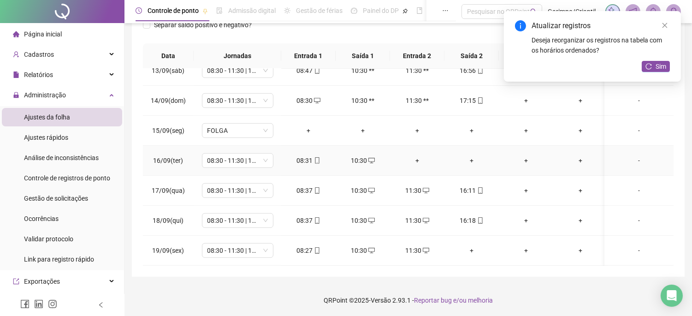
click at [416, 155] on div "+" at bounding box center [418, 160] width 40 height 10
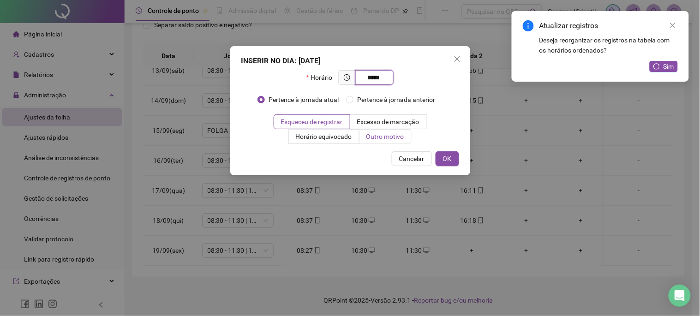
type input "*****"
click at [397, 143] on label "Outro motivo" at bounding box center [385, 136] width 52 height 15
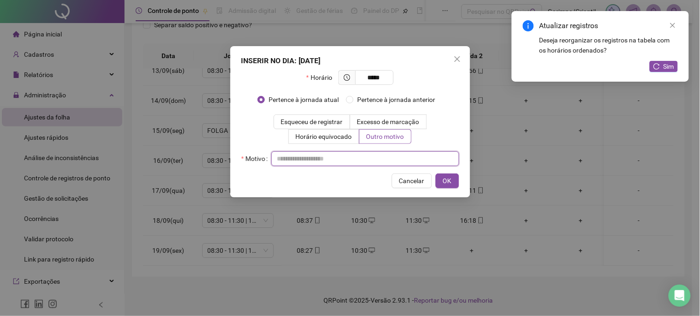
click at [394, 157] on input "text" at bounding box center [365, 158] width 188 height 15
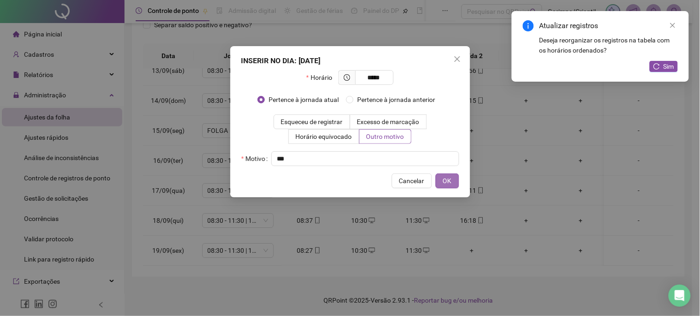
click at [439, 178] on button "OK" at bounding box center [447, 180] width 24 height 15
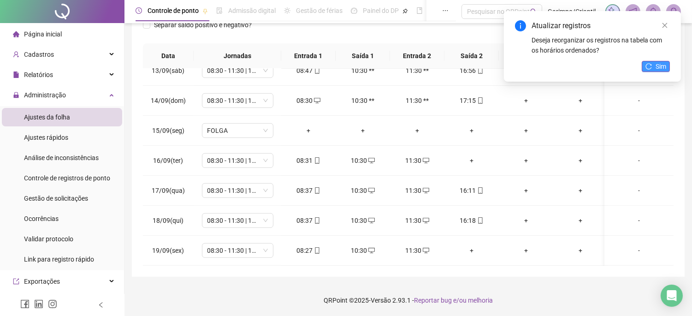
click at [660, 62] on span "Sim" at bounding box center [661, 66] width 11 height 10
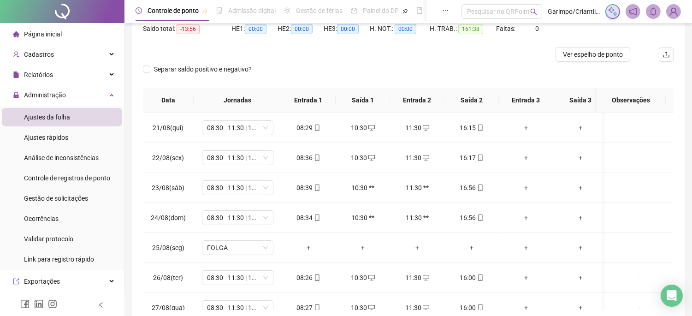
scroll to position [0, 0]
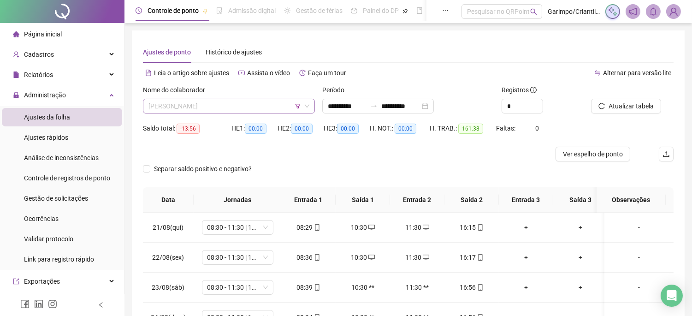
click at [260, 102] on span "[PERSON_NAME]" at bounding box center [229, 106] width 161 height 14
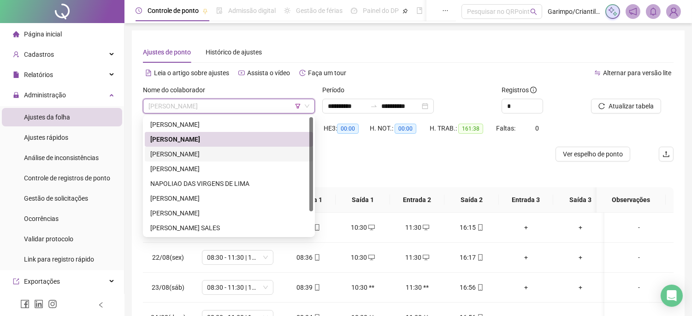
click at [223, 152] on div "[PERSON_NAME]" at bounding box center [228, 154] width 157 height 10
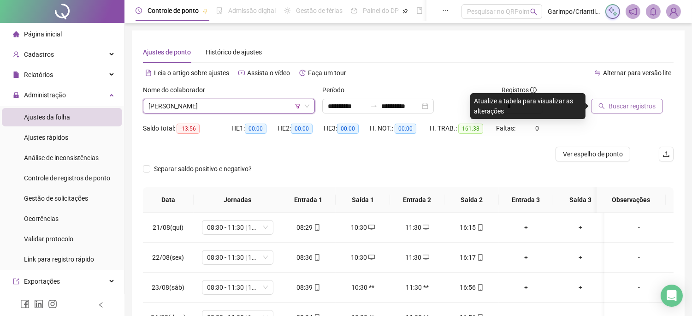
click at [630, 107] on span "Buscar registros" at bounding box center [632, 106] width 47 height 10
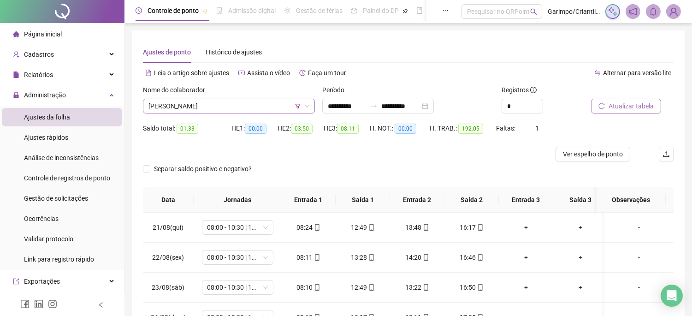
click at [232, 104] on span "[PERSON_NAME]" at bounding box center [229, 106] width 161 height 14
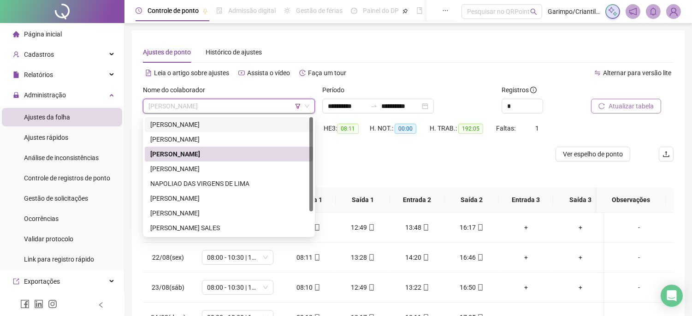
click at [226, 123] on div "[PERSON_NAME]" at bounding box center [228, 124] width 157 height 10
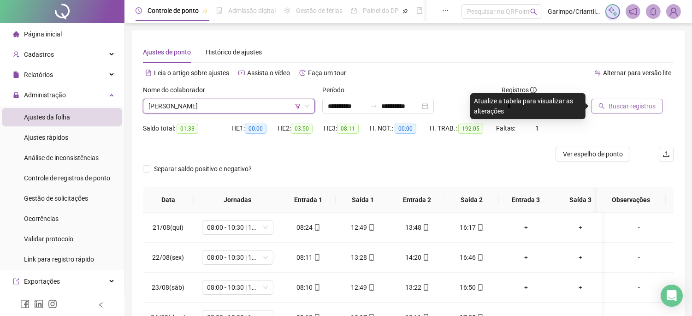
click at [613, 107] on span "Buscar registros" at bounding box center [632, 106] width 47 height 10
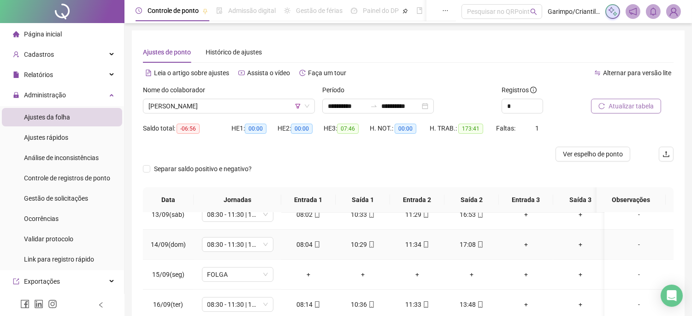
scroll to position [144, 0]
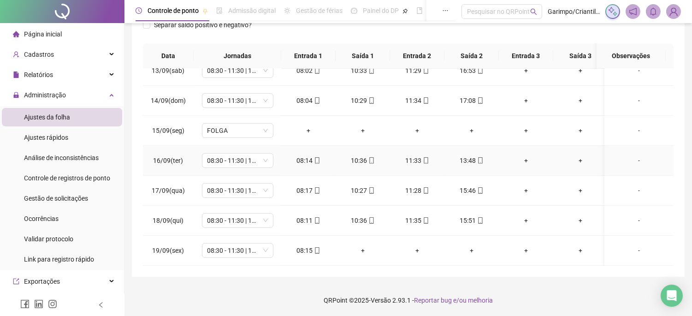
click at [472, 155] on div "13:48" at bounding box center [472, 160] width 40 height 10
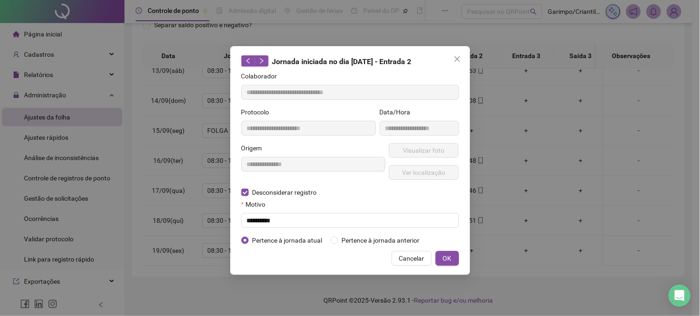
type input "**********"
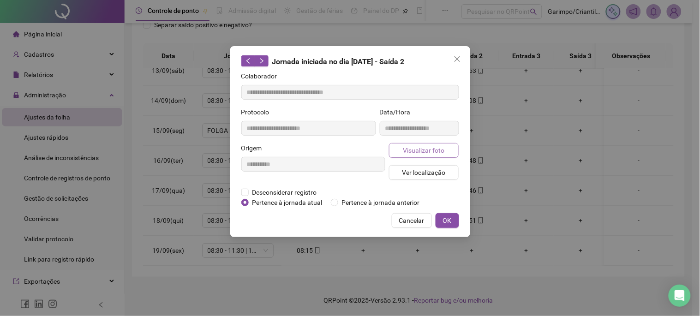
click at [430, 151] on span "Visualizar foto" at bounding box center [424, 150] width 42 height 10
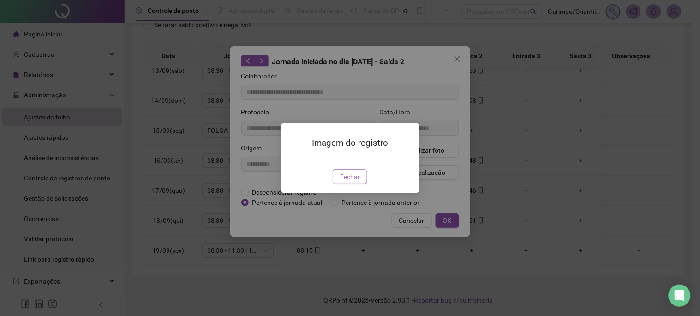
click at [351, 182] on span "Fechar" at bounding box center [350, 177] width 20 height 10
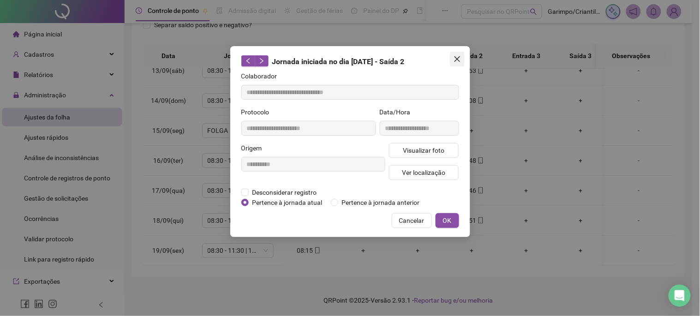
click at [457, 54] on button "Close" at bounding box center [457, 59] width 15 height 15
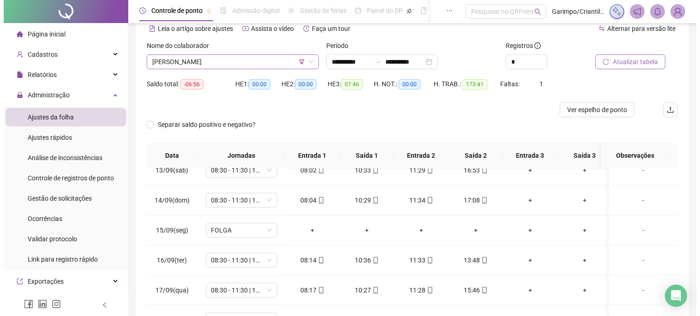
scroll to position [42, 0]
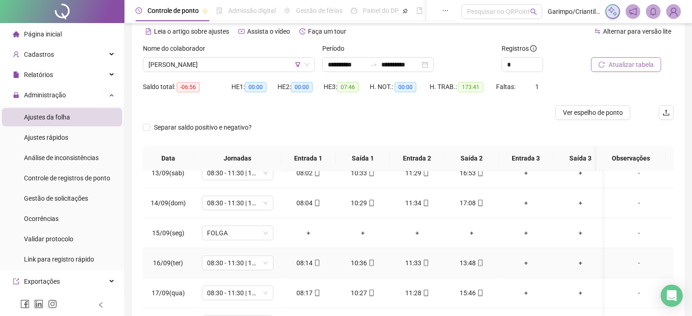
click at [632, 258] on div "-" at bounding box center [639, 263] width 54 height 10
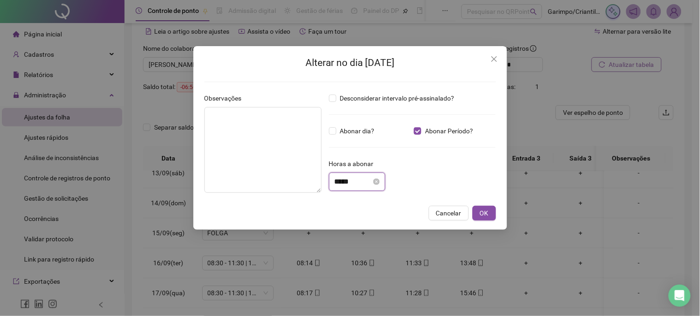
click at [353, 181] on input "*****" at bounding box center [352, 181] width 37 height 11
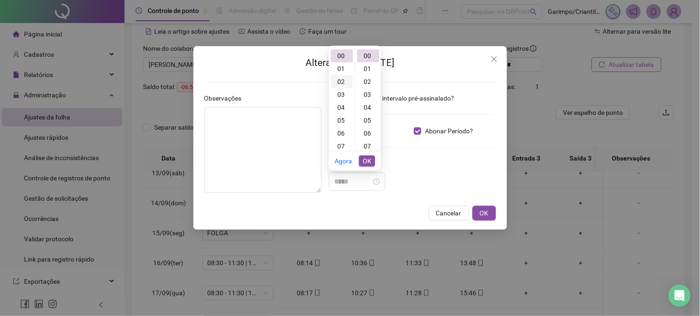
click at [341, 82] on div "02" at bounding box center [342, 81] width 22 height 13
click at [363, 112] on div "40" at bounding box center [368, 111] width 22 height 13
click at [459, 188] on div "*****" at bounding box center [412, 182] width 167 height 18
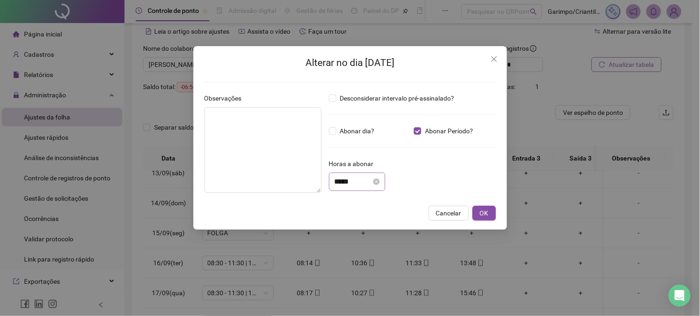
click at [354, 187] on div "*****" at bounding box center [357, 182] width 56 height 18
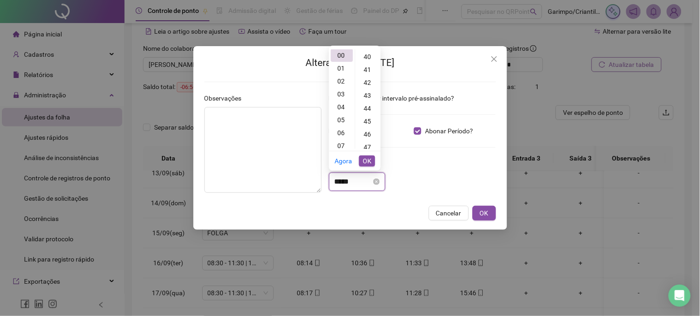
scroll to position [0, 0]
click at [354, 186] on input "*****" at bounding box center [352, 181] width 37 height 11
click at [350, 180] on input "*****" at bounding box center [352, 181] width 37 height 11
click at [334, 183] on input "*****" at bounding box center [352, 181] width 37 height 11
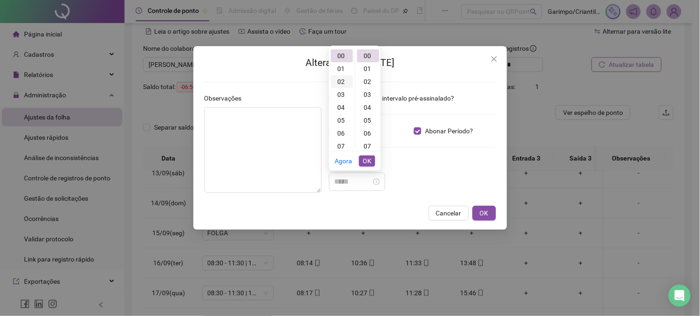
click at [339, 82] on div "02" at bounding box center [342, 81] width 22 height 13
click at [368, 113] on div "40" at bounding box center [368, 111] width 22 height 13
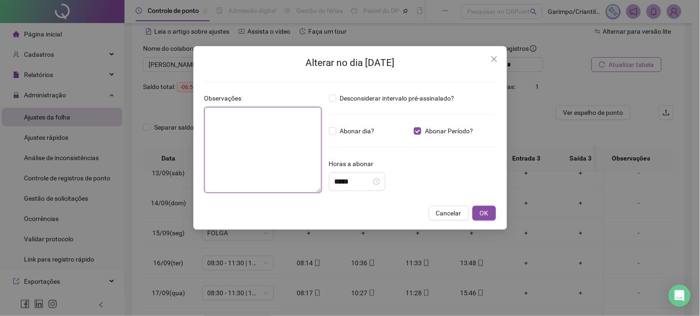
click at [226, 143] on textarea at bounding box center [262, 150] width 117 height 86
click at [342, 183] on input "*****" at bounding box center [352, 181] width 37 height 11
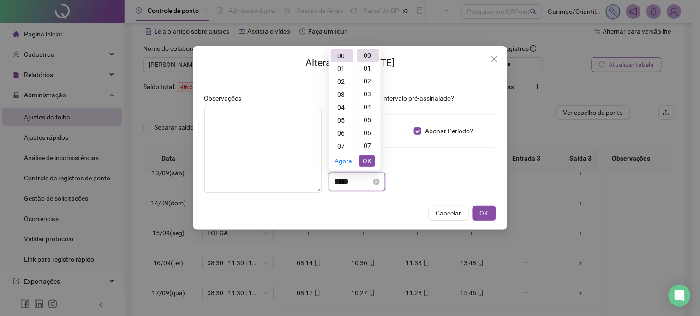
scroll to position [0, 0]
click at [340, 185] on input "*****" at bounding box center [352, 181] width 37 height 11
click at [340, 87] on div "02" at bounding box center [342, 81] width 22 height 13
click at [368, 59] on div "40" at bounding box center [368, 60] width 22 height 13
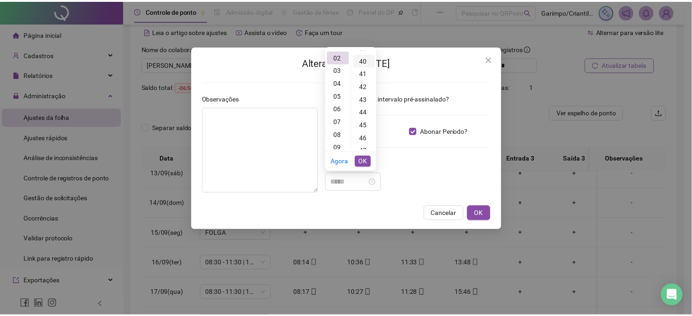
scroll to position [516, 0]
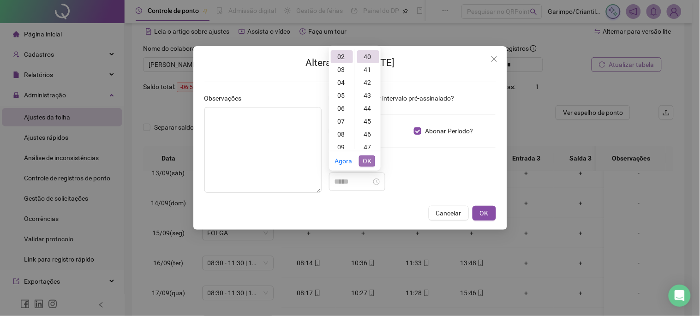
type input "*****"
click at [363, 163] on span "OK" at bounding box center [367, 161] width 9 height 10
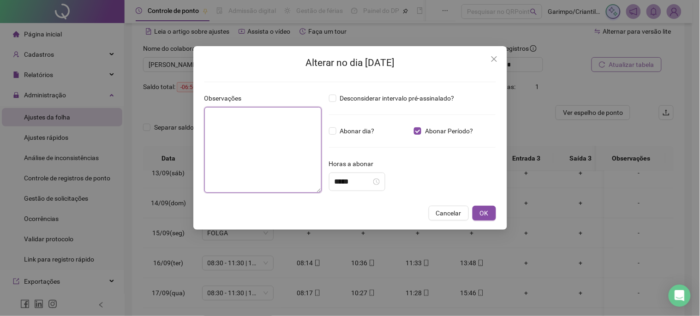
click at [263, 153] on textarea at bounding box center [262, 150] width 117 height 86
type textarea "**********"
click at [486, 208] on span "OK" at bounding box center [484, 213] width 9 height 10
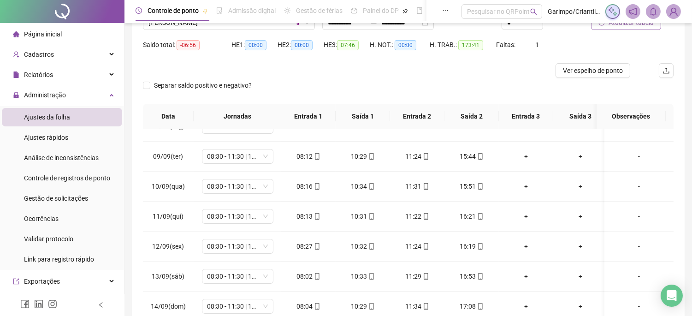
scroll to position [0, 0]
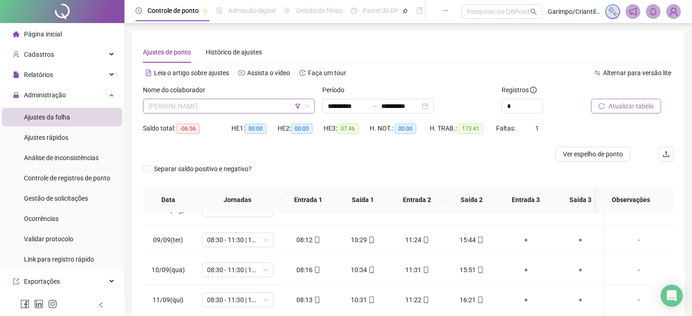
click at [264, 102] on span "[PERSON_NAME]" at bounding box center [229, 106] width 161 height 14
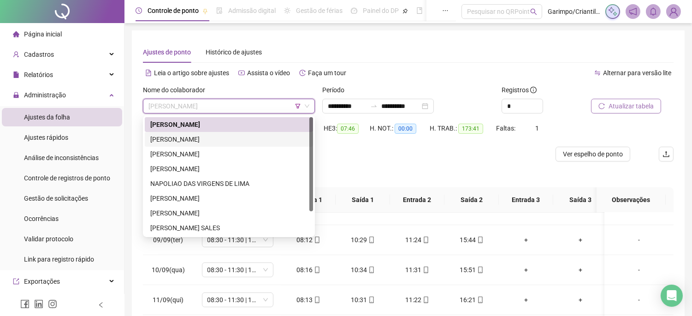
click at [240, 133] on div "[PERSON_NAME]" at bounding box center [229, 139] width 168 height 15
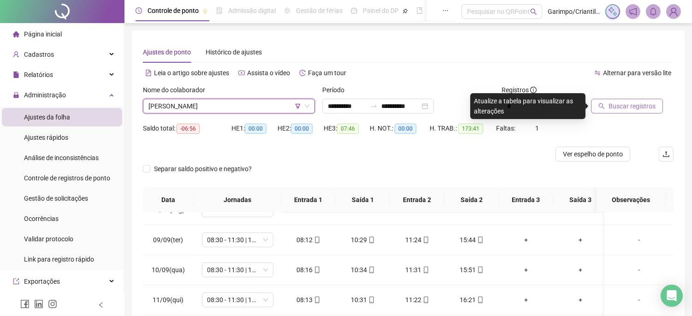
click at [628, 101] on span "Buscar registros" at bounding box center [632, 106] width 47 height 10
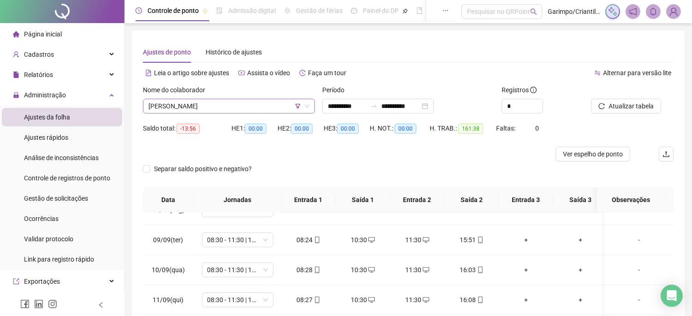
click at [259, 108] on span "[PERSON_NAME]" at bounding box center [229, 106] width 161 height 14
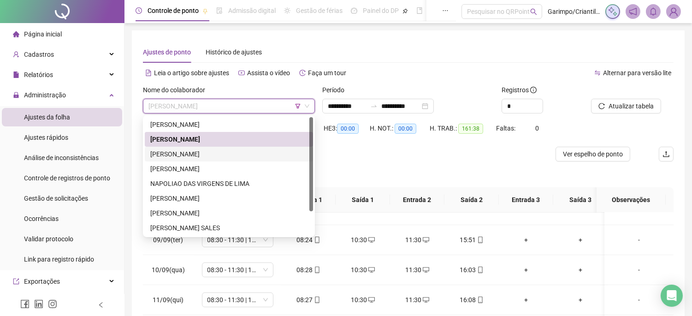
click at [227, 155] on div "[PERSON_NAME]" at bounding box center [228, 154] width 157 height 10
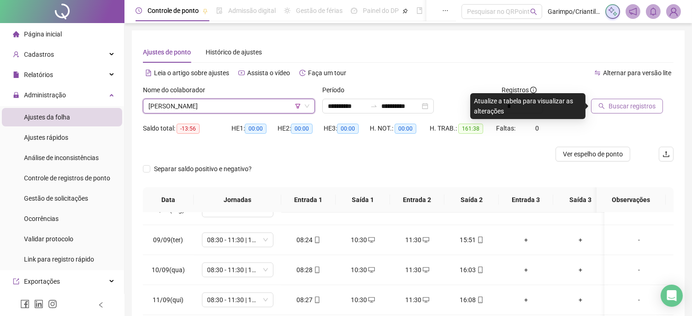
click at [632, 107] on span "Buscar registros" at bounding box center [632, 106] width 47 height 10
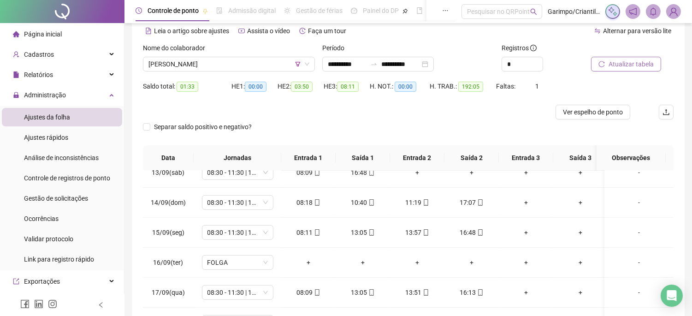
scroll to position [42, 0]
click at [255, 55] on div "Nome do colaborador" at bounding box center [229, 50] width 172 height 14
click at [255, 63] on span "[PERSON_NAME]" at bounding box center [229, 65] width 161 height 14
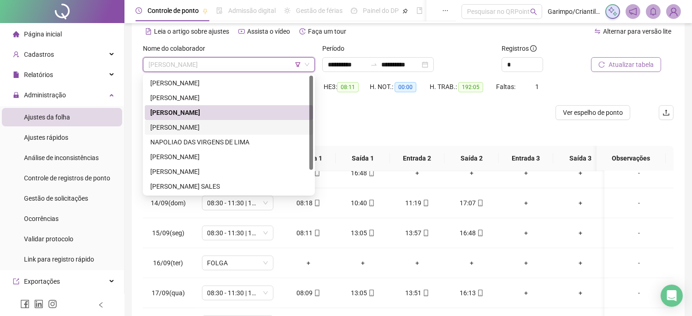
click at [208, 125] on div "[PERSON_NAME]" at bounding box center [228, 127] width 157 height 10
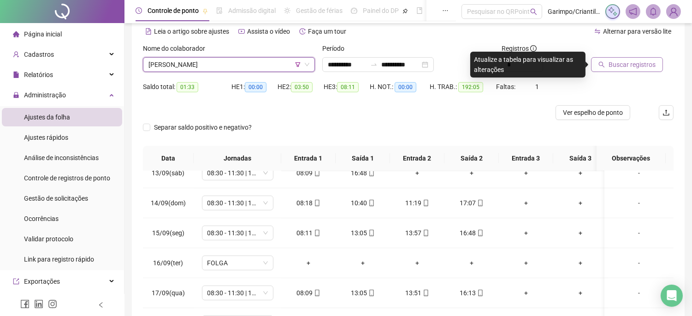
click at [607, 65] on button "Buscar registros" at bounding box center [627, 64] width 72 height 15
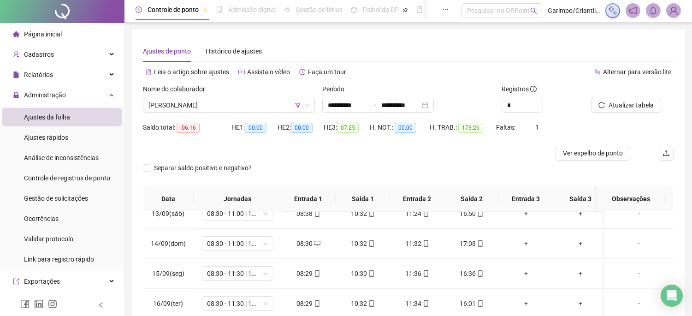
scroll to position [0, 0]
click at [228, 95] on div "Nome do colaborador" at bounding box center [229, 92] width 172 height 14
click at [232, 111] on span "[PERSON_NAME]" at bounding box center [229, 106] width 161 height 14
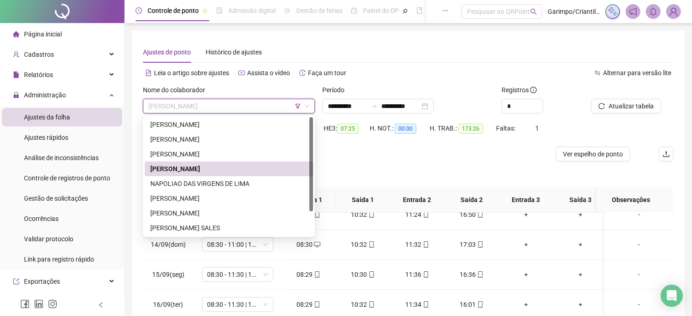
click at [226, 176] on div "NAPOLIAO DAS VIRGENS DE LIMA" at bounding box center [229, 183] width 168 height 15
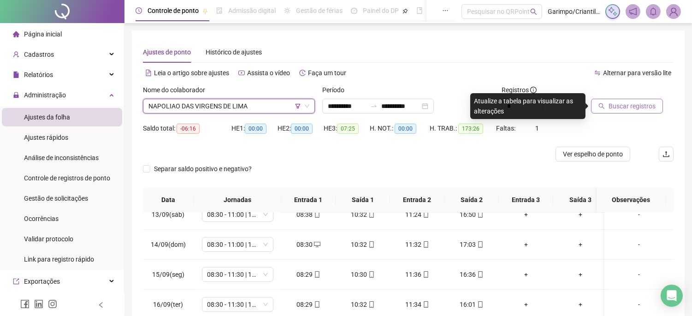
click at [633, 103] on span "Buscar registros" at bounding box center [632, 106] width 47 height 10
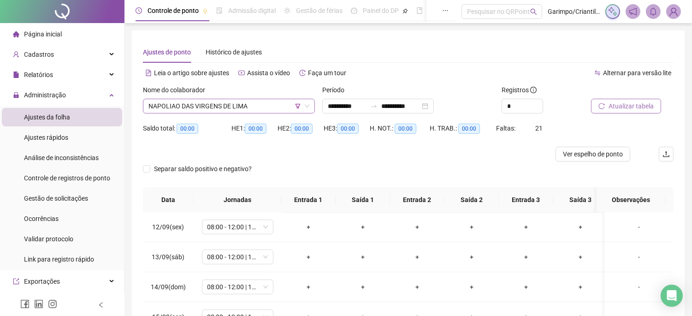
click at [238, 112] on span "NAPOLIAO DAS VIRGENS DE LIMA" at bounding box center [229, 106] width 161 height 14
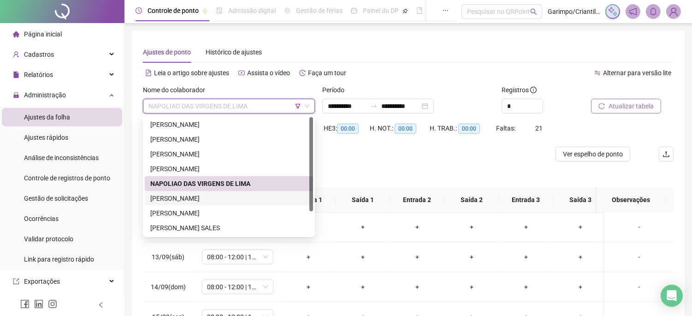
click at [223, 196] on div "[PERSON_NAME]" at bounding box center [228, 198] width 157 height 10
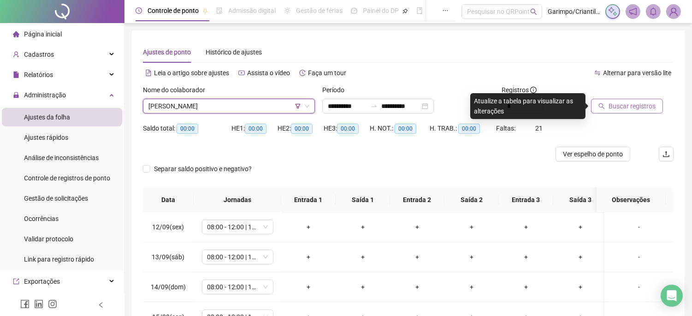
click at [632, 100] on button "Buscar registros" at bounding box center [627, 106] width 72 height 15
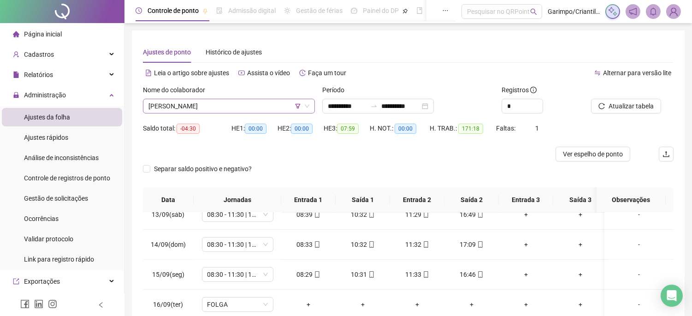
click at [228, 107] on span "[PERSON_NAME]" at bounding box center [229, 106] width 161 height 14
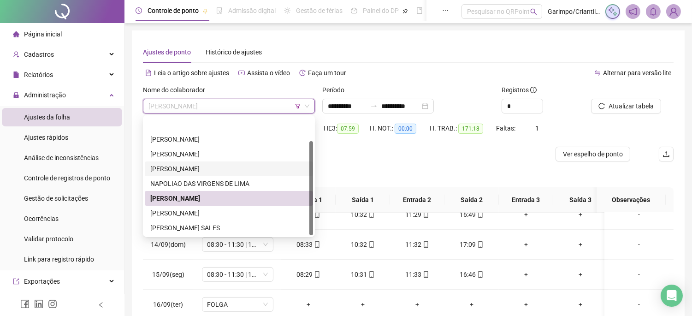
scroll to position [30, 0]
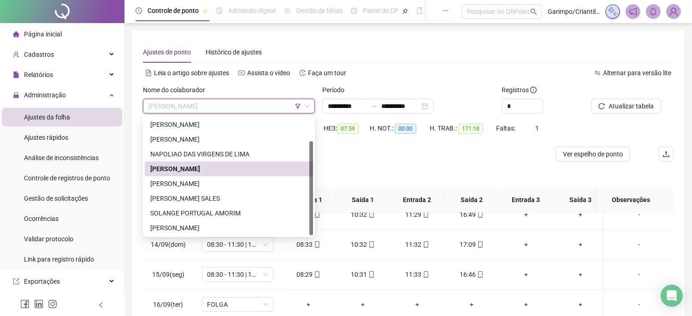
click at [397, 155] on div at bounding box center [342, 154] width 398 height 15
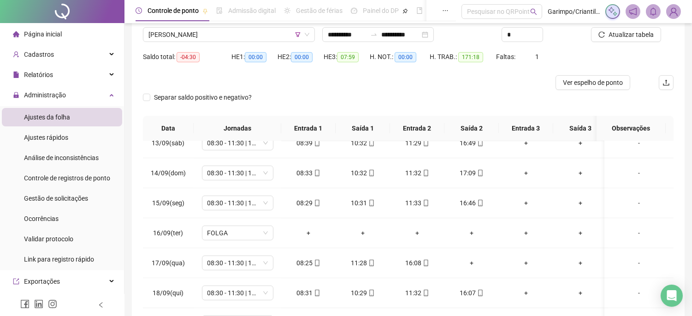
scroll to position [144, 0]
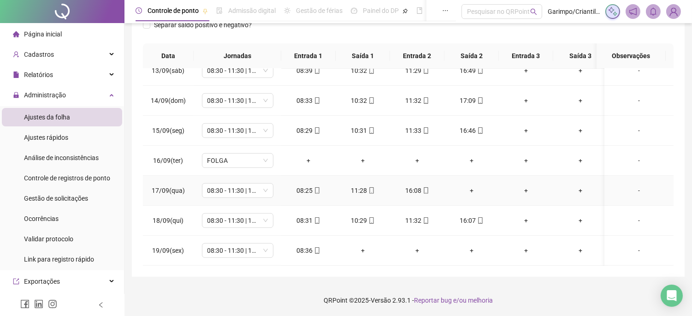
click at [476, 185] on div "+" at bounding box center [472, 190] width 40 height 10
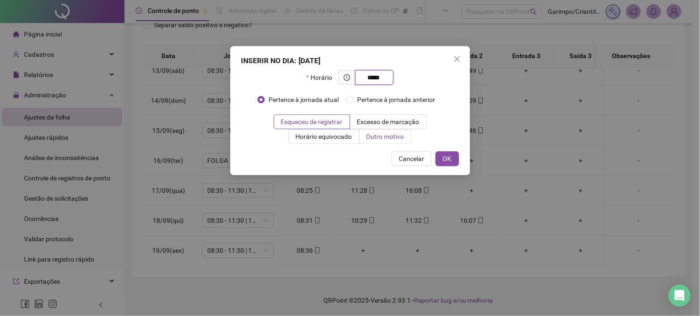
type input "*****"
click at [398, 133] on span "Outro motivo" at bounding box center [385, 136] width 38 height 7
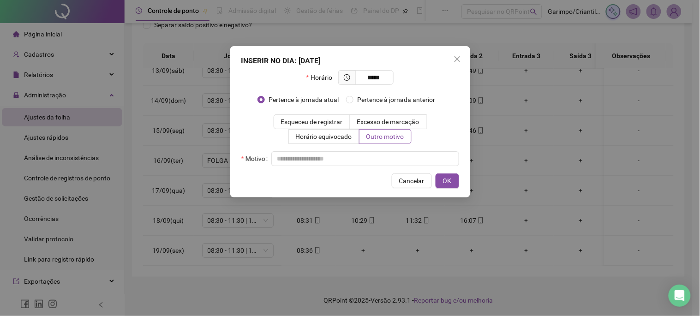
click at [388, 149] on div "Horário ***** Pertence à jornada atual [GEOGRAPHIC_DATA] à jornada anterior Esq…" at bounding box center [350, 118] width 218 height 96
click at [388, 153] on input "text" at bounding box center [365, 158] width 188 height 15
click at [464, 65] on button "Close" at bounding box center [457, 59] width 15 height 15
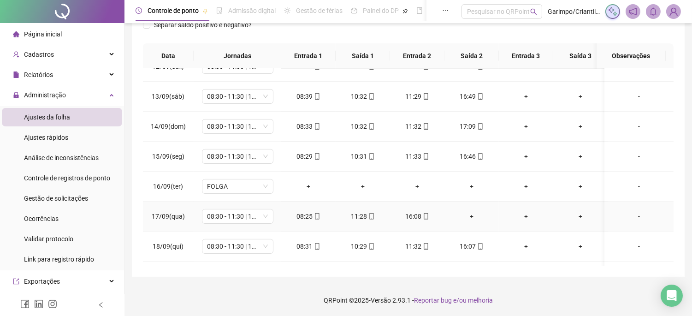
scroll to position [711, 0]
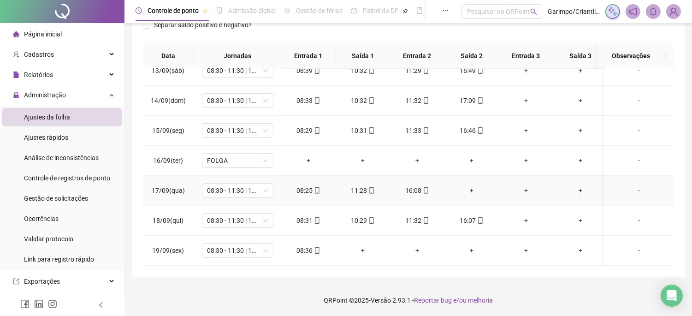
click at [473, 185] on div "+" at bounding box center [472, 190] width 40 height 10
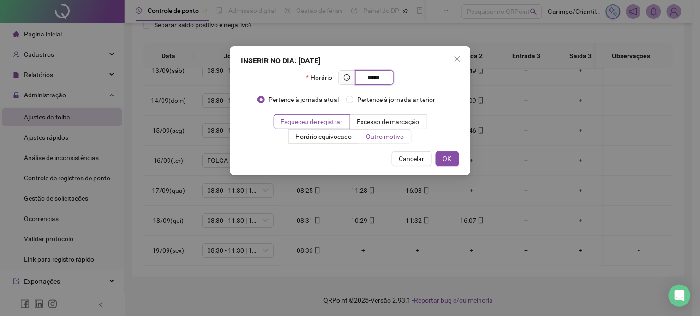
type input "*****"
click at [360, 134] on label "Outro motivo" at bounding box center [385, 136] width 52 height 15
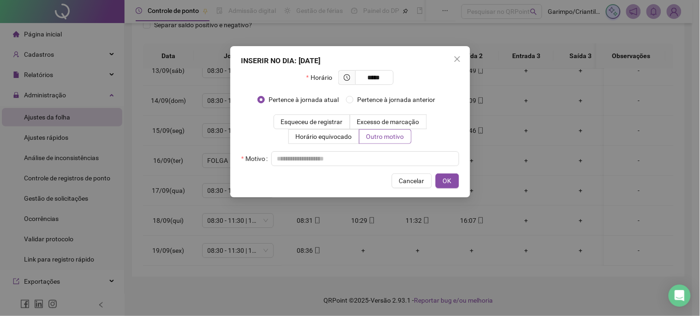
click at [381, 173] on div "INSERIR NO DIA : [DATE] Horário ***** Pertence à jornada atual Pertence à jorna…" at bounding box center [350, 121] width 240 height 151
click at [374, 154] on input "text" at bounding box center [365, 158] width 188 height 15
click at [447, 179] on span "OK" at bounding box center [447, 181] width 9 height 10
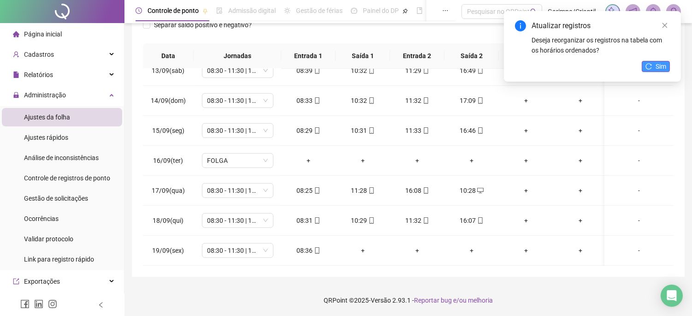
click at [646, 68] on icon "reload" at bounding box center [649, 66] width 6 height 6
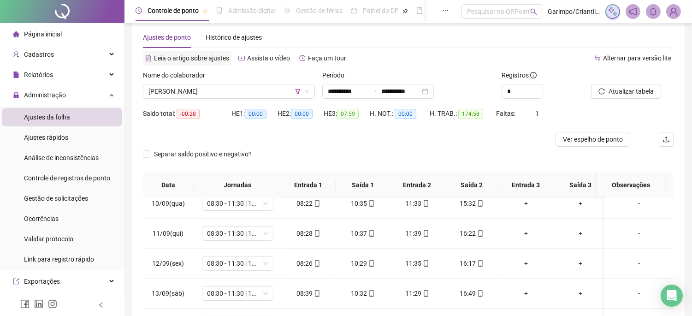
scroll to position [0, 0]
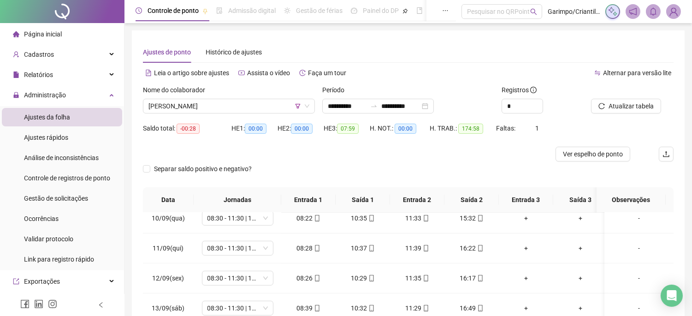
click at [234, 96] on div "Nome do colaborador" at bounding box center [229, 92] width 172 height 14
click at [233, 102] on span "[PERSON_NAME]" at bounding box center [229, 106] width 161 height 14
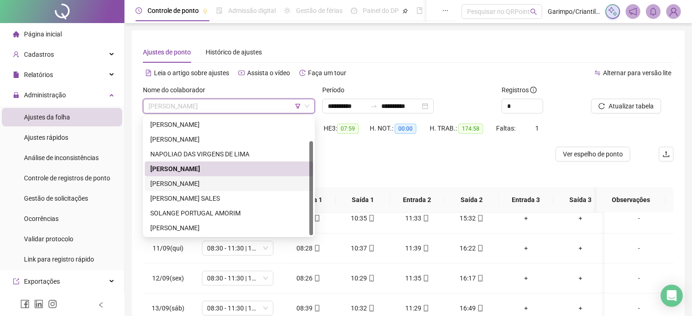
click at [206, 182] on div "[PERSON_NAME]" at bounding box center [228, 184] width 157 height 10
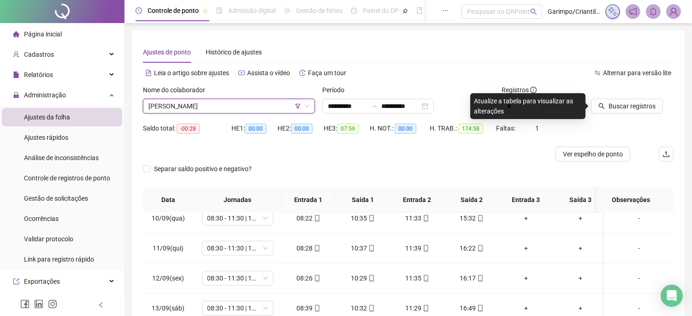
click at [252, 104] on span "[PERSON_NAME]" at bounding box center [229, 106] width 161 height 14
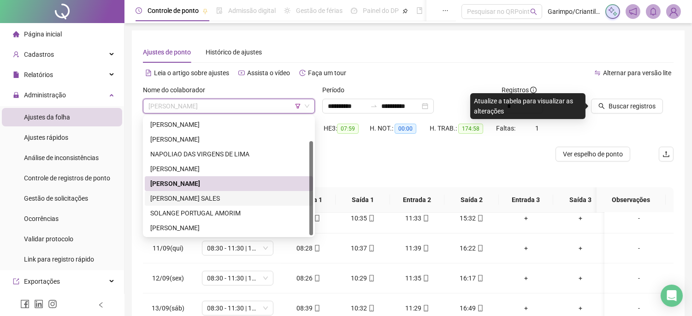
click at [191, 209] on div "SOLANGE PORTUGAL AMORIM" at bounding box center [228, 213] width 157 height 10
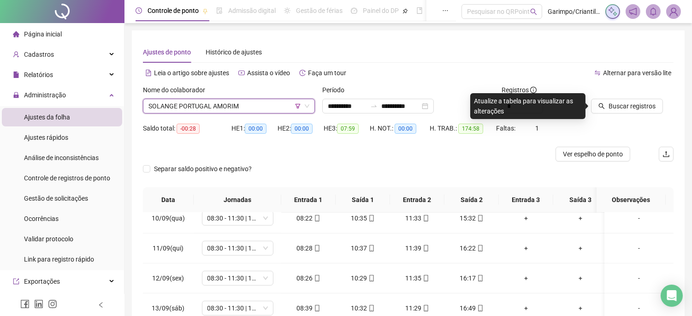
click at [248, 90] on div "Nome do colaborador" at bounding box center [229, 92] width 172 height 14
click at [244, 100] on span "SOLANGE PORTUGAL AMORIM" at bounding box center [229, 106] width 161 height 14
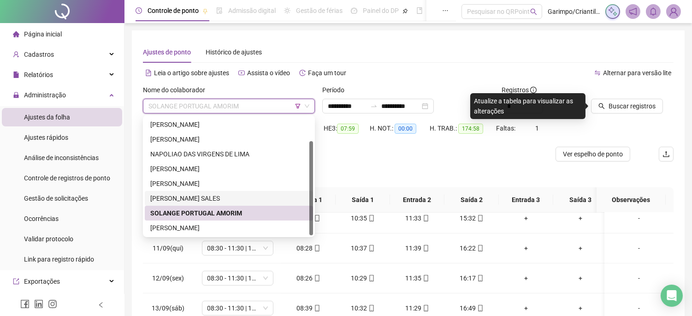
click at [205, 197] on div "[PERSON_NAME] SALES" at bounding box center [228, 198] width 157 height 10
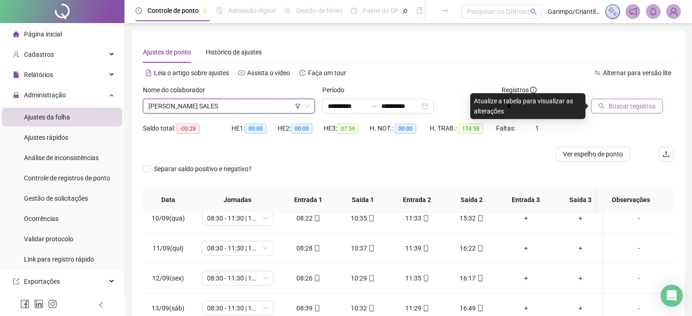
click at [634, 113] on button "Buscar registros" at bounding box center [627, 106] width 72 height 15
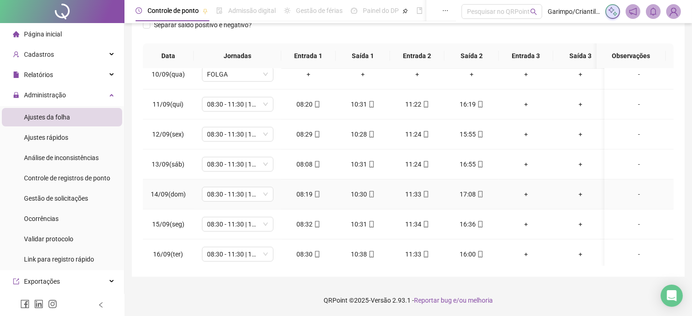
scroll to position [711, 0]
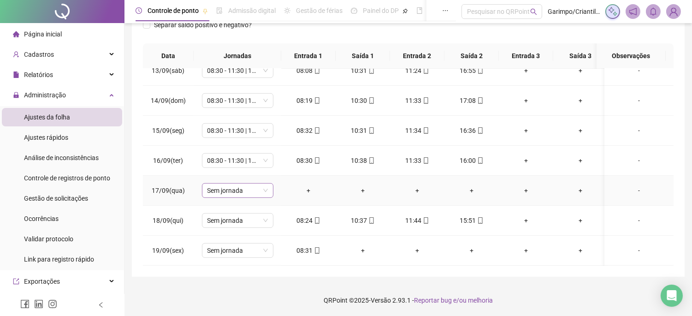
click at [214, 184] on span "Sem jornada" at bounding box center [238, 191] width 60 height 14
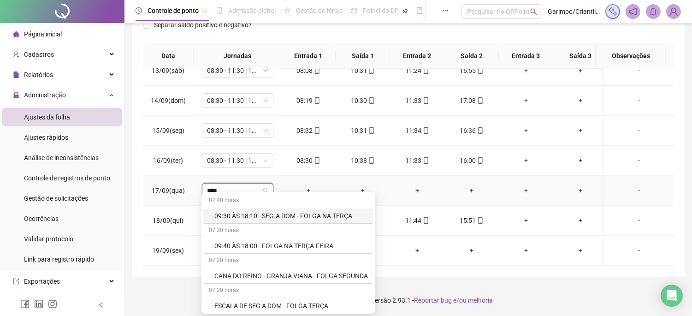
type input "*****"
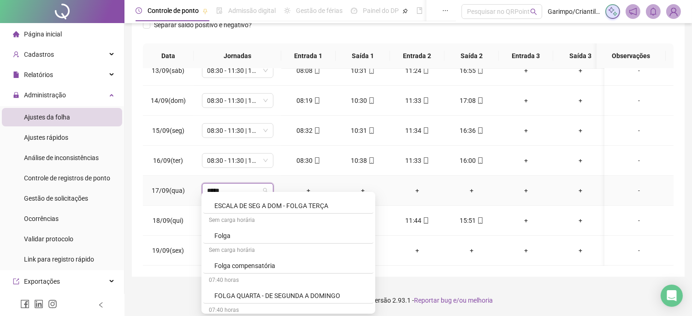
scroll to position [102, 0]
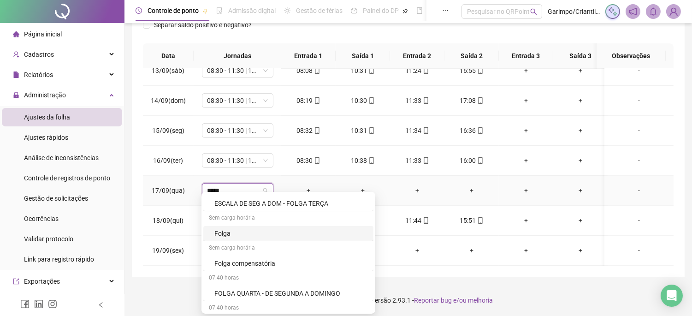
click at [244, 240] on div "Folga" at bounding box center [288, 233] width 170 height 15
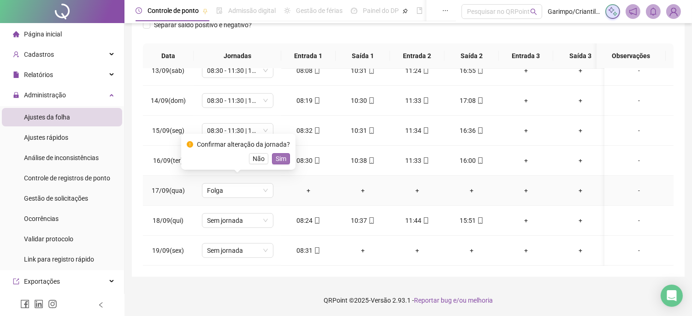
click at [276, 161] on span "Sim" at bounding box center [281, 159] width 11 height 10
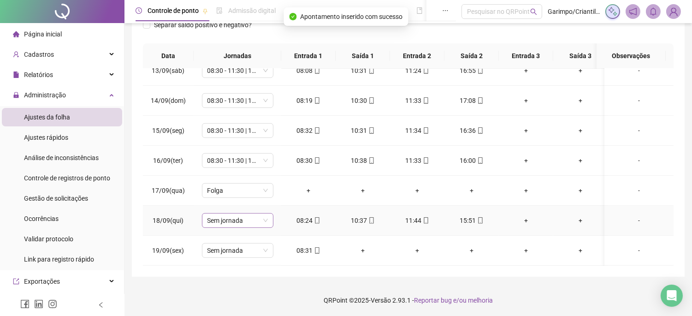
click at [224, 216] on span "Sem jornada" at bounding box center [238, 221] width 60 height 14
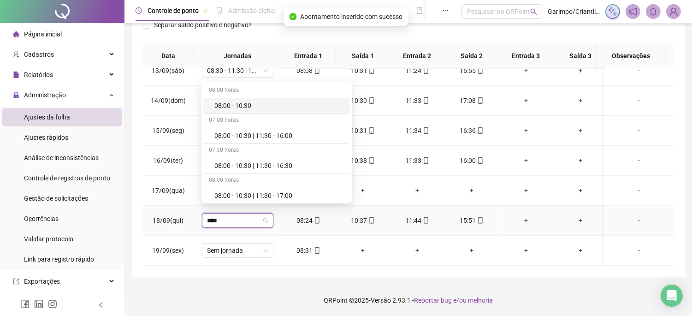
type input "*****"
click at [235, 167] on div "08:30 - 11:30 | 12:30 - 16:30" at bounding box center [253, 166] width 78 height 10
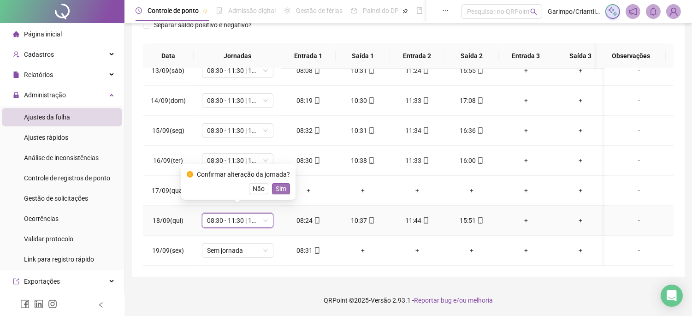
click at [282, 185] on span "Sim" at bounding box center [281, 189] width 11 height 10
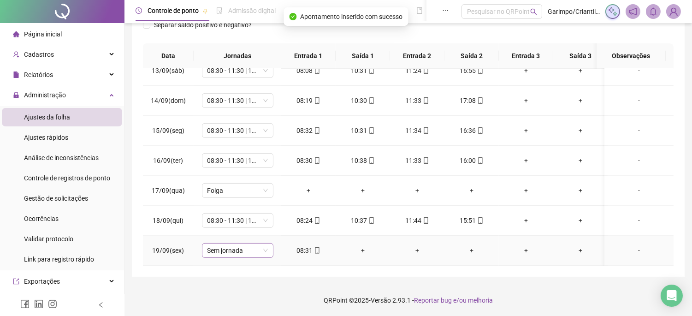
click at [250, 248] on span "Sem jornada" at bounding box center [238, 251] width 60 height 14
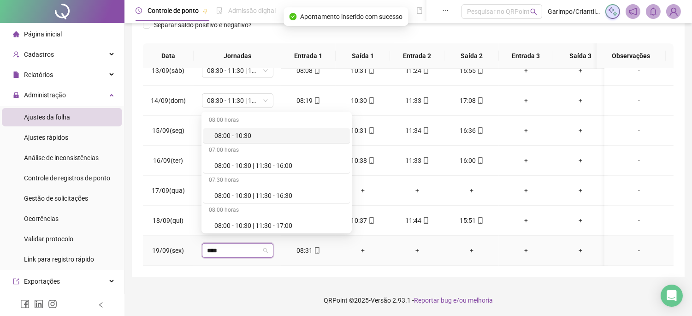
type input "*****"
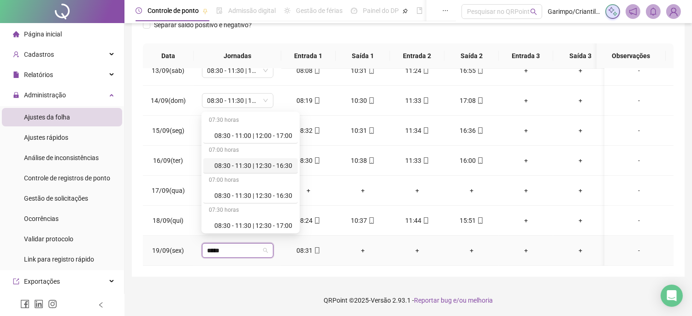
click at [262, 165] on div "08:30 - 11:30 | 12:30 - 16:30" at bounding box center [253, 166] width 78 height 10
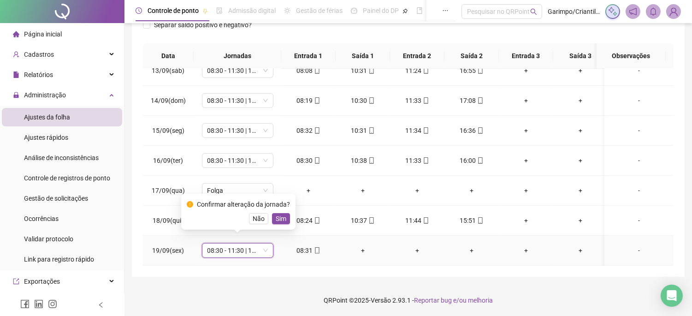
click at [274, 225] on div "Confirmar alteração da jornada? Não Sim" at bounding box center [238, 212] width 114 height 36
click at [276, 218] on span "Sim" at bounding box center [281, 219] width 11 height 10
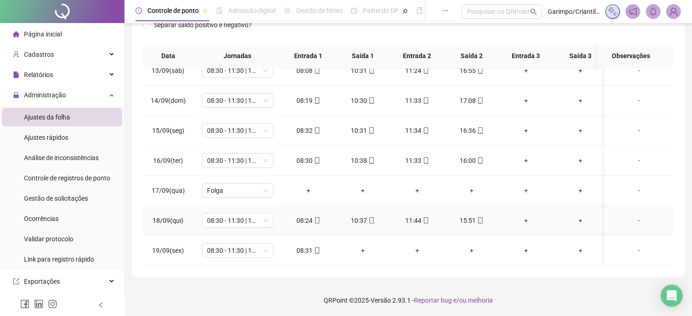
click at [427, 217] on icon "mobile" at bounding box center [426, 220] width 4 height 6
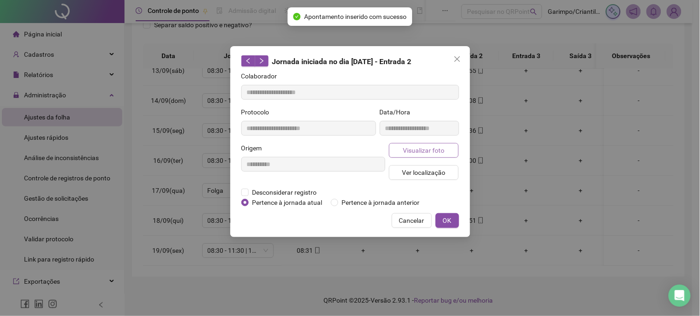
click at [428, 150] on span "Visualizar foto" at bounding box center [424, 150] width 42 height 10
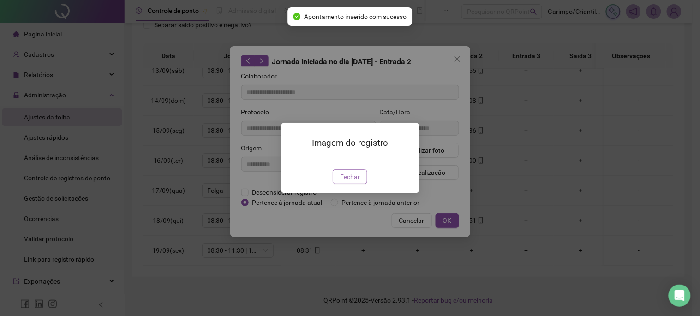
click at [348, 182] on span "Fechar" at bounding box center [350, 177] width 20 height 10
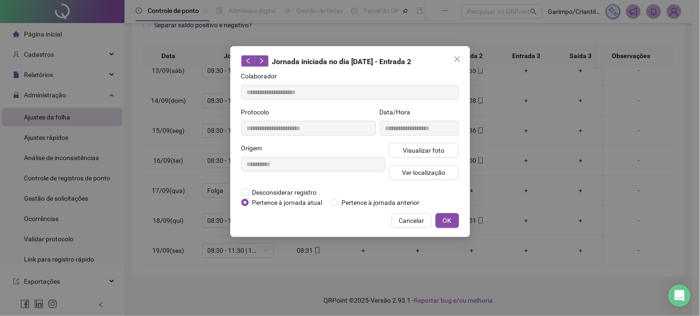
click at [459, 68] on div "**********" at bounding box center [350, 141] width 240 height 191
click at [460, 63] on button "Close" at bounding box center [457, 59] width 15 height 15
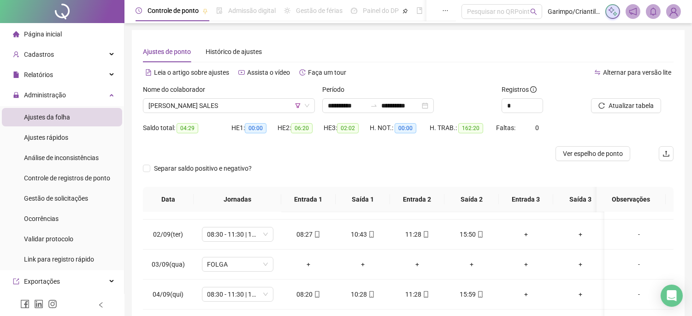
scroll to position [0, 0]
click at [616, 101] on span "Atualizar tabela" at bounding box center [631, 106] width 45 height 10
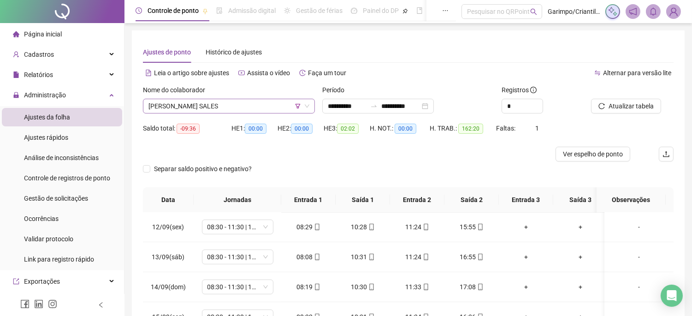
click at [255, 107] on span "[PERSON_NAME] SALES" at bounding box center [229, 106] width 161 height 14
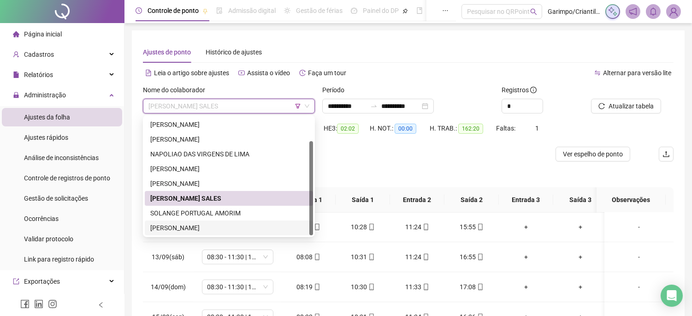
click at [211, 225] on div "[PERSON_NAME]" at bounding box center [228, 228] width 157 height 10
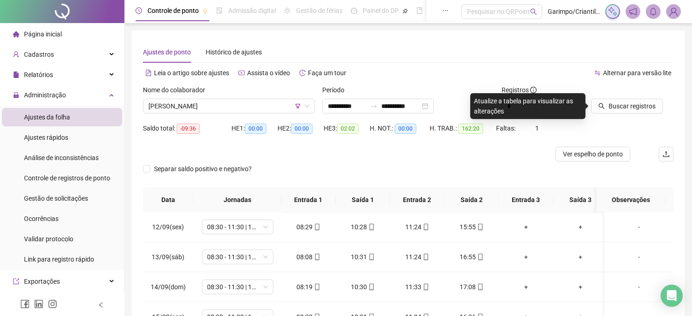
click at [631, 97] on div at bounding box center [621, 92] width 60 height 14
click at [630, 107] on span "Buscar registros" at bounding box center [632, 106] width 47 height 10
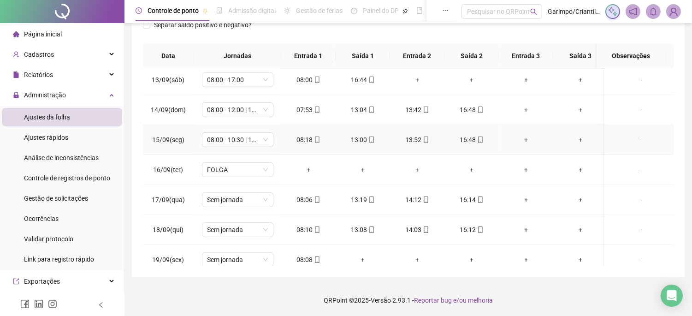
scroll to position [711, 0]
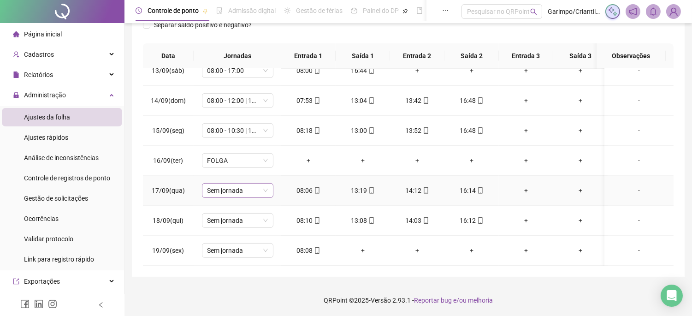
click at [235, 185] on span "Sem jornada" at bounding box center [238, 191] width 60 height 14
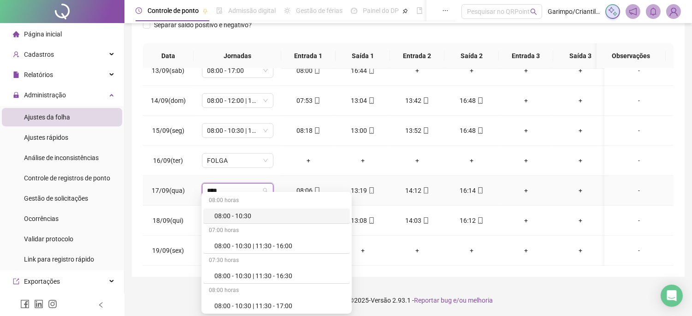
type input "*****"
click at [280, 272] on div "08:00 - 10:30 | 11:30 - 16:30" at bounding box center [279, 276] width 130 height 10
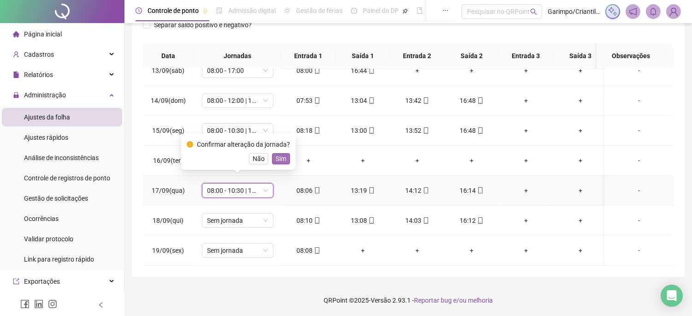
click at [284, 155] on span "Sim" at bounding box center [281, 159] width 11 height 10
click at [221, 214] on span "Sem jornada" at bounding box center [238, 221] width 60 height 14
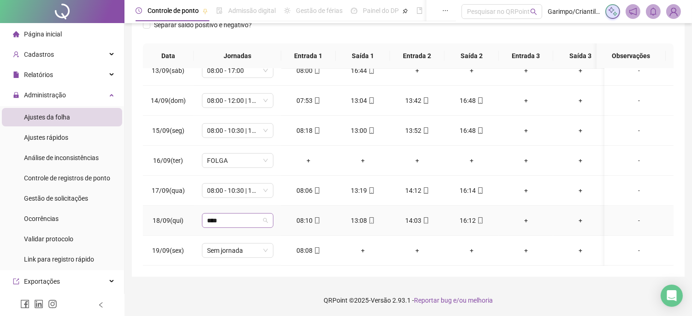
type input "*****"
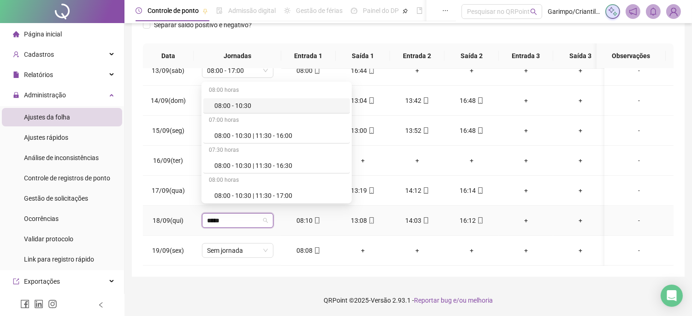
click at [246, 166] on div "08:00 - 10:30 | 11:30 - 16:30" at bounding box center [279, 166] width 130 height 10
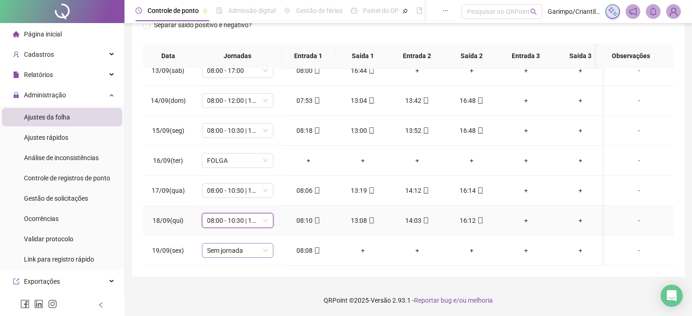
click at [242, 244] on span "Sem jornada" at bounding box center [238, 251] width 60 height 14
type input "*****"
click at [264, 265] on div "21/08(qui) 08:00 - 10:30 | 11:30 - 16:30 08:06 13:45 14:52 16:11 + + - 22/08(se…" at bounding box center [408, 167] width 531 height 197
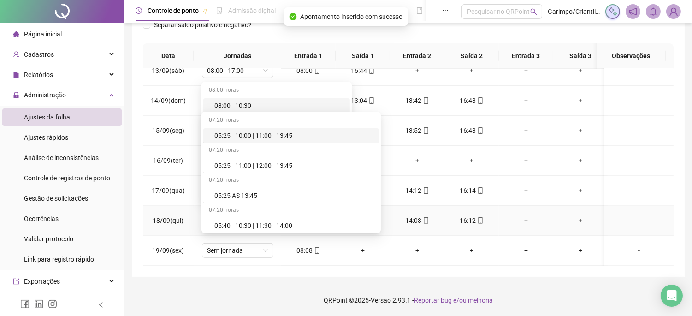
click at [378, 292] on footer "QRPoint © 2025 - Versão 2.93.1 - Reportar bug e/ou melhoria" at bounding box center [409, 300] width 568 height 32
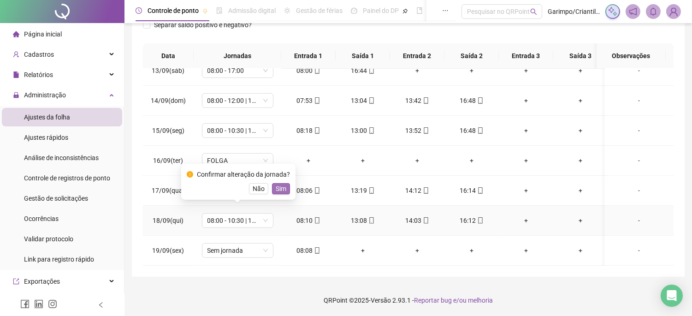
click at [280, 188] on span "Sim" at bounding box center [281, 189] width 11 height 10
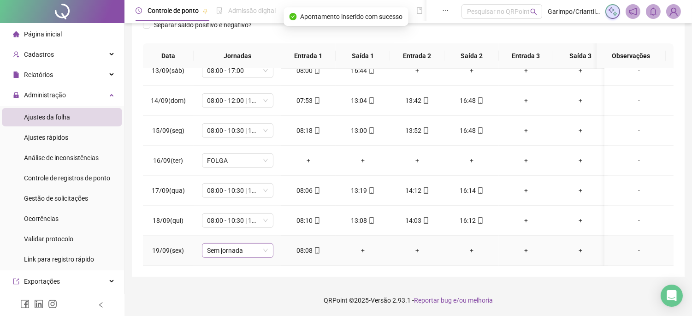
click at [243, 244] on span "Sem jornada" at bounding box center [238, 251] width 60 height 14
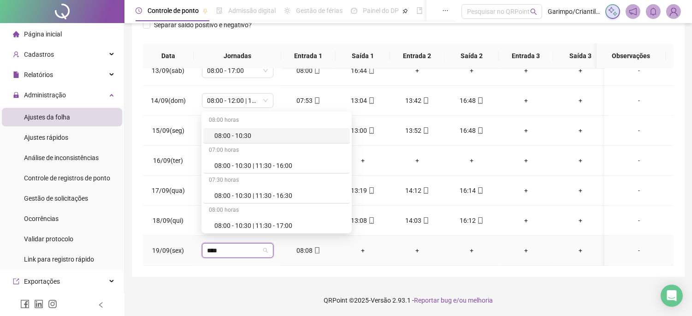
type input "*****"
click at [264, 189] on div "08:00 - 10:30 | 11:30 - 16:30" at bounding box center [276, 195] width 147 height 15
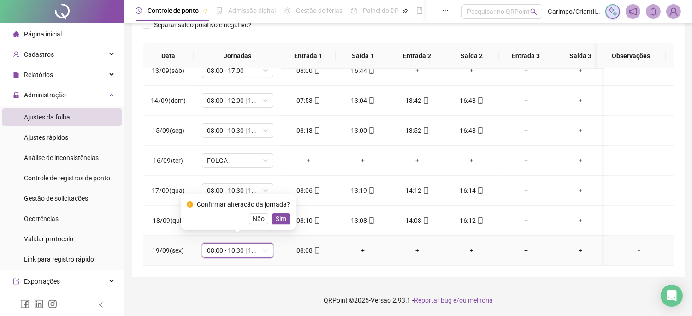
click at [280, 217] on span "Sim" at bounding box center [281, 219] width 11 height 10
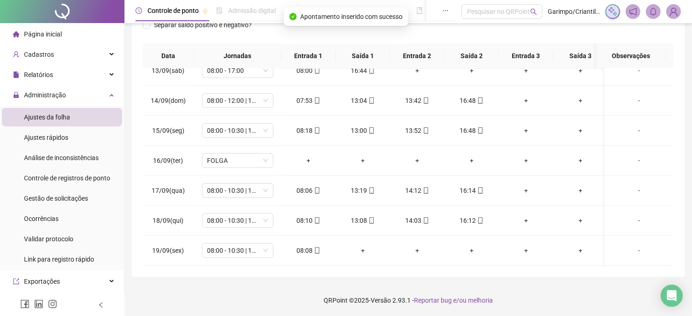
scroll to position [42, 0]
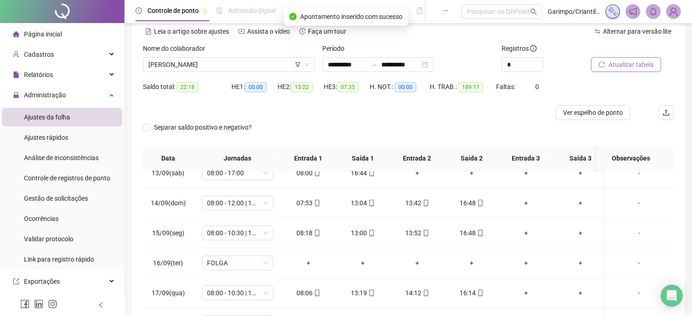
click at [634, 71] on button "Atualizar tabela" at bounding box center [626, 64] width 70 height 15
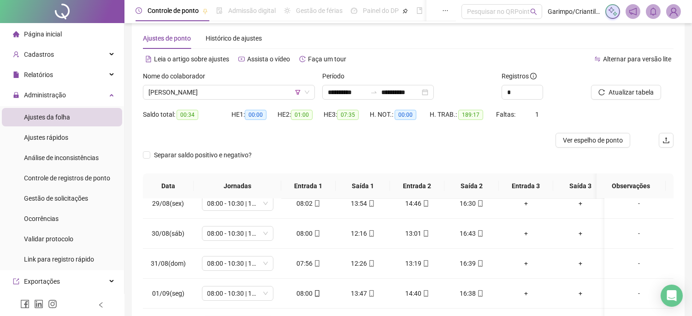
scroll to position [0, 0]
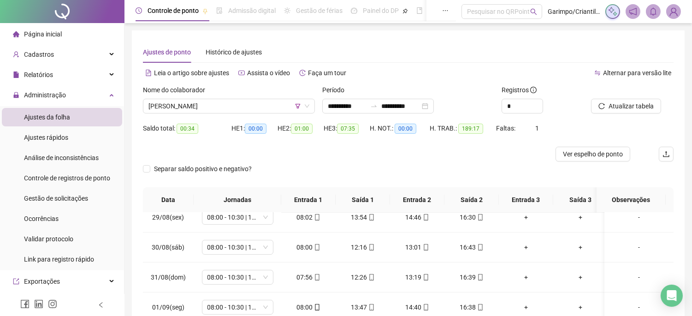
click at [246, 97] on div "Nome do colaborador" at bounding box center [229, 92] width 172 height 14
click at [247, 105] on span "[PERSON_NAME]" at bounding box center [229, 106] width 161 height 14
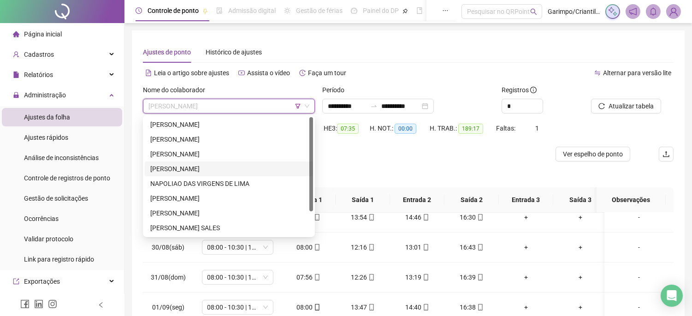
click at [311, 166] on div at bounding box center [311, 164] width 4 height 94
click at [277, 125] on div "[PERSON_NAME]" at bounding box center [228, 124] width 157 height 10
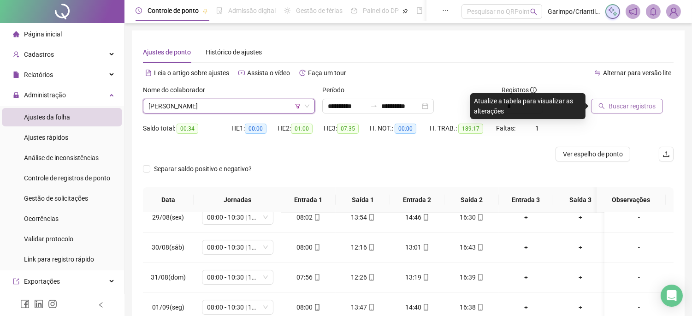
click at [644, 105] on span "Buscar registros" at bounding box center [632, 106] width 47 height 10
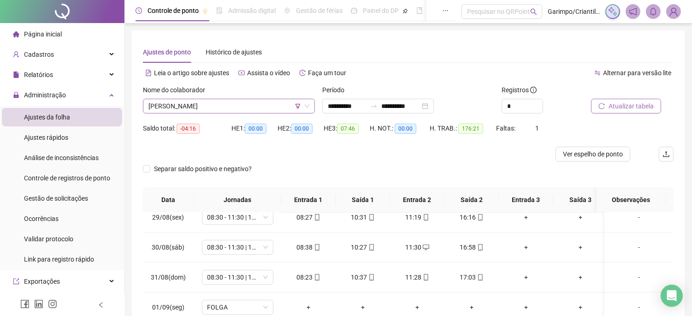
click at [296, 104] on icon "filter" at bounding box center [298, 106] width 5 height 5
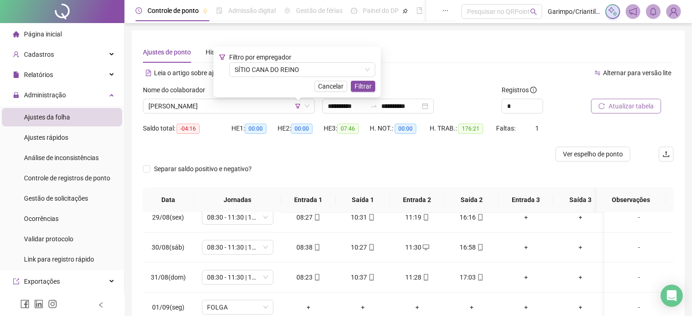
click at [292, 79] on div "Filtro por empregador SÍTIO CANA DO REINO Cancelar Filtrar" at bounding box center [297, 72] width 156 height 40
click at [288, 75] on span "SÍTIO CANA DO REINO" at bounding box center [302, 70] width 135 height 14
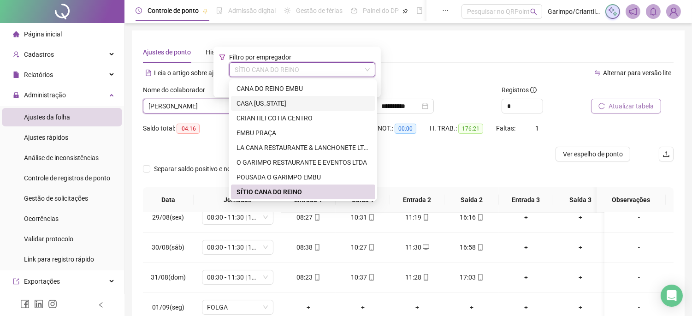
click at [285, 106] on div "CASA [US_STATE]" at bounding box center [303, 103] width 133 height 10
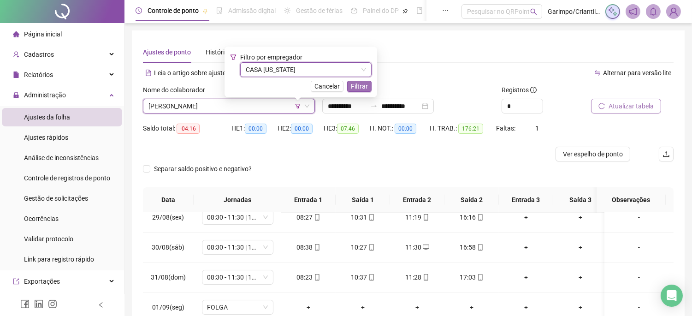
click at [357, 85] on span "Filtrar" at bounding box center [359, 86] width 17 height 10
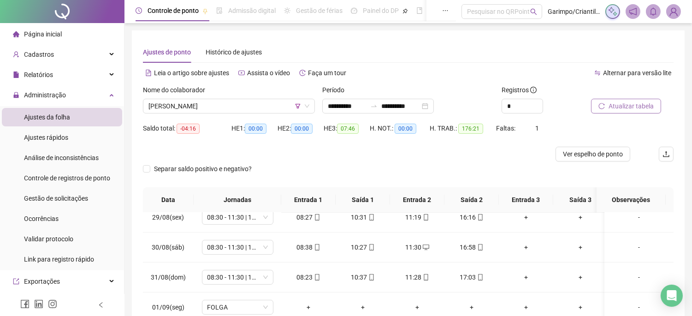
click at [182, 114] on div "Nome do colaborador [PERSON_NAME]" at bounding box center [228, 103] width 179 height 36
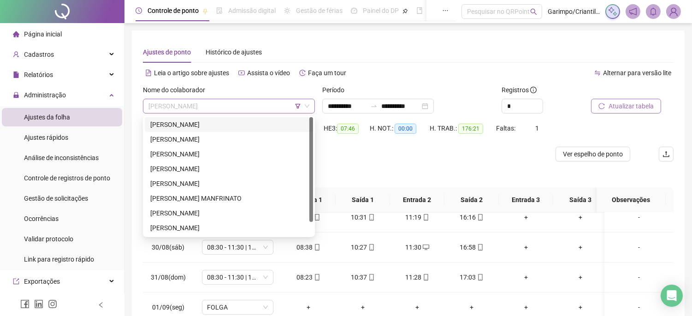
click at [187, 103] on span "[PERSON_NAME]" at bounding box center [229, 106] width 161 height 14
click at [191, 165] on div "[PERSON_NAME]" at bounding box center [228, 169] width 157 height 10
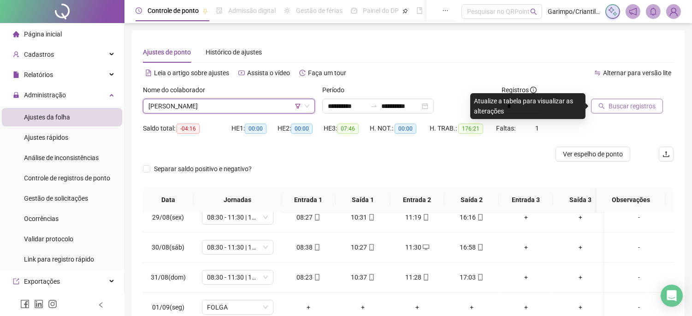
click at [645, 105] on span "Buscar registros" at bounding box center [632, 106] width 47 height 10
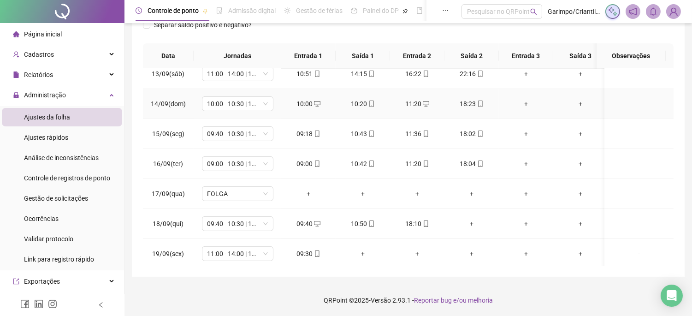
scroll to position [711, 0]
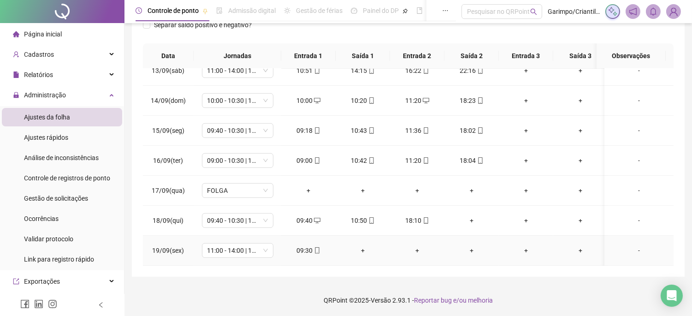
click at [315, 247] on span at bounding box center [316, 250] width 7 height 7
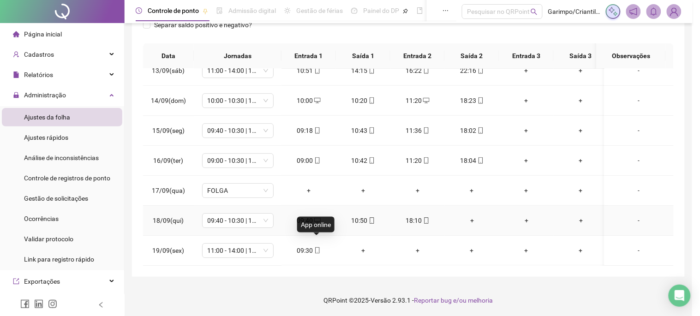
type input "**********"
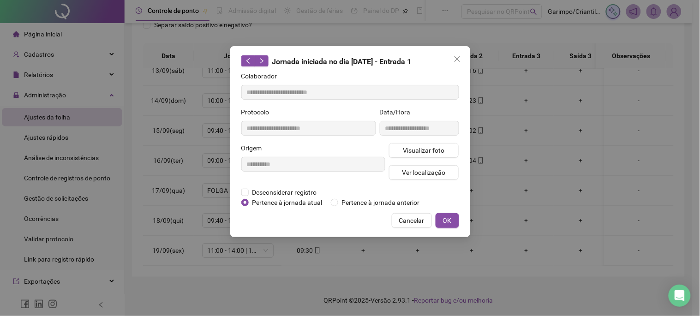
click at [382, 150] on div "Origem" at bounding box center [313, 150] width 144 height 14
click at [400, 153] on button "Visualizar foto" at bounding box center [424, 150] width 70 height 15
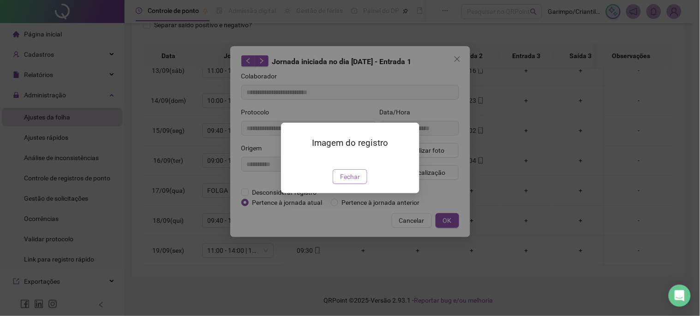
click at [361, 184] on button "Fechar" at bounding box center [350, 176] width 35 height 15
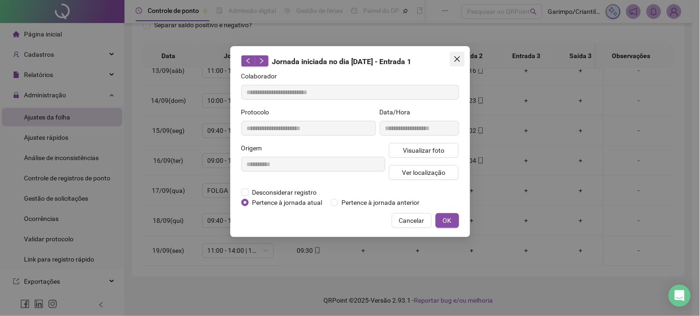
click at [459, 65] on button "Close" at bounding box center [457, 59] width 15 height 15
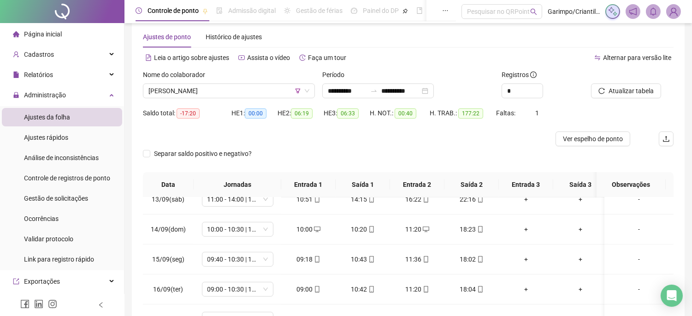
scroll to position [0, 0]
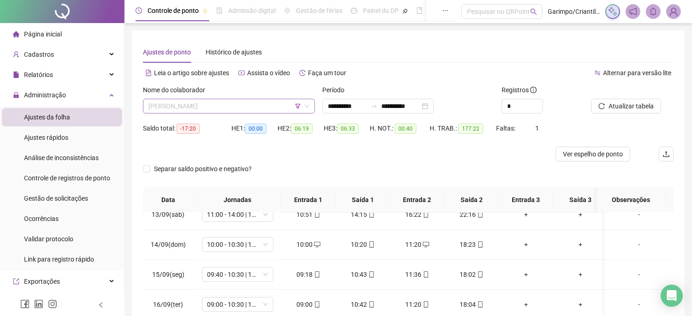
click at [281, 108] on span "[PERSON_NAME]" at bounding box center [229, 106] width 161 height 14
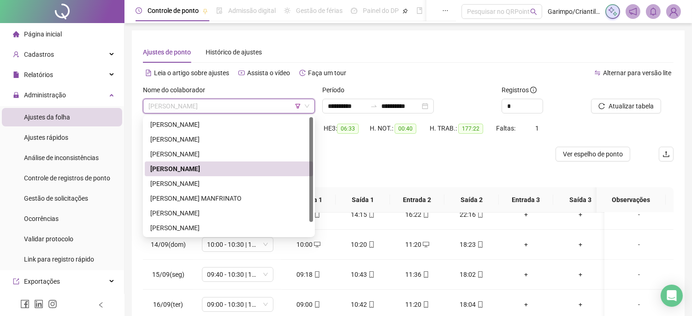
click at [366, 155] on div at bounding box center [342, 154] width 398 height 15
